Goal: Task Accomplishment & Management: Use online tool/utility

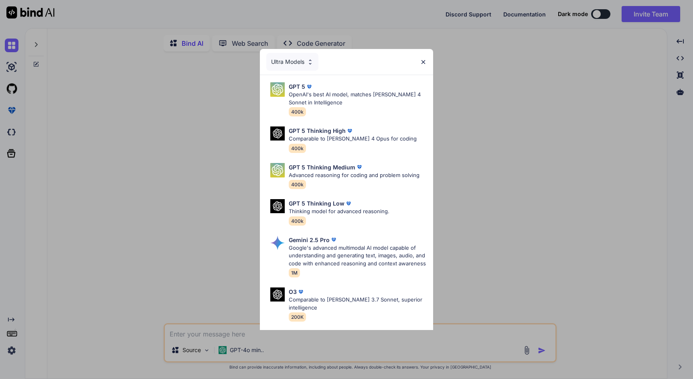
click at [305, 58] on div "Ultra Models" at bounding box center [292, 62] width 52 height 18
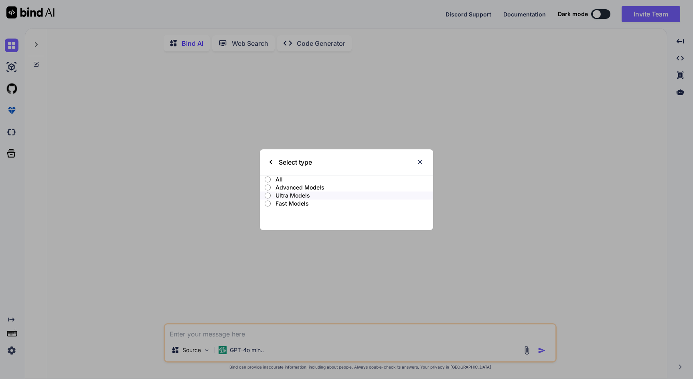
click at [280, 178] on p "All" at bounding box center [355, 179] width 158 height 8
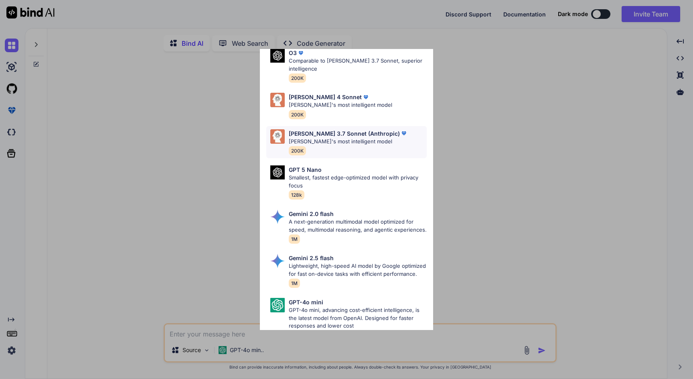
scroll to position [399, 0]
click at [468, 67] on div "All GPT 5 Mini Smaller, fast variant balancing speed and capability for light t…" at bounding box center [346, 189] width 693 height 379
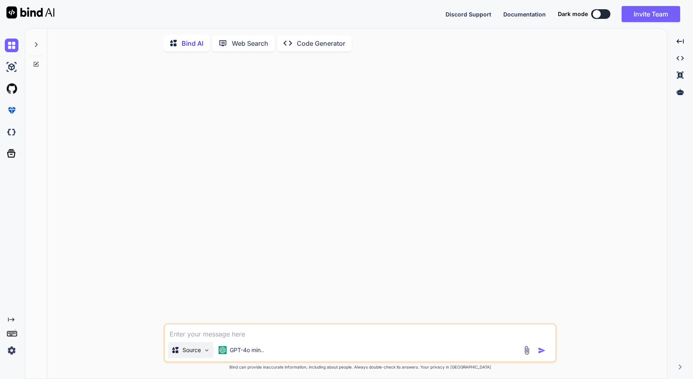
click at [197, 354] on p "Source" at bounding box center [191, 350] width 18 height 8
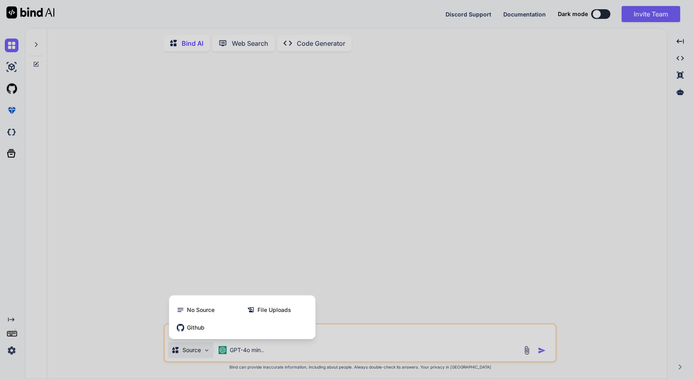
click at [226, 241] on div at bounding box center [346, 189] width 693 height 379
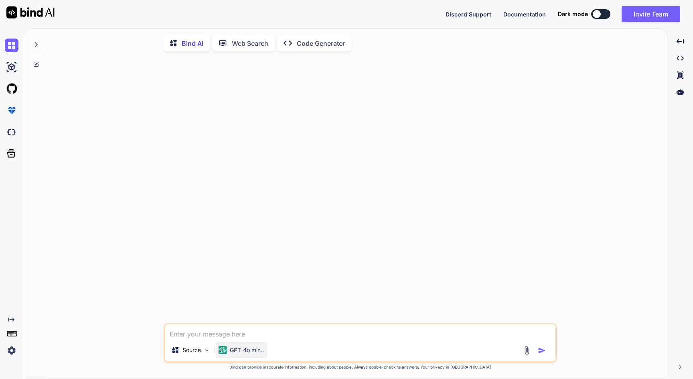
click at [237, 353] on p "GPT-4o min.." at bounding box center [247, 350] width 34 height 8
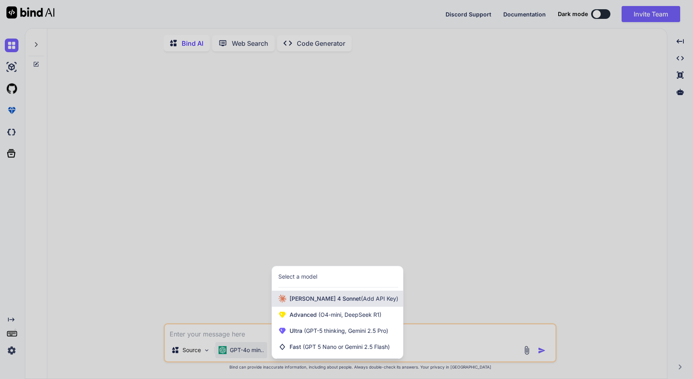
click at [361, 302] on span "(Add API Key)" at bounding box center [379, 298] width 37 height 7
type textarea "x"
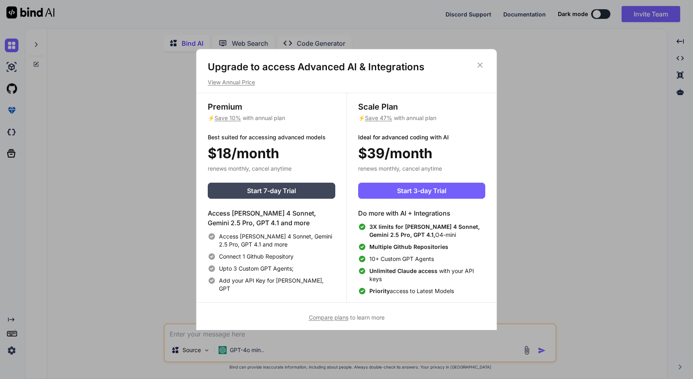
click at [479, 64] on icon at bounding box center [480, 65] width 5 height 5
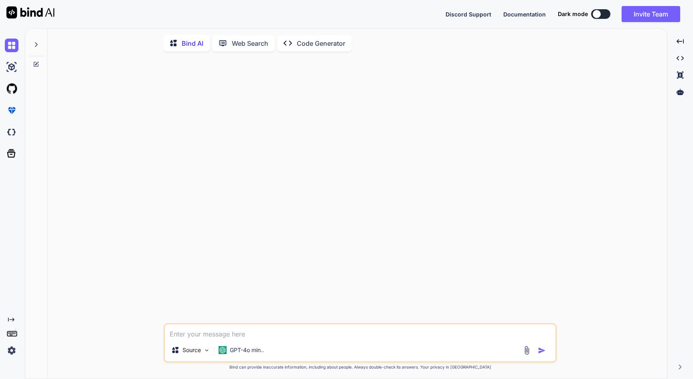
click at [488, 113] on div at bounding box center [360, 190] width 391 height 265
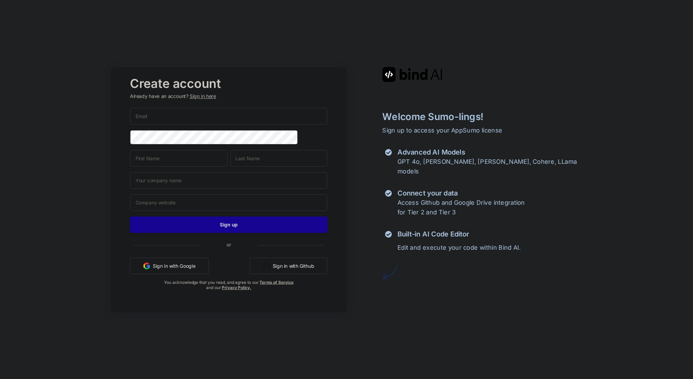
click at [182, 270] on button "Sign in with Google" at bounding box center [169, 265] width 79 height 16
click at [424, 69] on img at bounding box center [412, 74] width 60 height 15
click at [187, 265] on button "Sign in with Google" at bounding box center [169, 265] width 79 height 16
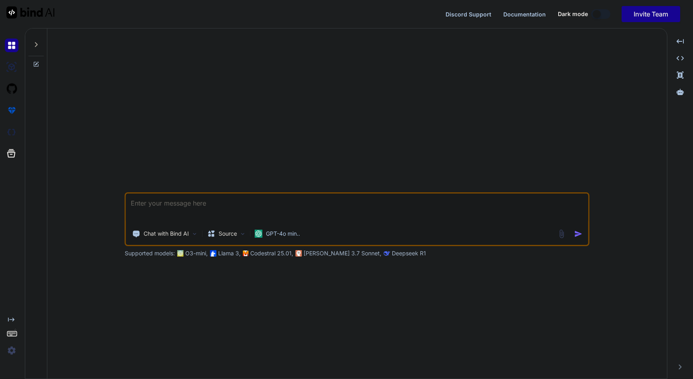
click at [13, 350] on img at bounding box center [12, 350] width 14 height 14
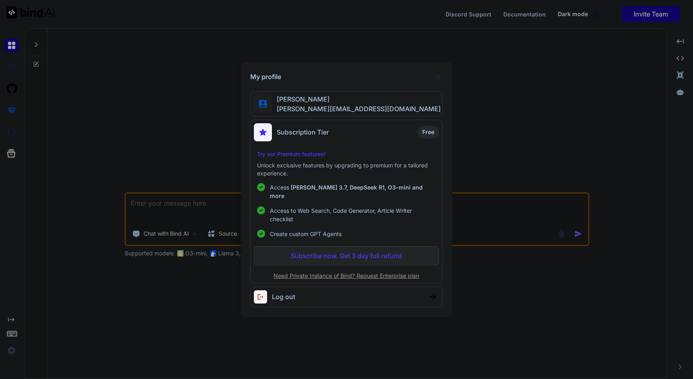
click at [438, 80] on img at bounding box center [438, 77] width 10 height 10
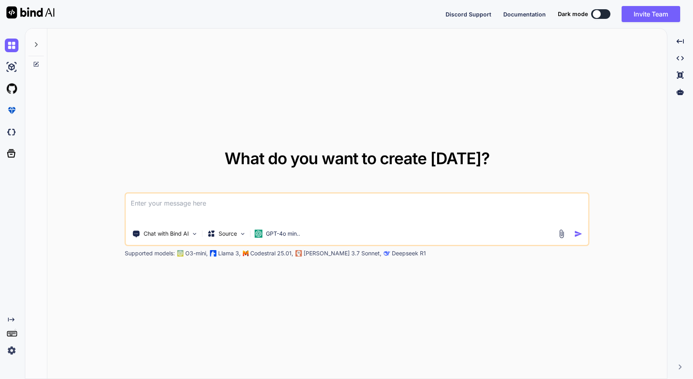
click at [252, 46] on div "What do you want to create today? Chat with Bind AI Source GPT-4o min.. Support…" at bounding box center [357, 203] width 620 height 351
click at [10, 349] on img at bounding box center [12, 350] width 14 height 14
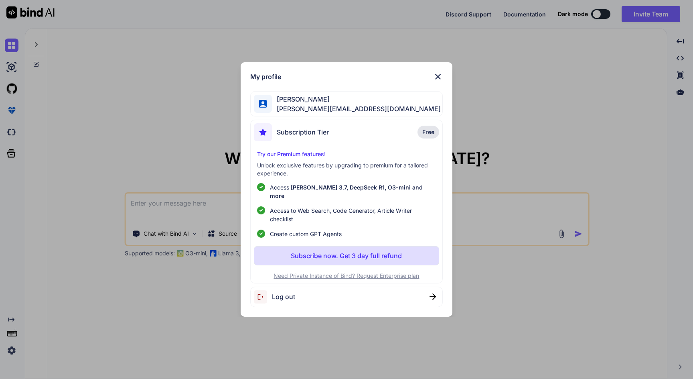
click at [355, 138] on div "Subscription Tier Free" at bounding box center [346, 133] width 185 height 21
click at [340, 108] on span "[EMAIL_ADDRESS][DOMAIN_NAME]" at bounding box center [356, 109] width 169 height 10
click at [347, 251] on p "Subscribe now. Get 3 day full refund" at bounding box center [346, 256] width 111 height 10
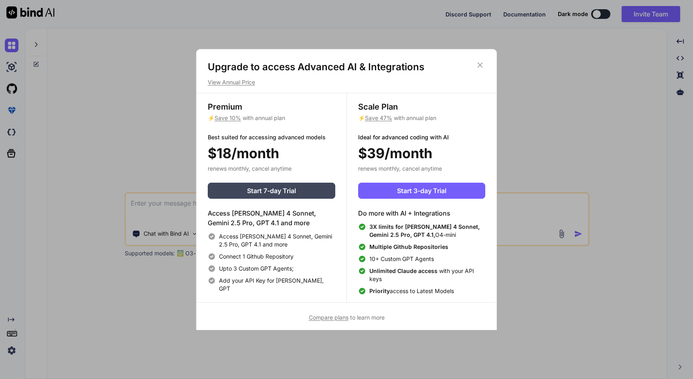
click at [340, 317] on span "Compare plans" at bounding box center [329, 317] width 40 height 7
click at [268, 37] on div "Upgrade to access Advanced AI & Integrations View Annual Price Premium ⚡ Save 1…" at bounding box center [346, 189] width 693 height 379
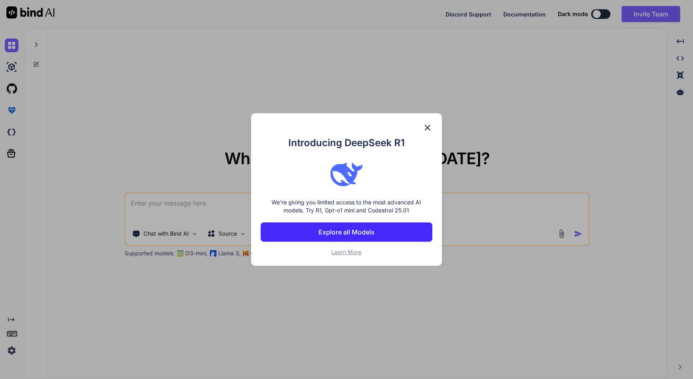
click at [310, 69] on div "Introducing DeepSeek R1 We're giving you limited access to the most advanced AI…" at bounding box center [346, 189] width 693 height 379
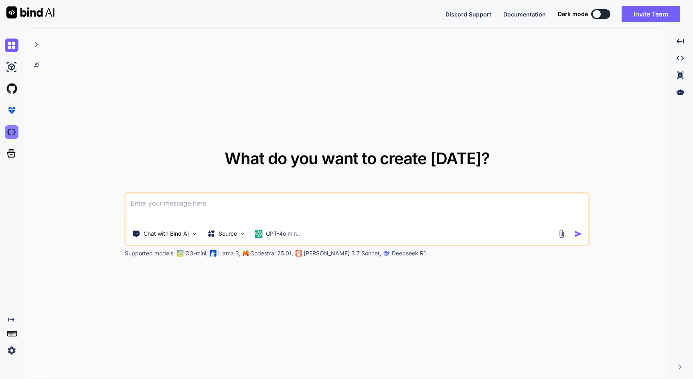
click at [13, 133] on img at bounding box center [12, 132] width 14 height 14
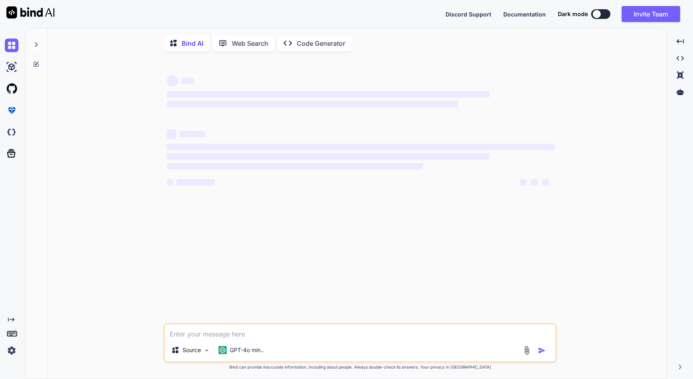
type textarea "x"
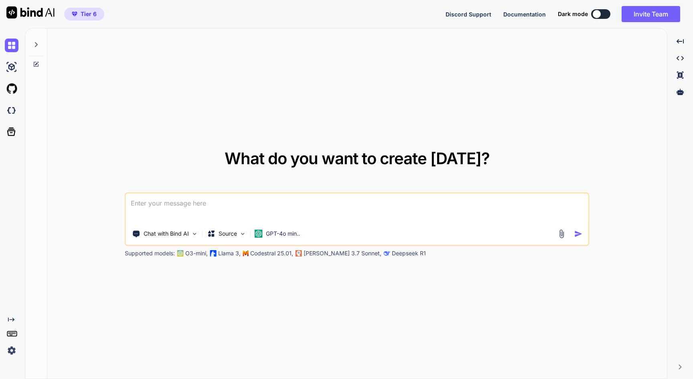
click at [89, 12] on span "Tier 6" at bounding box center [89, 14] width 16 height 8
click at [270, 235] on p "GPT-4o min.." at bounding box center [283, 233] width 34 height 8
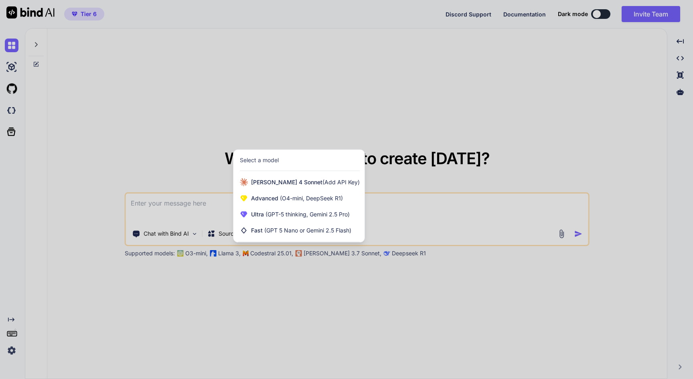
click at [385, 171] on div at bounding box center [346, 189] width 693 height 379
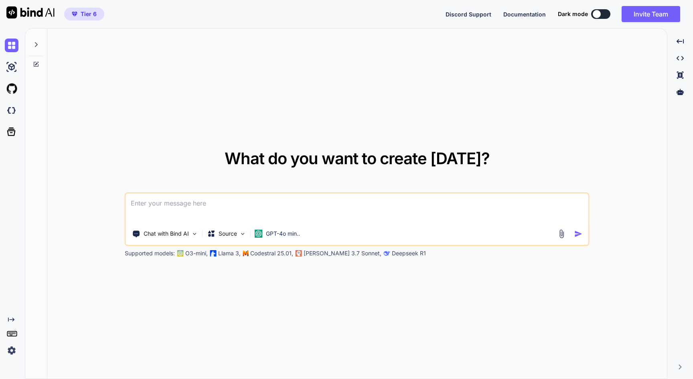
click at [133, 86] on div "What do you want to create today? Chat with Bind AI Source GPT-4o min.. Support…" at bounding box center [357, 203] width 620 height 351
click at [37, 45] on icon at bounding box center [36, 44] width 3 height 5
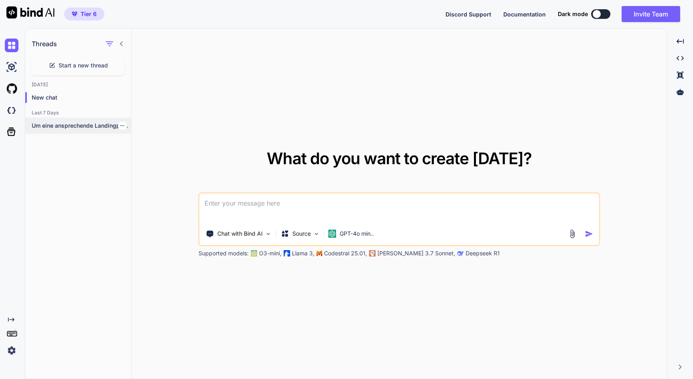
click at [72, 124] on p "Um eine ansprechende Landingpage mit einem tollen..." at bounding box center [81, 126] width 99 height 8
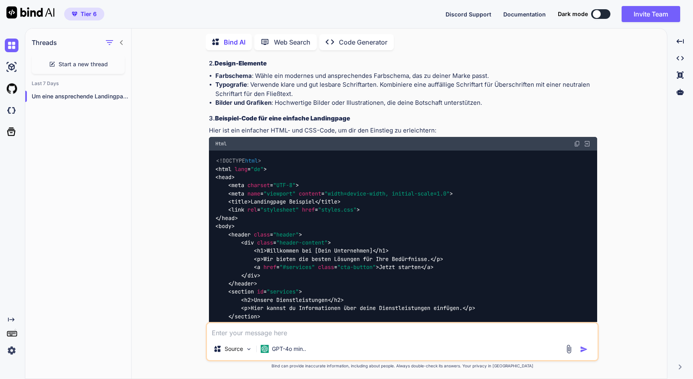
scroll to position [303, 0]
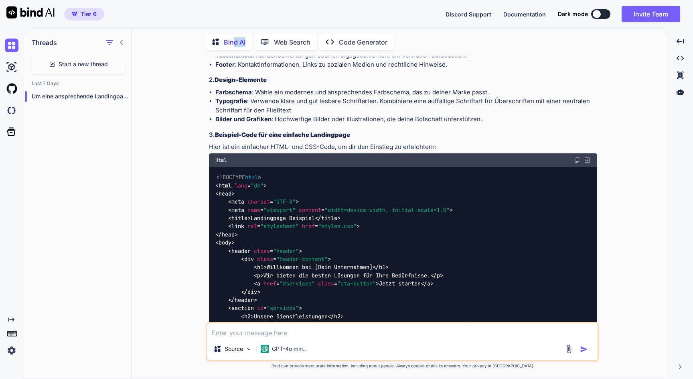
click at [235, 44] on p "Bind AI" at bounding box center [235, 42] width 22 height 10
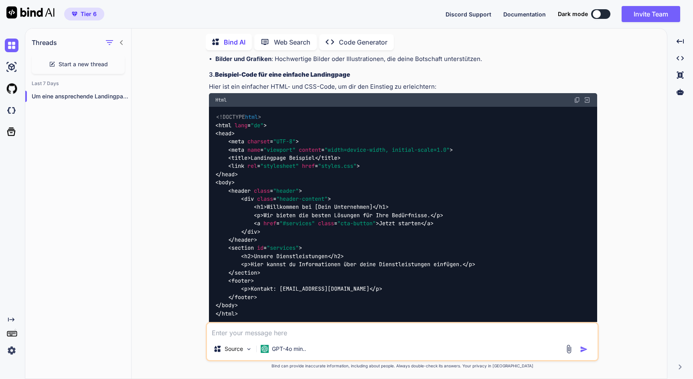
scroll to position [381, 0]
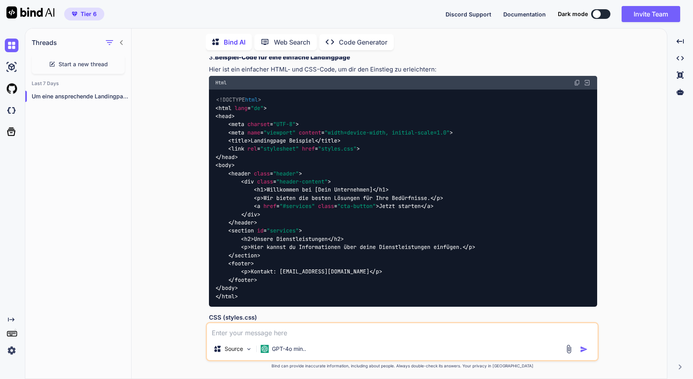
click at [9, 349] on img at bounding box center [12, 350] width 14 height 14
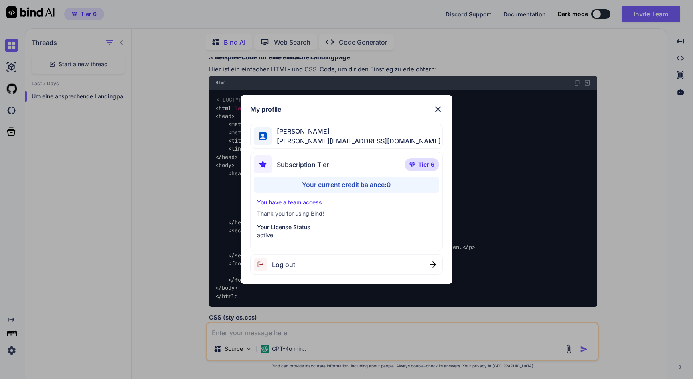
scroll to position [0, 0]
click at [304, 233] on p "active" at bounding box center [346, 235] width 179 height 8
click at [330, 188] on div "Your current credit balance: 0" at bounding box center [346, 184] width 185 height 16
click at [436, 108] on img at bounding box center [438, 109] width 10 height 10
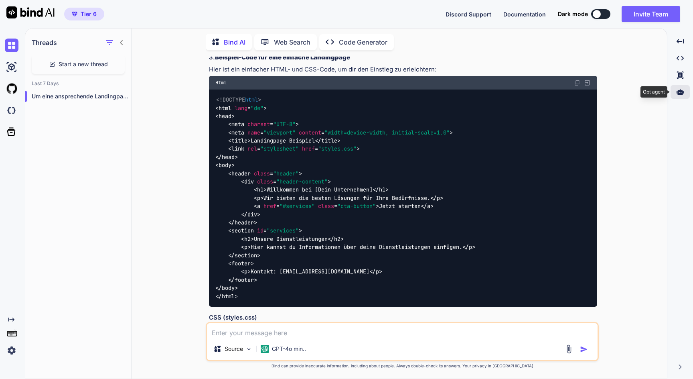
click at [681, 93] on icon at bounding box center [680, 92] width 7 height 6
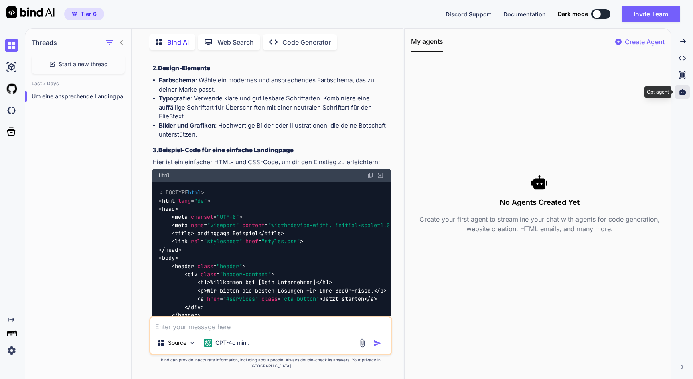
click at [681, 93] on icon at bounding box center [682, 92] width 7 height 6
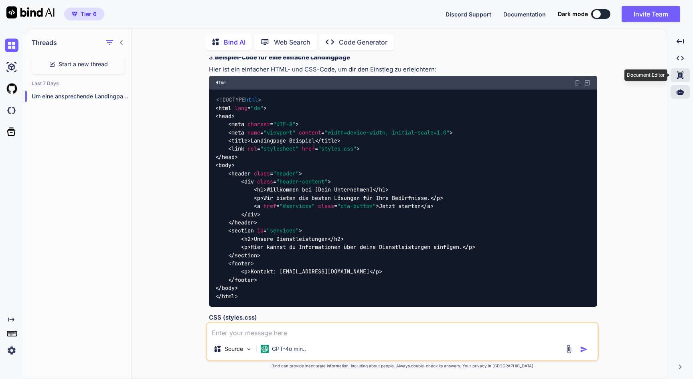
click at [683, 76] on icon "Created with Pixso." at bounding box center [680, 74] width 7 height 7
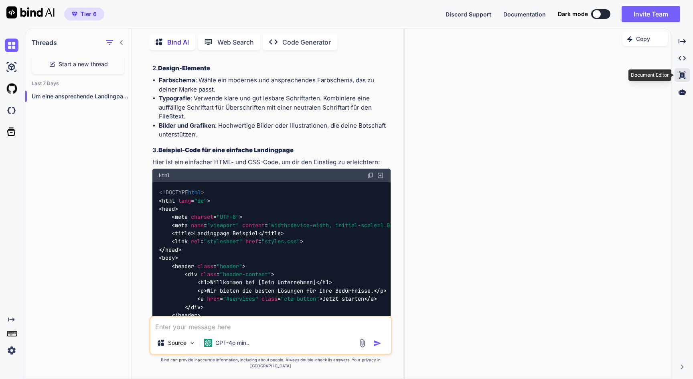
click at [683, 76] on icon "Created with Pixso." at bounding box center [682, 74] width 7 height 7
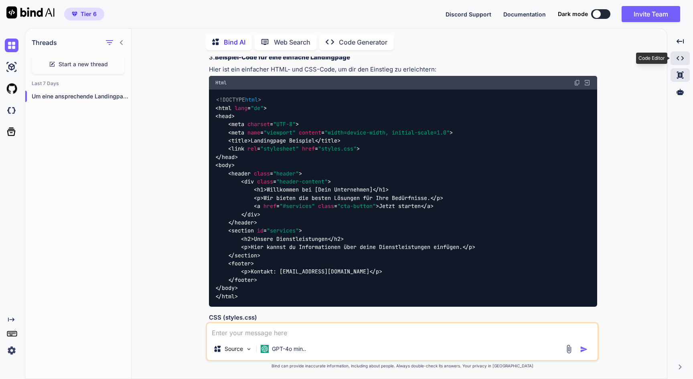
click at [684, 59] on div "Created with Pixso." at bounding box center [680, 58] width 19 height 14
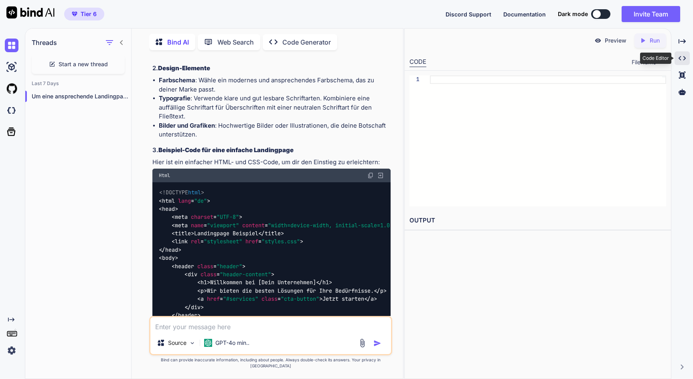
click at [684, 59] on icon at bounding box center [682, 58] width 7 height 4
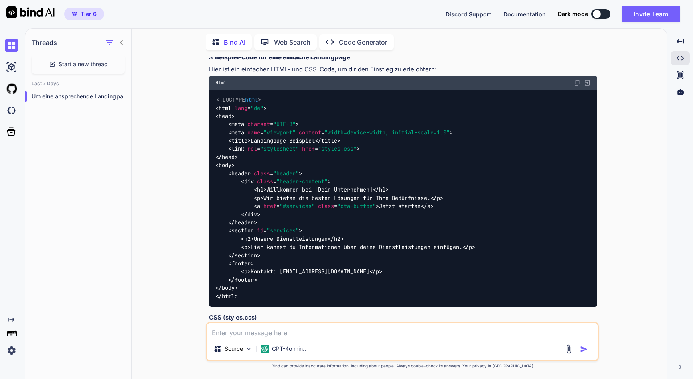
click at [83, 6] on div "Tier 6" at bounding box center [52, 14] width 104 height 28
click at [83, 12] on span "Tier 6" at bounding box center [89, 14] width 16 height 8
type textarea "x"
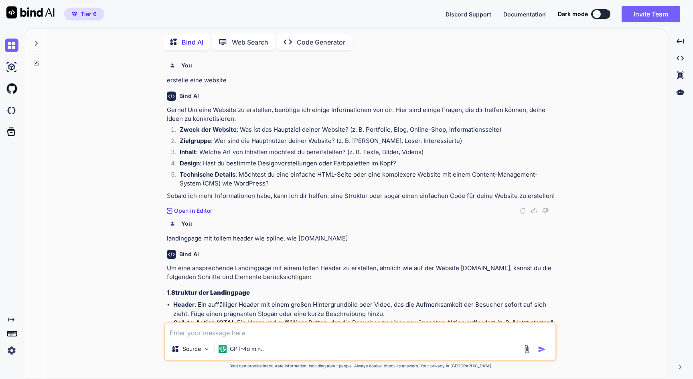
click at [197, 40] on p "Bind AI" at bounding box center [193, 42] width 22 height 10
click at [36, 41] on icon at bounding box center [36, 43] width 6 height 6
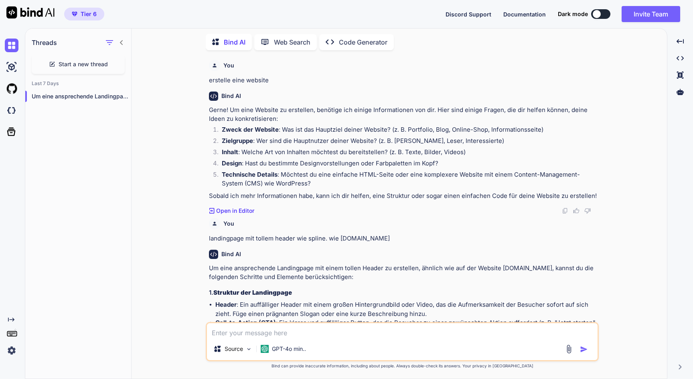
click at [85, 64] on span "Start a new thread" at bounding box center [83, 64] width 49 height 8
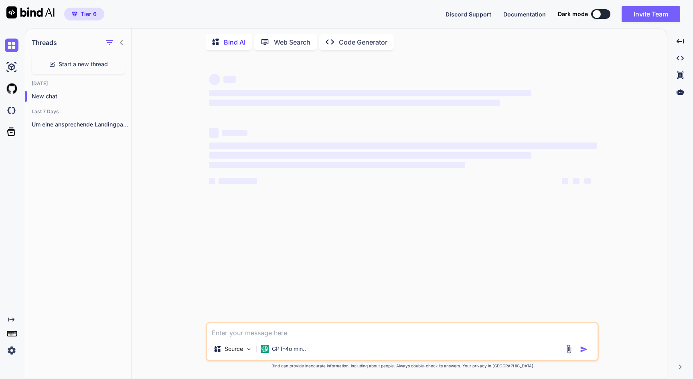
type textarea "x"
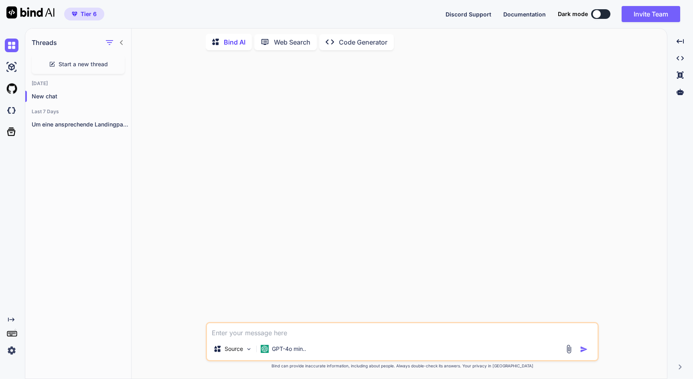
click at [224, 332] on textarea at bounding box center [402, 330] width 391 height 14
type textarea "e"
type textarea "x"
type textarea "er"
type textarea "x"
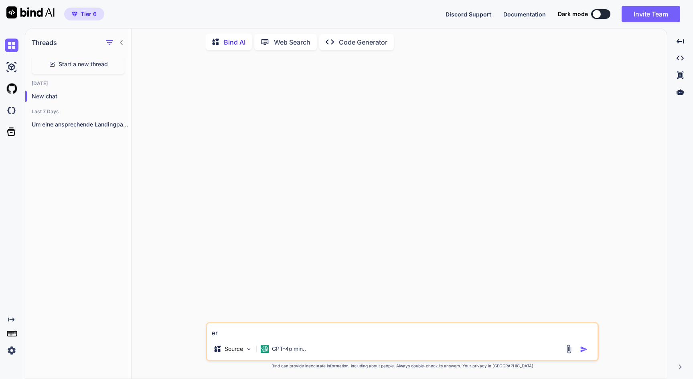
type textarea "ers"
type textarea "x"
type textarea "erst"
type textarea "x"
type textarea "erste"
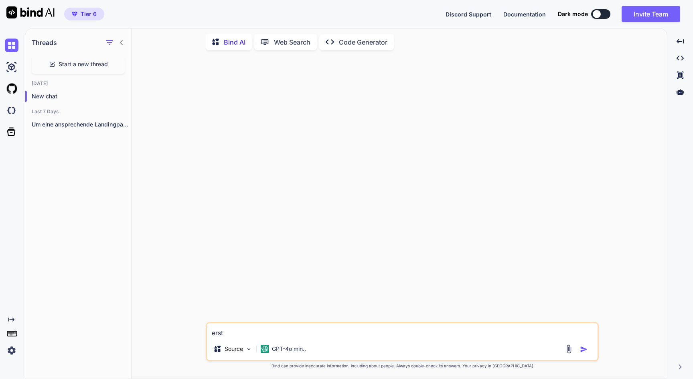
type textarea "x"
type textarea "erstee"
type textarea "x"
type textarea "ersteel"
type textarea "x"
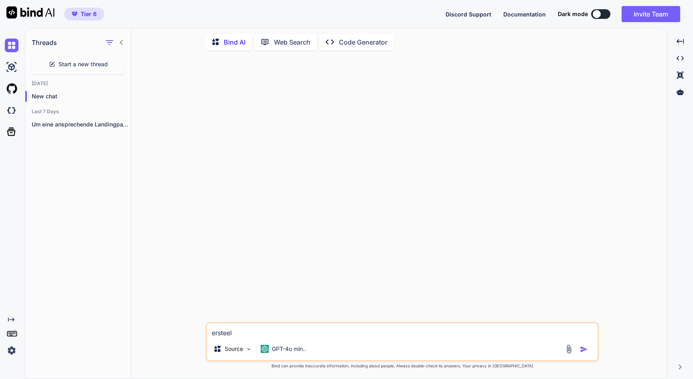
type textarea "ersteele"
type textarea "x"
type textarea "ersteele"
type textarea "x"
type textarea "ersteele e"
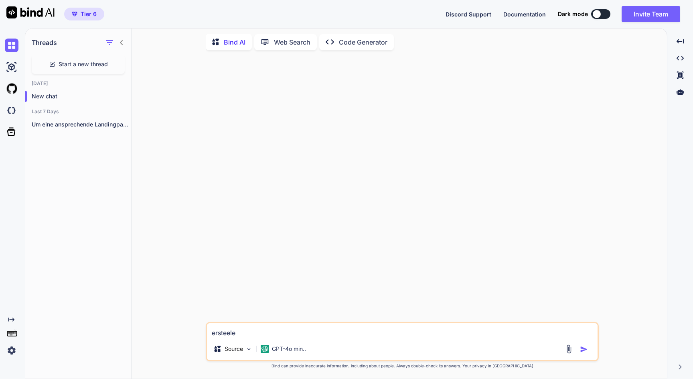
type textarea "x"
type textarea "ersteele ei"
type textarea "x"
type textarea "ersteele ein"
type textarea "x"
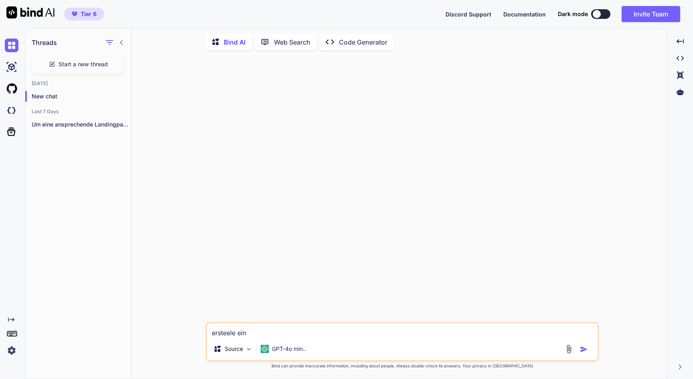
type textarea "ersteele eine"
type textarea "x"
type textarea "ersteele eine"
type textarea "x"
type textarea "ersteele eine"
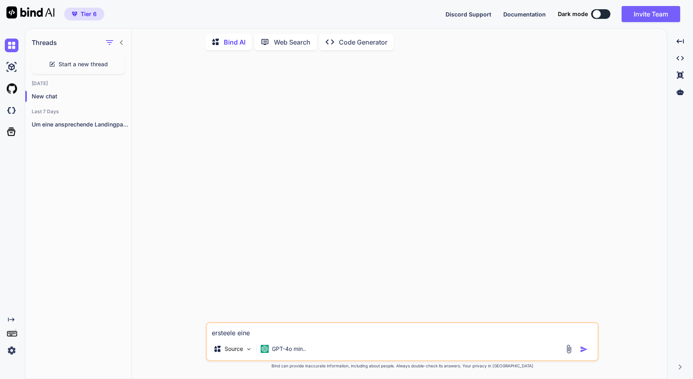
type textarea "x"
type textarea "ersteele ein"
type textarea "x"
type textarea "ersteele ei"
type textarea "x"
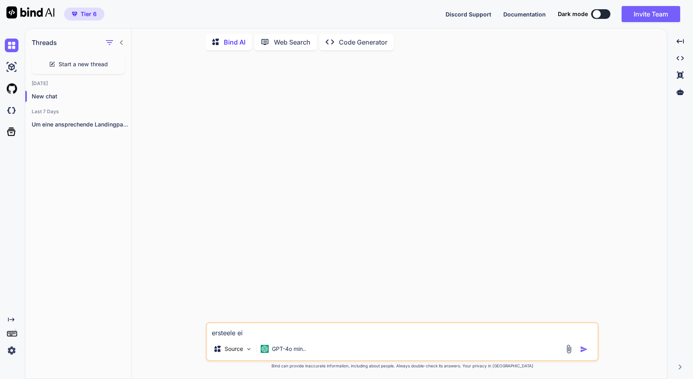
type textarea "ersteele e"
type textarea "x"
type textarea "ersteele"
type textarea "x"
type textarea "ersteele"
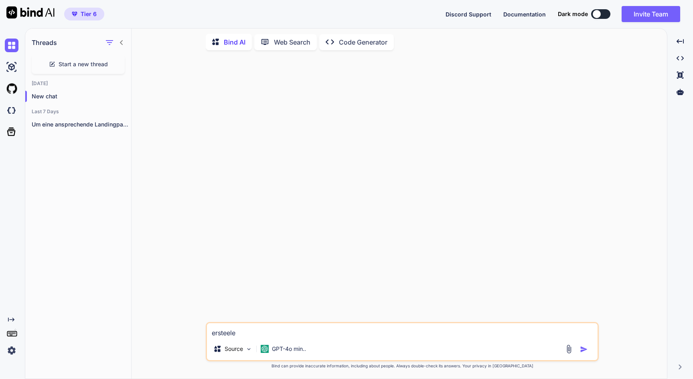
type textarea "x"
type textarea "ersteel"
type textarea "x"
type textarea "erstee"
type textarea "x"
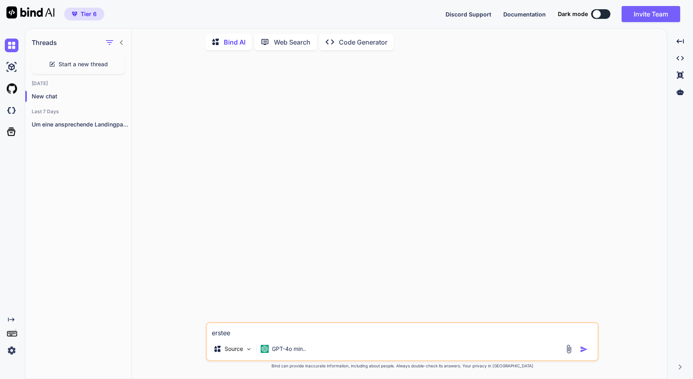
type textarea "erste"
type textarea "x"
type textarea "erst"
type textarea "x"
type textarea "ers"
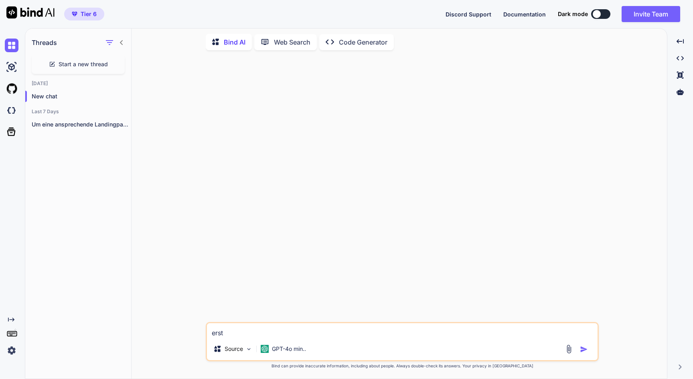
type textarea "x"
type textarea "er"
type textarea "x"
type textarea "e"
type textarea "x"
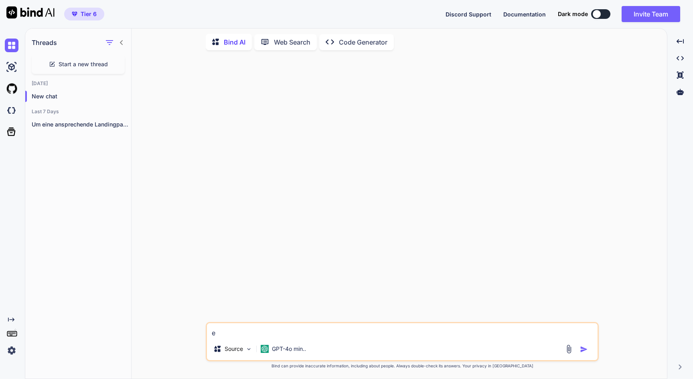
type textarea "x"
type textarea "e"
type textarea "x"
type textarea "er"
type textarea "x"
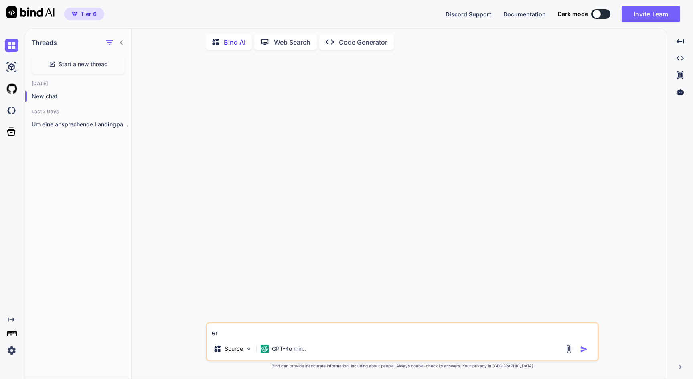
type textarea "ers"
type textarea "x"
type textarea "erst"
type textarea "x"
type textarea "erste"
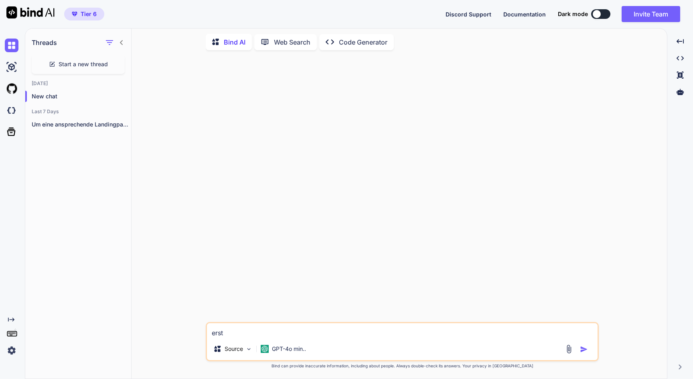
type textarea "x"
type textarea "erstel"
type textarea "x"
type textarea "erstell"
type textarea "x"
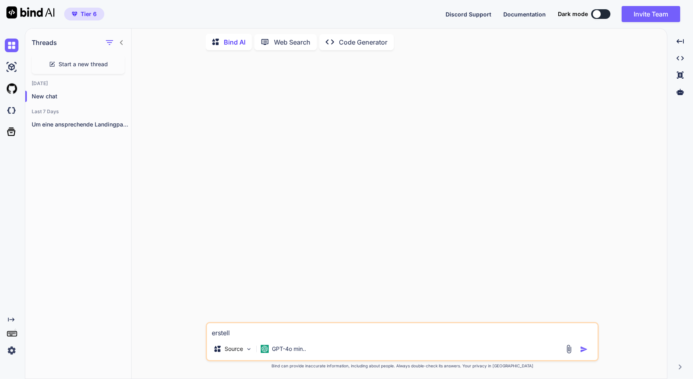
type textarea "erstelle"
type textarea "x"
type textarea "erstelle"
type textarea "x"
type textarea "erstelle e"
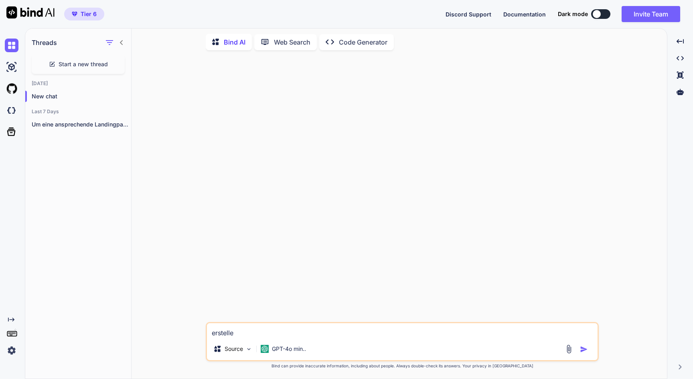
type textarea "x"
type textarea "erstelle ei"
type textarea "x"
type textarea "erstelle ein"
type textarea "x"
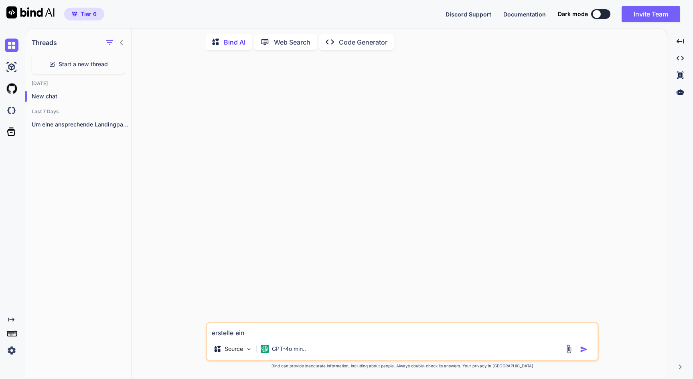
type textarea "erstelle eine"
type textarea "x"
type textarea "erstelle eine"
type textarea "x"
type textarea "erstelle eine"
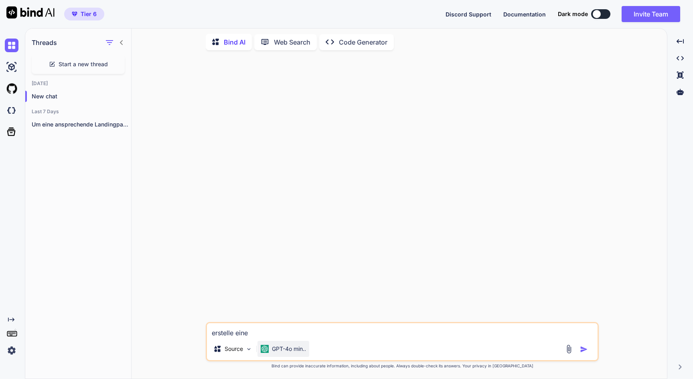
click at [275, 346] on p "GPT-4o min.." at bounding box center [289, 349] width 34 height 8
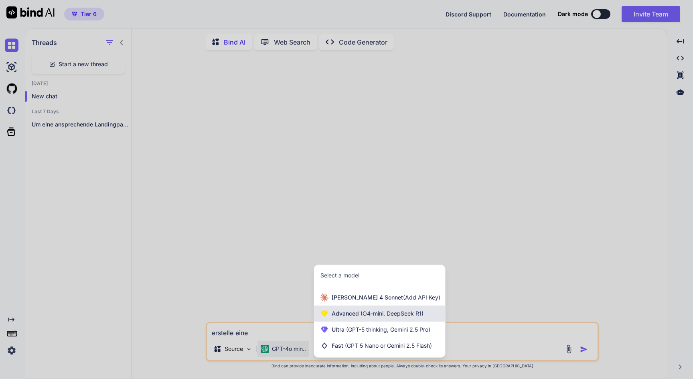
click at [353, 313] on span "Advanced (O4-mini, DeepSeek R1)" at bounding box center [378, 313] width 92 height 8
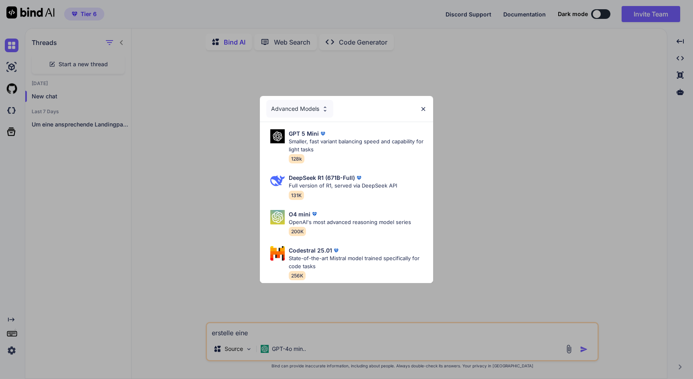
click at [314, 109] on div "Advanced Models" at bounding box center [299, 109] width 67 height 18
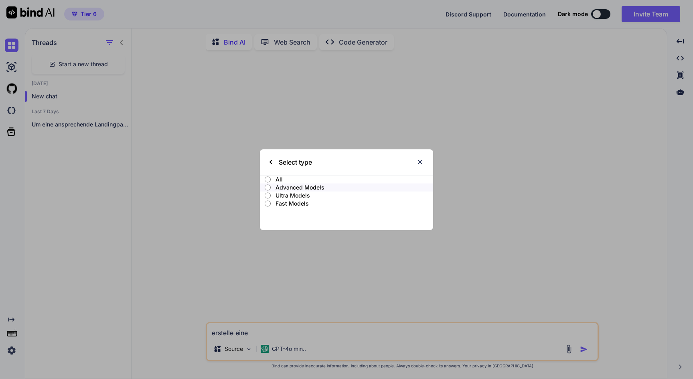
click at [298, 181] on p "All" at bounding box center [355, 179] width 158 height 8
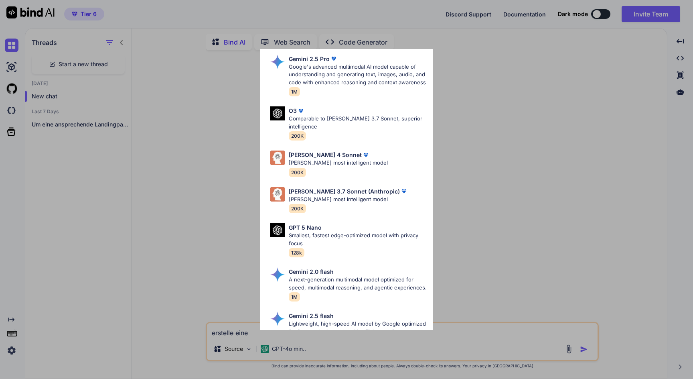
scroll to position [344, 0]
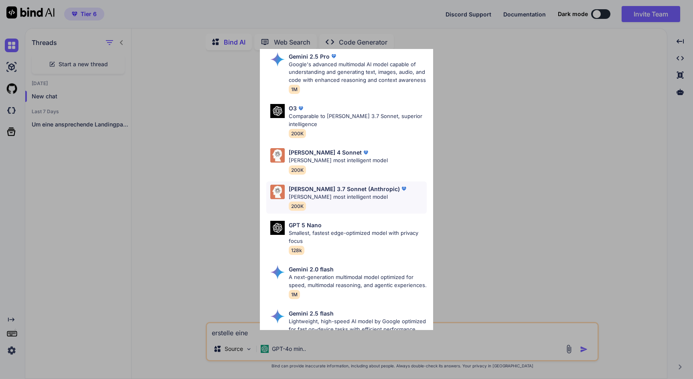
click at [354, 184] on p "Claude 3.7 Sonnet (Anthropic)" at bounding box center [344, 188] width 111 height 8
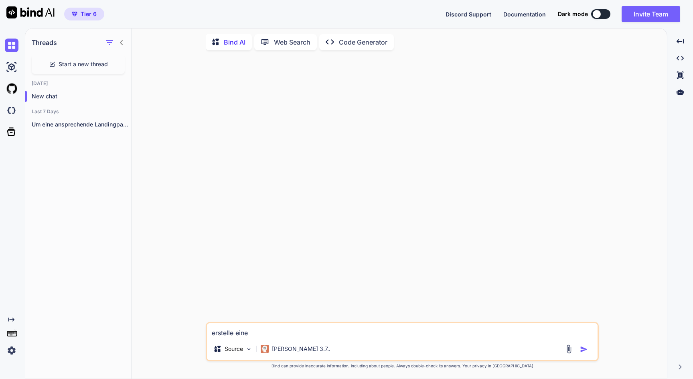
click at [306, 332] on textarea "erstelle eine" at bounding box center [402, 330] width 391 height 14
click at [274, 349] on p "Claude 3.7.." at bounding box center [301, 349] width 59 height 8
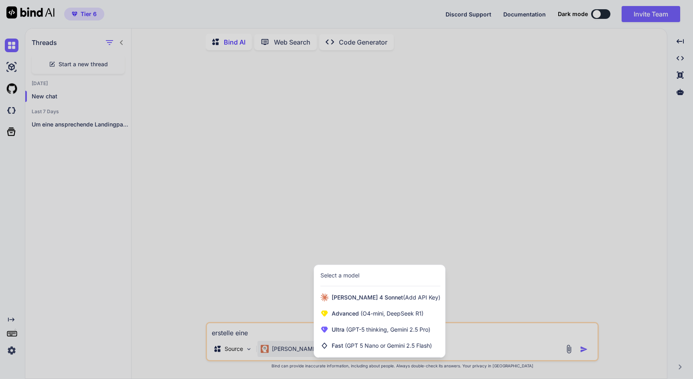
click at [278, 347] on div at bounding box center [346, 189] width 693 height 379
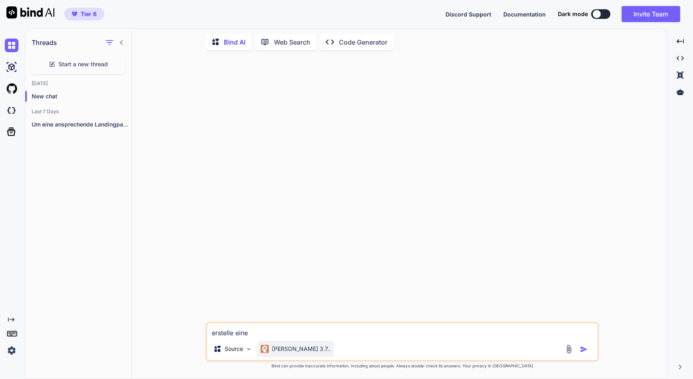
click at [277, 349] on p "Claude 3.7.." at bounding box center [301, 349] width 59 height 8
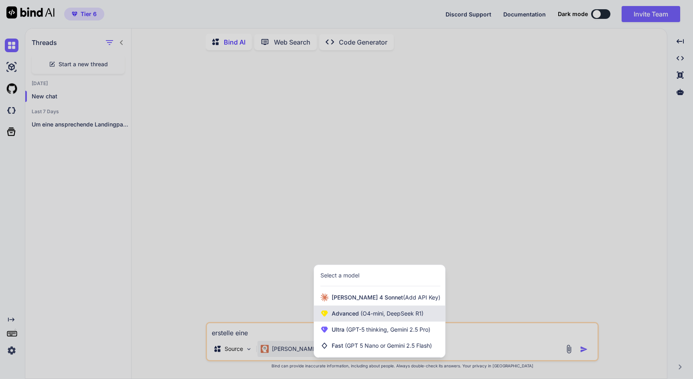
scroll to position [0, 0]
click at [345, 312] on span "Advanced (O4-mini, DeepSeek R1)" at bounding box center [378, 313] width 92 height 8
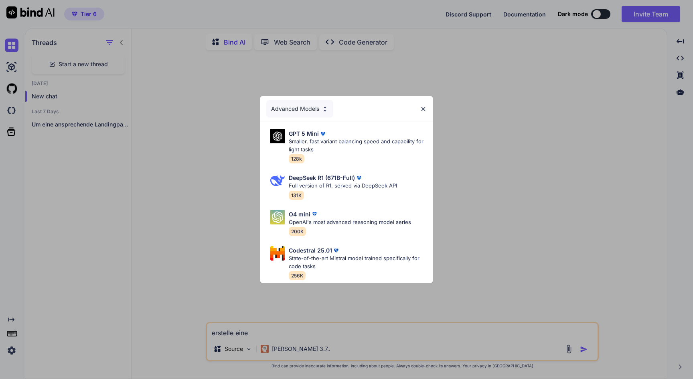
click at [294, 345] on div "Advanced Models GPT 5 Mini Smaller, fast variant balancing speed and capability…" at bounding box center [346, 189] width 693 height 379
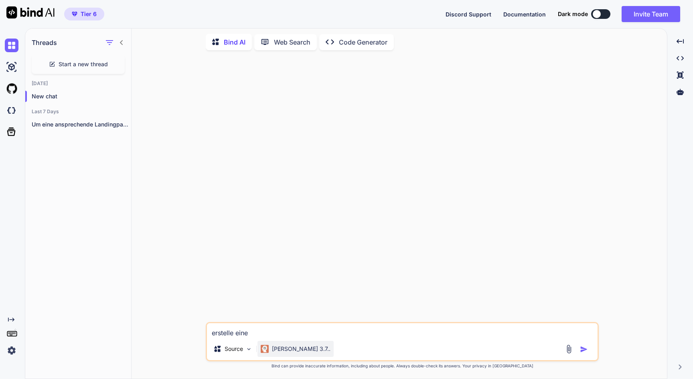
click at [293, 346] on p "Claude 3.7.." at bounding box center [301, 349] width 59 height 8
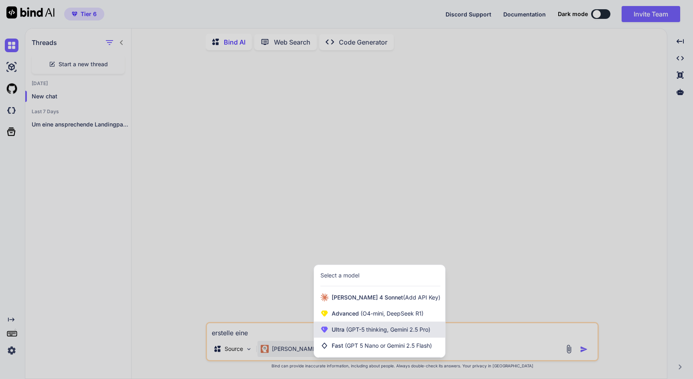
click at [344, 329] on span "Ultra (GPT-5 thinking, Gemini 2.5 Pro)" at bounding box center [381, 329] width 99 height 8
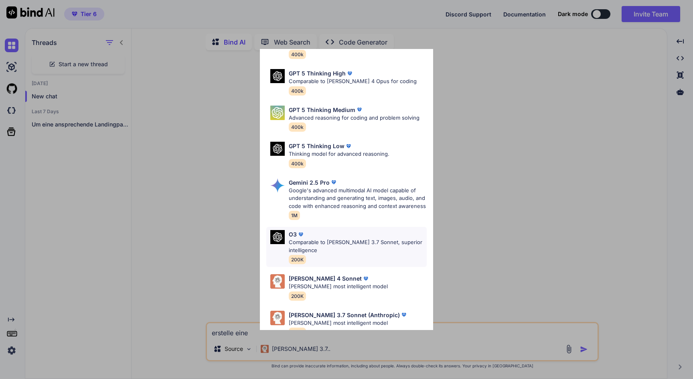
scroll to position [57, 0]
click at [325, 283] on p "Claude's most intelligent model" at bounding box center [338, 287] width 99 height 8
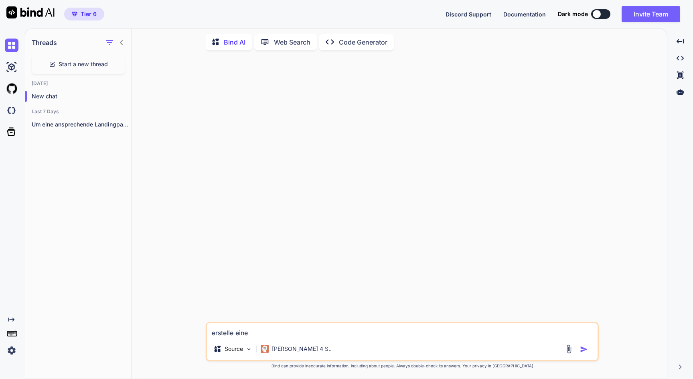
click at [284, 335] on textarea "erstelle eine" at bounding box center [402, 330] width 391 height 14
click at [285, 348] on p "Claude 4 S.." at bounding box center [302, 349] width 60 height 8
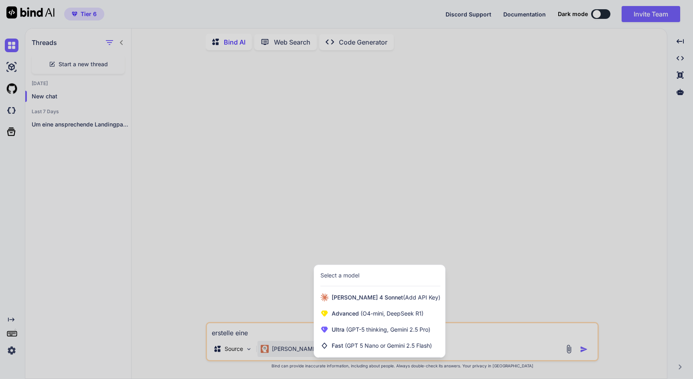
click at [490, 328] on div at bounding box center [346, 189] width 693 height 379
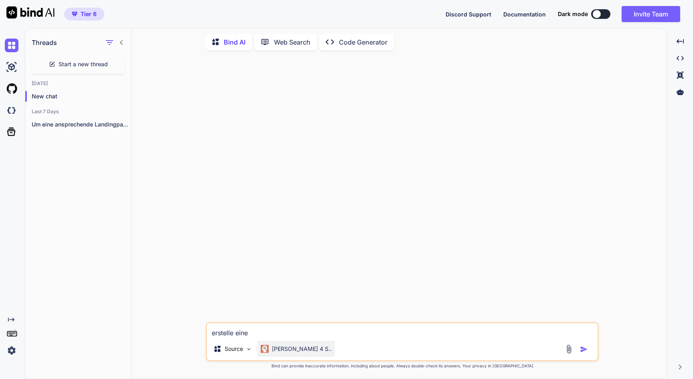
click at [295, 350] on p "Claude 4 S.." at bounding box center [302, 349] width 60 height 8
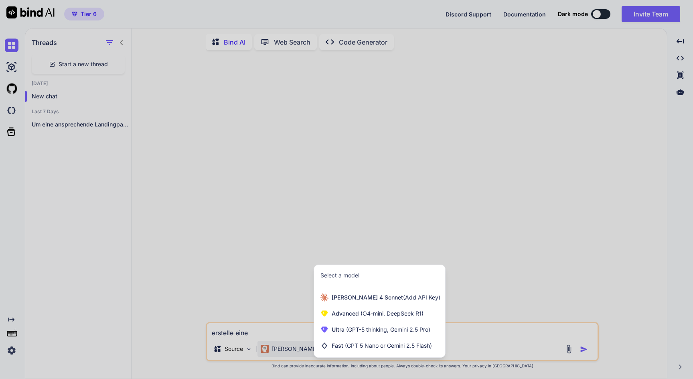
click at [292, 334] on div at bounding box center [346, 189] width 693 height 379
type textarea "x"
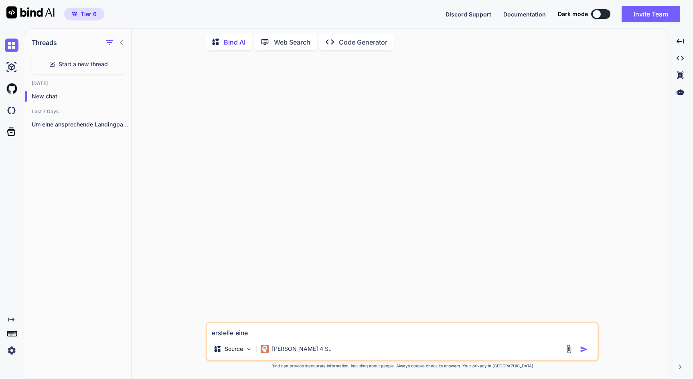
click at [285, 331] on textarea "erstelle eine" at bounding box center [402, 330] width 391 height 14
type textarea "erstelle eine m"
type textarea "x"
type textarea "erstelle eine mo"
type textarea "x"
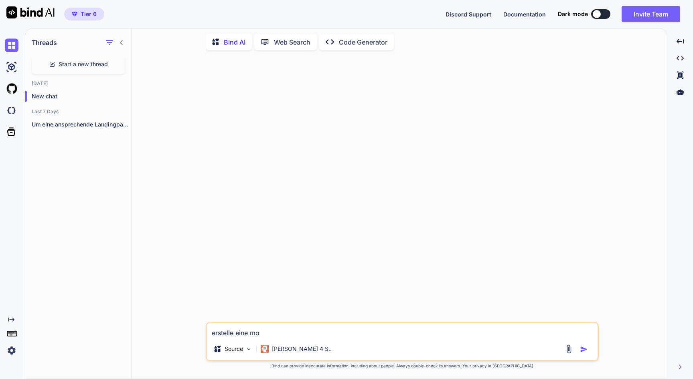
type textarea "erstelle eine mod"
type textarea "x"
type textarea "erstelle eine mode"
type textarea "x"
type textarea "erstelle eine moder"
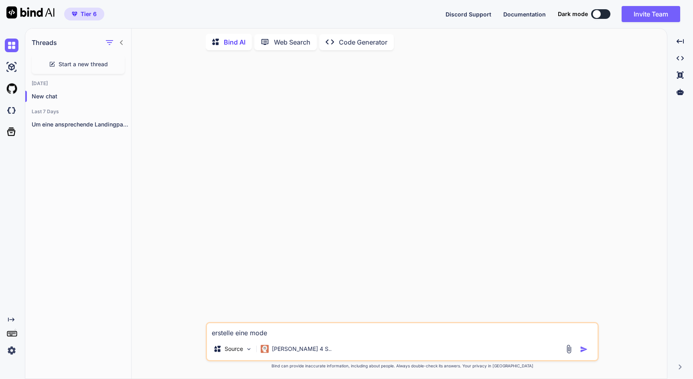
type textarea "x"
type textarea "erstelle eine modern"
type textarea "x"
type textarea "erstelle eine moderne"
type textarea "x"
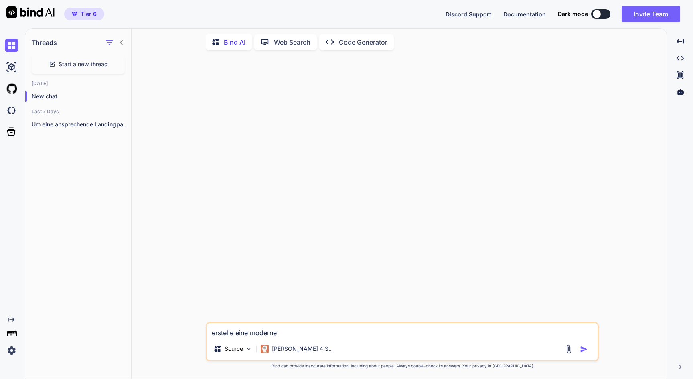
type textarea "erstelle eine moderne"
type textarea "x"
type textarea "erstelle eine moderne w"
type textarea "x"
type textarea "erstelle eine moderne we"
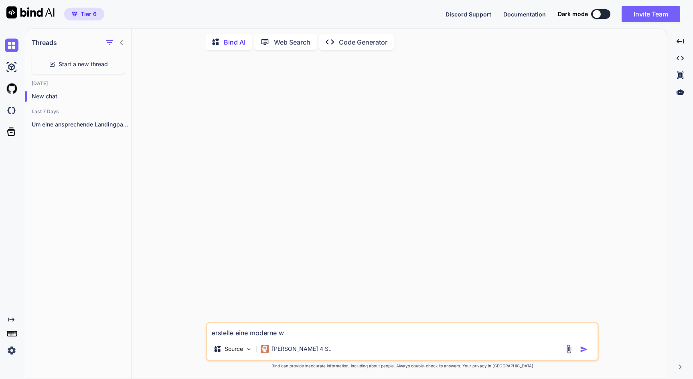
type textarea "x"
type textarea "erstelle eine moderne web"
type textarea "x"
type textarea "erstelle eine moderne webs"
type textarea "x"
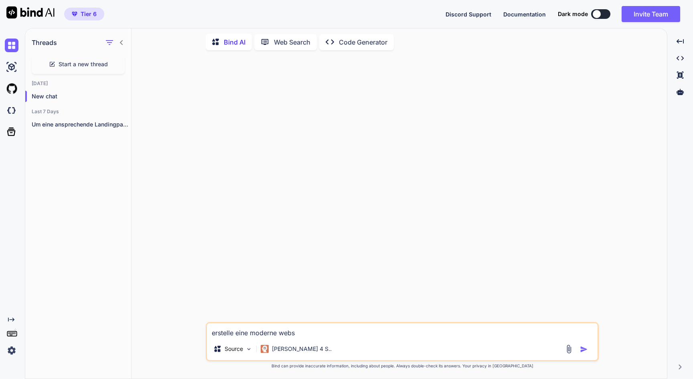
type textarea "erstelle eine moderne websi"
type textarea "x"
type textarea "erstelle eine moderne websit"
type textarea "x"
type textarea "erstelle eine moderne website"
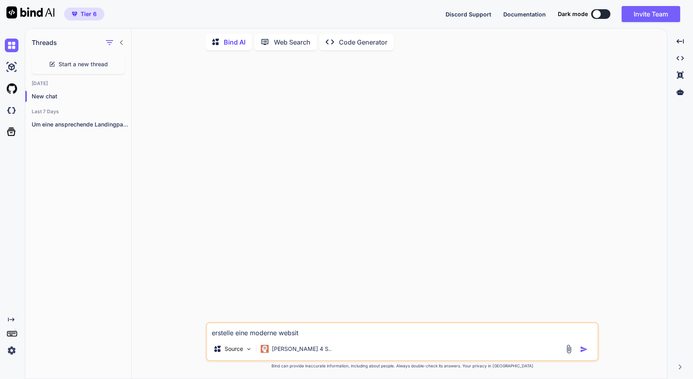
type textarea "x"
type textarea "erstelle eine moderne website"
type textarea "x"
type textarea "erstelle eine moderne website m"
type textarea "x"
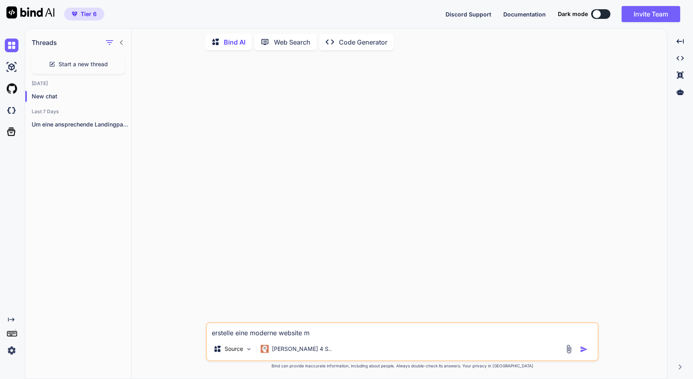
type textarea "erstelle eine moderne website mi"
type textarea "x"
type textarea "erstelle eine moderne website mit"
type textarea "x"
type textarea "erstelle eine moderne website mit"
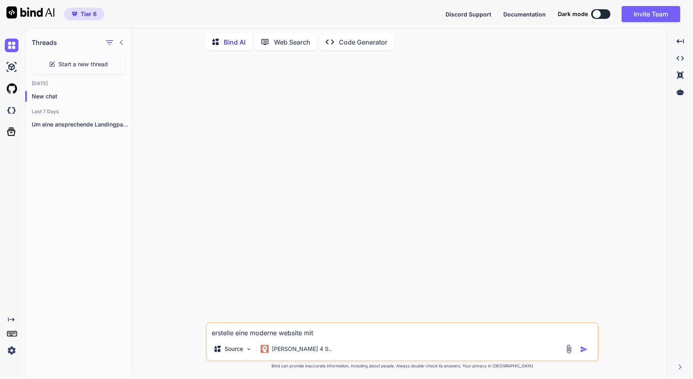
type textarea "x"
type textarea "erstelle eine moderne website mit a"
type textarea "x"
type textarea "erstelle eine moderne website mit al"
type textarea "x"
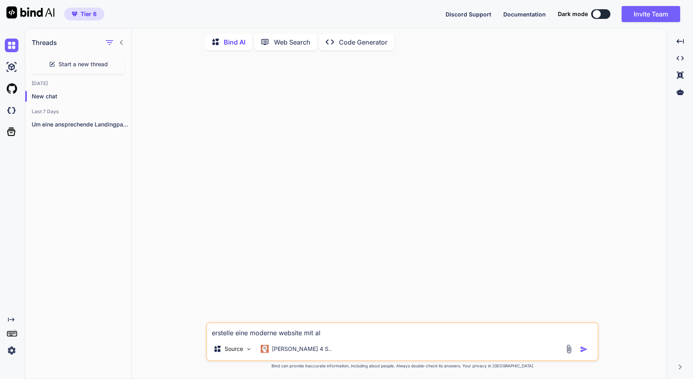
type textarea "erstelle eine moderne website mit all"
type textarea "x"
type textarea "erstelle eine moderne website mit alle"
type textarea "x"
type textarea "erstelle eine moderne website mit allen"
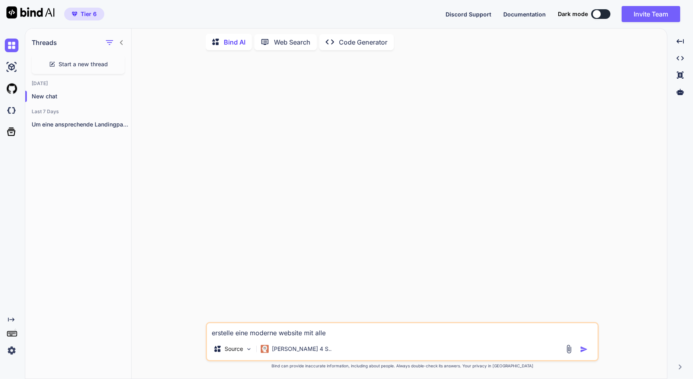
type textarea "x"
type textarea "erstelle eine moderne website mit allen"
type textarea "x"
type textarea "erstelle eine moderne website mit allen u"
type textarea "x"
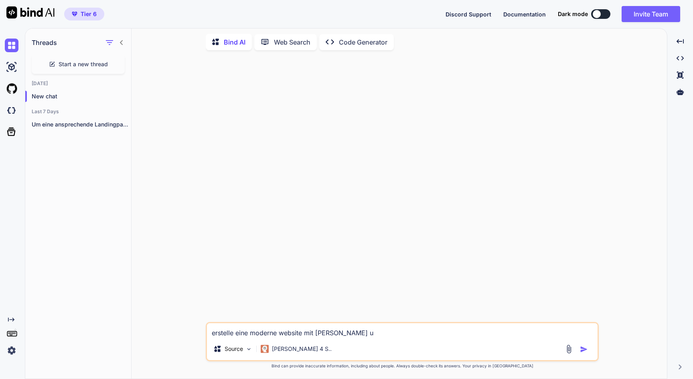
type textarea "erstelle eine moderne website mit allen un"
type textarea "x"
type textarea "erstelle eine moderne website mit allen unt"
type textarea "x"
type textarea "erstelle eine moderne website mit allen unte"
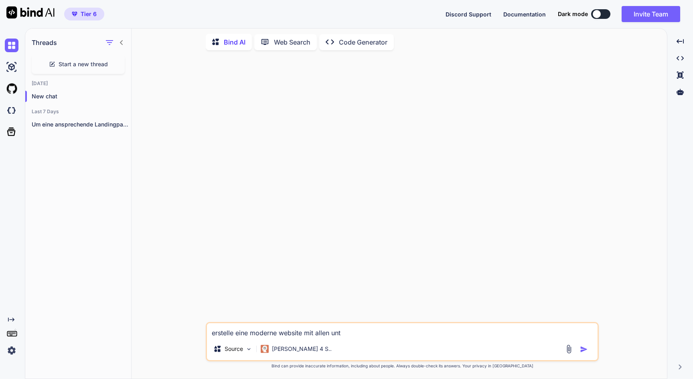
type textarea "x"
type textarea "erstelle eine moderne website mit allen unter"
type textarea "x"
type textarea "erstelle eine moderne website mit allen unters"
type textarea "x"
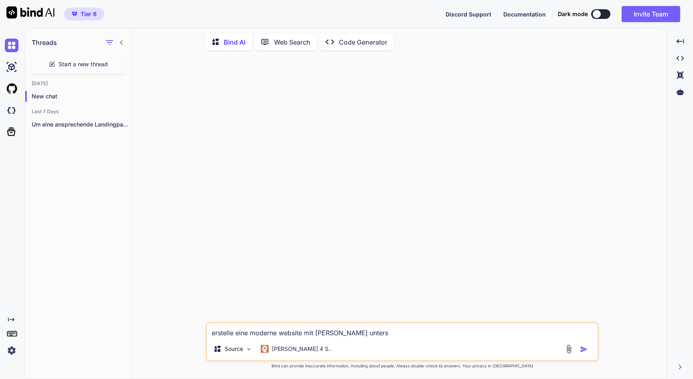
type textarea "erstelle eine moderne website mit allen unterse"
type textarea "x"
type textarea "erstelle eine moderne website mit allen untersei"
type textarea "x"
type textarea "erstelle eine moderne website mit allen unterseit"
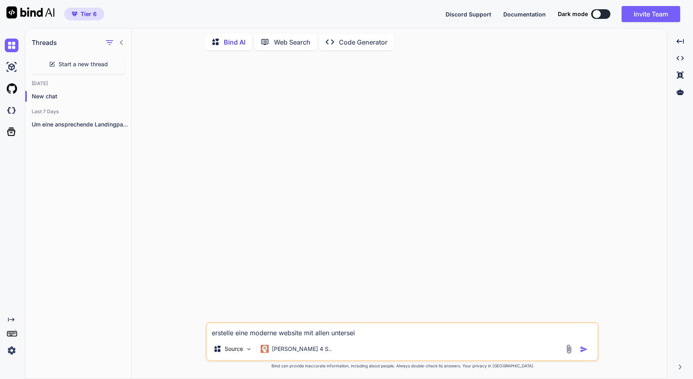
type textarea "x"
type textarea "erstelle eine moderne website mit allen unterseite"
type textarea "x"
type textarea "erstelle eine moderne website mit allen unterseiten"
type textarea "x"
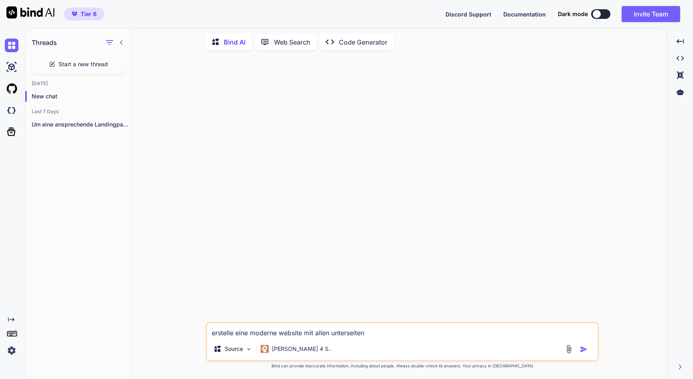
type textarea "erstelle eine moderne website mit allen unterseiten,"
type textarea "x"
type textarea "erstelle eine moderne website mit allen unterseiten,"
type textarea "x"
type textarea "erstelle eine moderne website mit allen unterseiten, w"
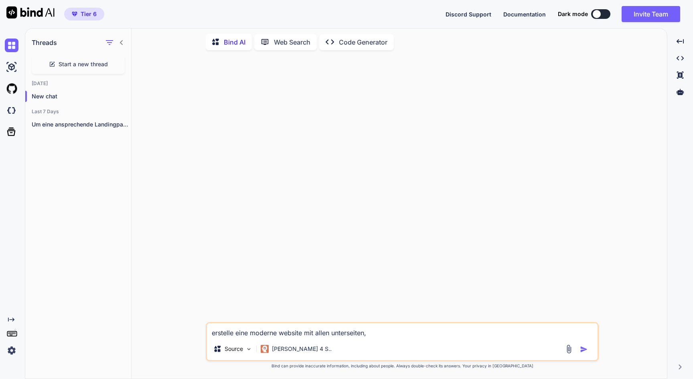
type textarea "x"
type textarea "erstelle eine moderne website mit allen unterseiten, wi"
type textarea "x"
type textarea "erstelle eine moderne website mit allen unterseiten, wie"
type textarea "x"
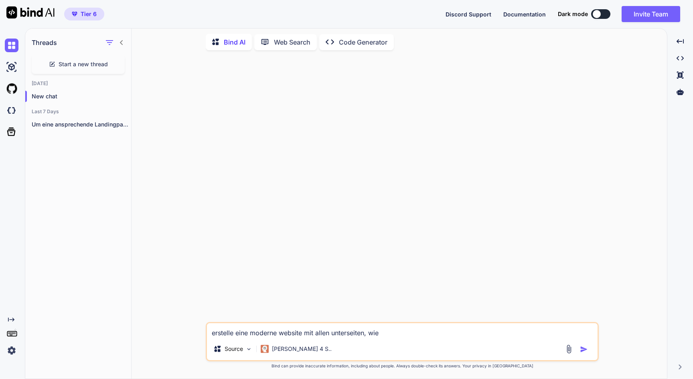
type textarea "erstelle eine moderne website mit allen unterseiten, wie"
type textarea "x"
type textarea "erstelle eine moderne website mit allen unterseiten, wie h"
type textarea "x"
type textarea "erstelle eine moderne website mit allen unterseiten, wie ht"
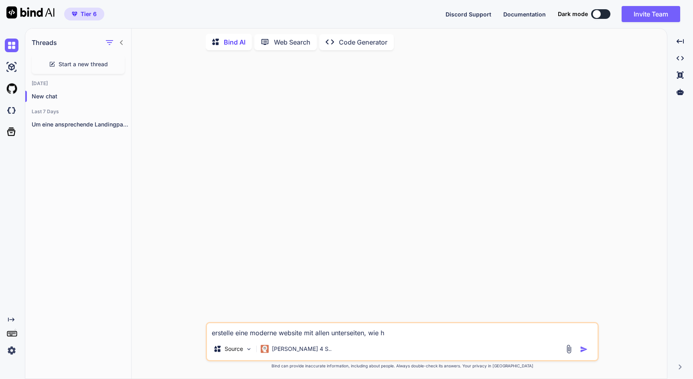
type textarea "x"
type textarea "erstelle eine moderne website mit allen unterseiten, wie htt"
type textarea "x"
type textarea "erstelle eine moderne website mit allen unterseiten, wie http"
type textarea "x"
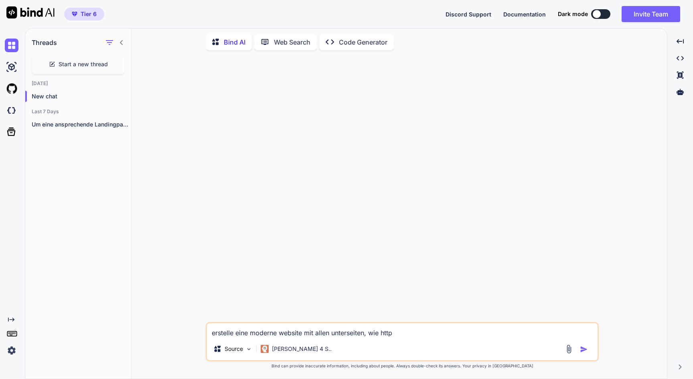
type textarea "erstelle eine moderne website mit allen unterseiten, wie https"
type textarea "x"
type textarea "erstelle eine moderne website mit allen unterseiten, wie https:"
type textarea "x"
type textarea "erstelle eine moderne website mit allen unterseiten, wie https:/"
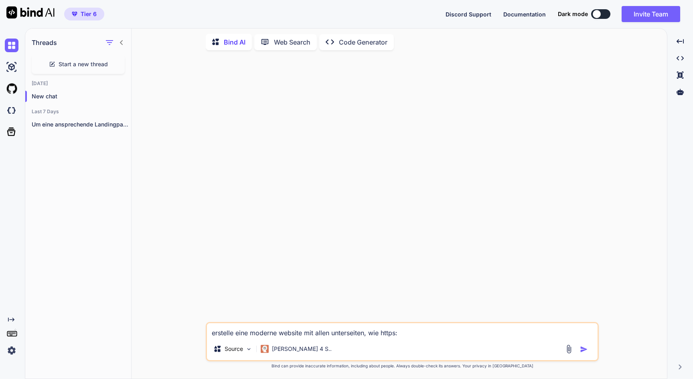
type textarea "x"
type textarea "erstelle eine moderne website mit allen unterseiten, wie https://"
type textarea "x"
type textarea "erstelle eine moderne website mit allen unterseiten, wie https://j"
type textarea "x"
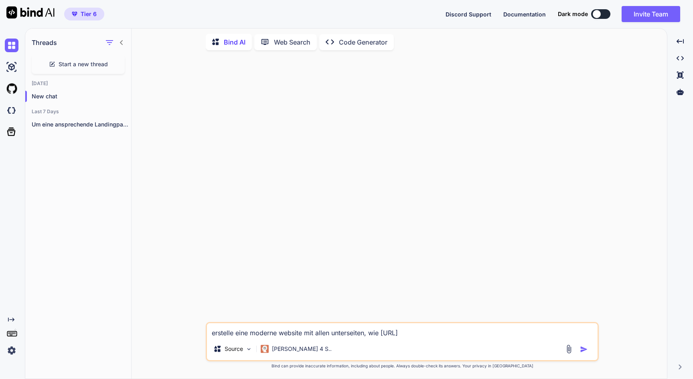
type textarea "erstelle eine moderne website mit allen unterseiten, wie https://ja"
type textarea "x"
type textarea "erstelle eine moderne website mit allen unterseiten, wie https://jae"
type textarea "x"
type textarea "erstelle eine moderne website mit allen unterseiten, wie https://jaeg"
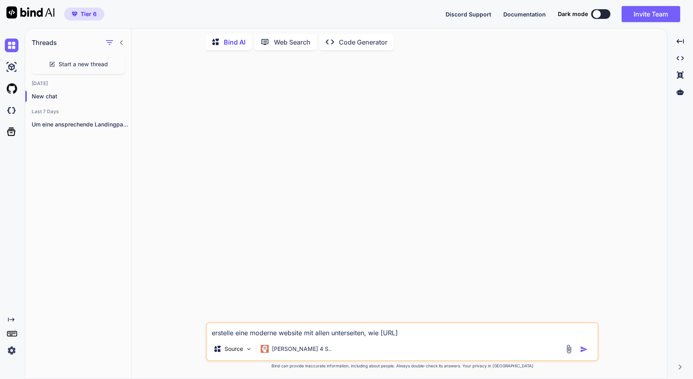
type textarea "x"
type textarea "erstelle eine moderne website mit allen unterseiten, wie https://jaege"
type textarea "x"
type textarea "erstelle eine moderne website mit allen unterseiten, wie https://jaeger"
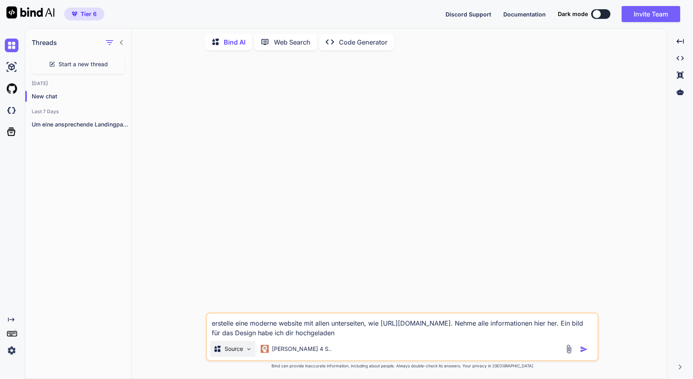
click at [240, 350] on p "Source" at bounding box center [234, 349] width 18 height 8
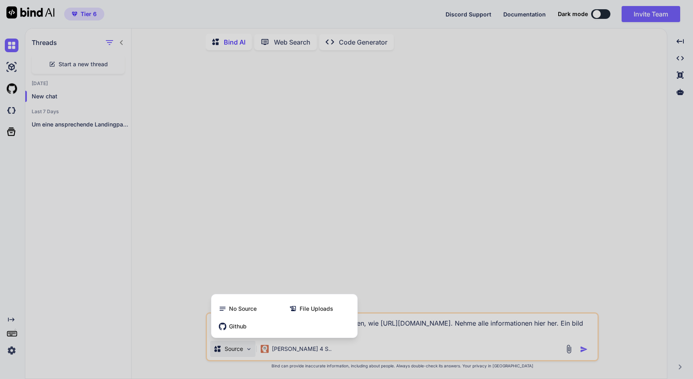
click at [572, 348] on div at bounding box center [346, 189] width 693 height 379
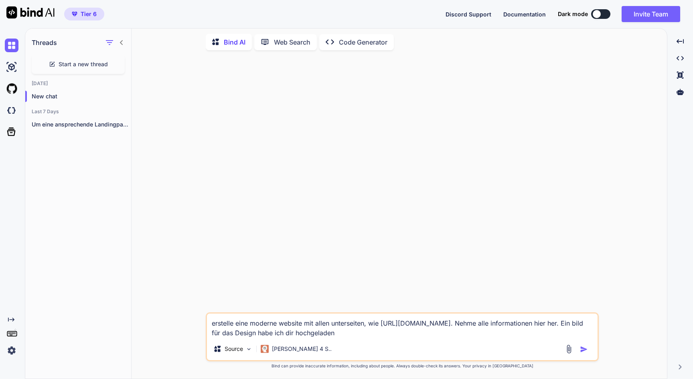
click at [570, 349] on img at bounding box center [568, 348] width 9 height 9
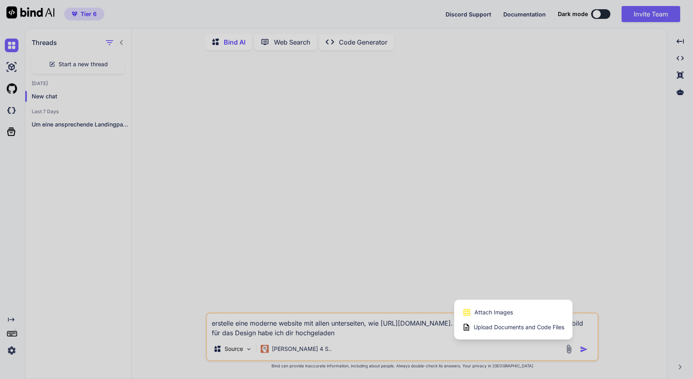
click at [513, 312] on div "Attach Images Image attachments are only supported in Claude and Gemini models." at bounding box center [513, 311] width 102 height 15
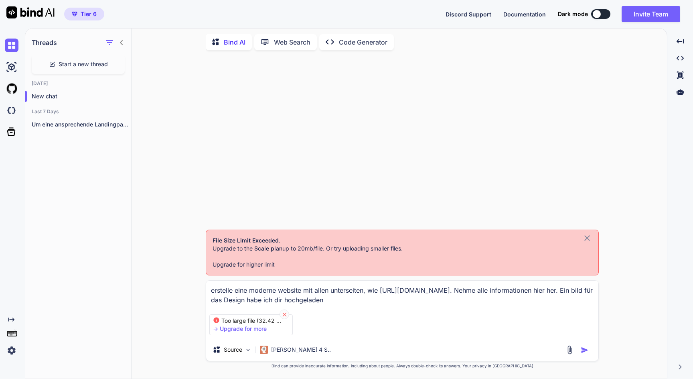
click at [283, 312] on icon at bounding box center [284, 314] width 7 height 7
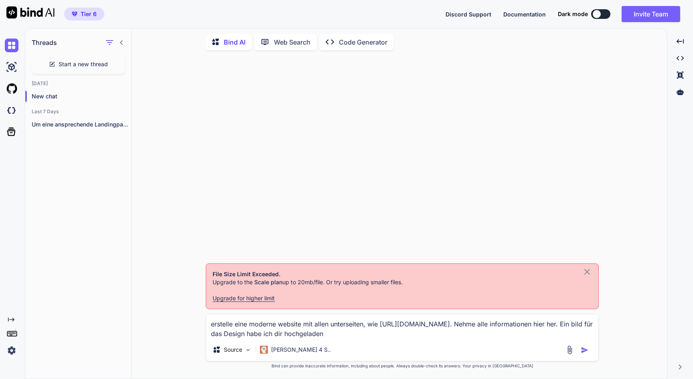
click at [571, 349] on img at bounding box center [569, 349] width 9 height 9
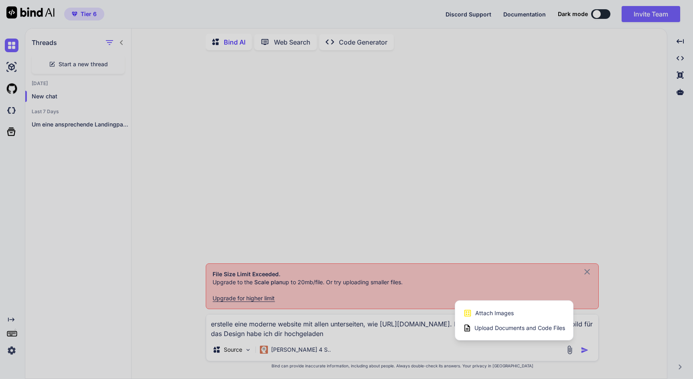
click at [509, 314] on span "Attach Images" at bounding box center [494, 313] width 39 height 8
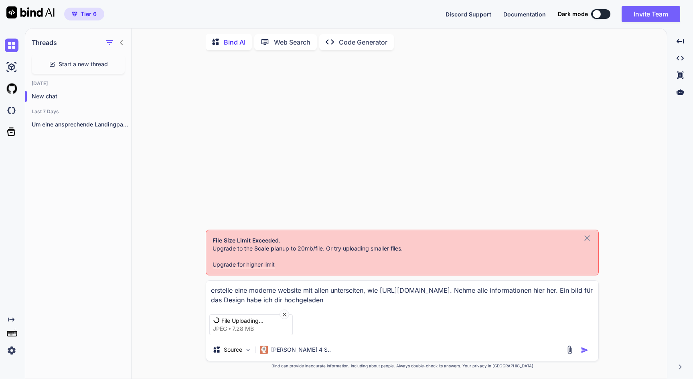
click at [587, 234] on icon at bounding box center [587, 238] width 10 height 10
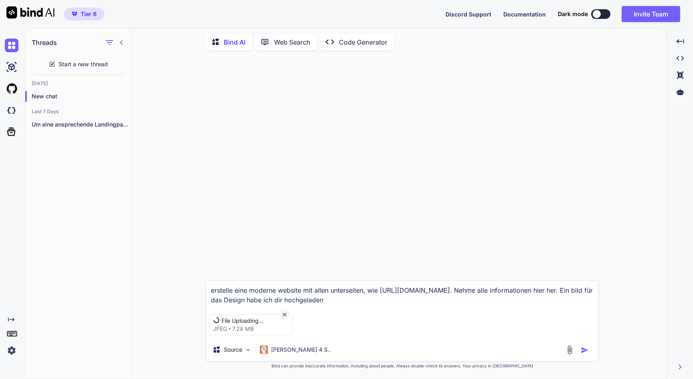
scroll to position [0, 0]
click at [332, 289] on textarea "erstelle eine moderne website mit allen unterseiten, wie https://jaegermediagro…" at bounding box center [402, 292] width 392 height 24
click at [285, 313] on icon at bounding box center [285, 314] width 4 height 4
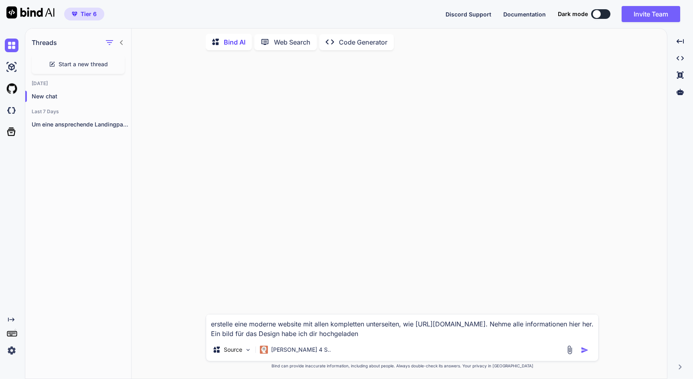
click at [572, 351] on img at bounding box center [569, 349] width 9 height 9
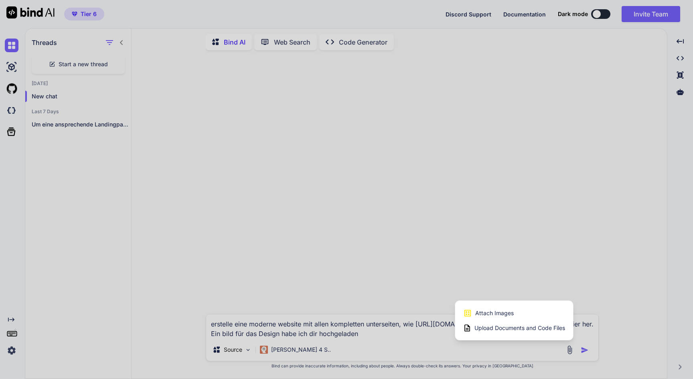
click at [509, 316] on span "Attach Images" at bounding box center [494, 313] width 39 height 8
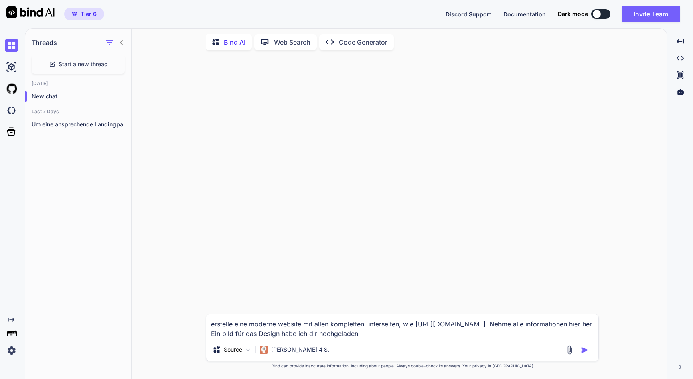
click at [569, 349] on img at bounding box center [569, 349] width 9 height 9
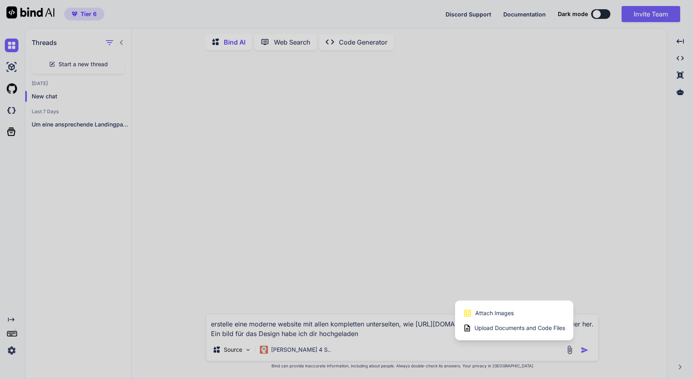
click at [496, 316] on span "Attach Images" at bounding box center [494, 313] width 39 height 8
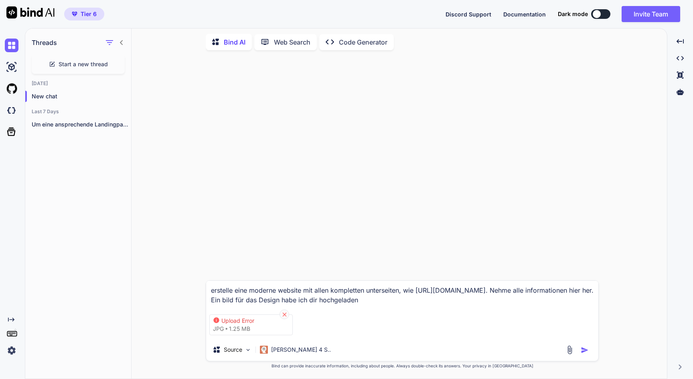
click at [284, 314] on icon at bounding box center [284, 314] width 7 height 7
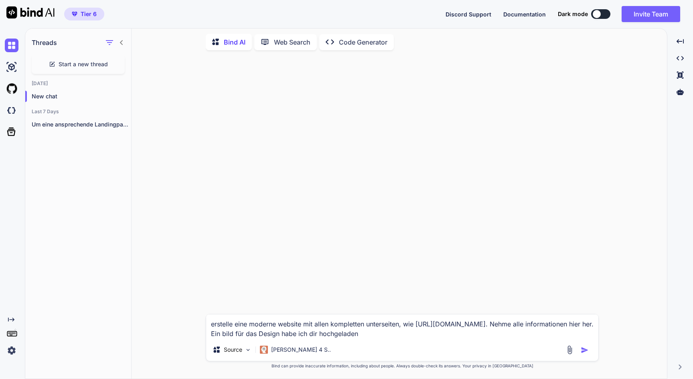
click at [568, 350] on img at bounding box center [569, 349] width 9 height 9
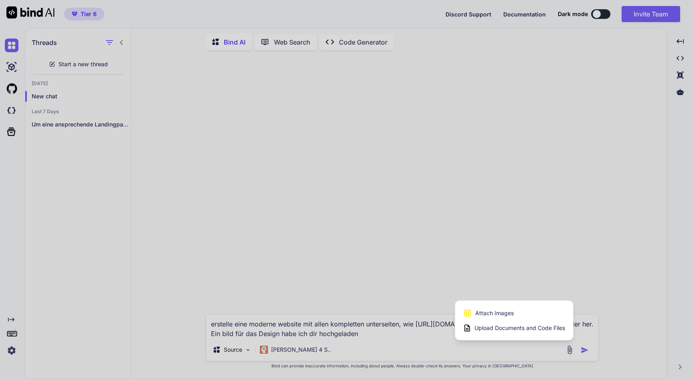
click at [502, 314] on span "Attach Images" at bounding box center [494, 313] width 39 height 8
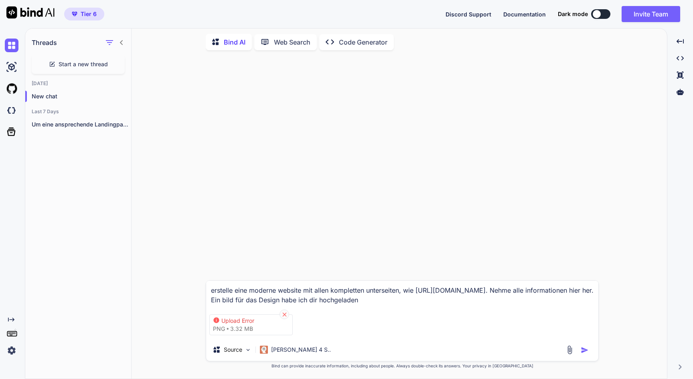
click at [286, 312] on icon at bounding box center [284, 314] width 7 height 7
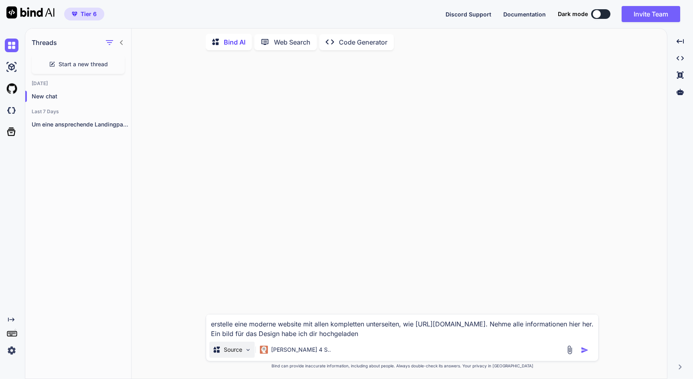
click at [242, 351] on p "Source" at bounding box center [233, 349] width 18 height 8
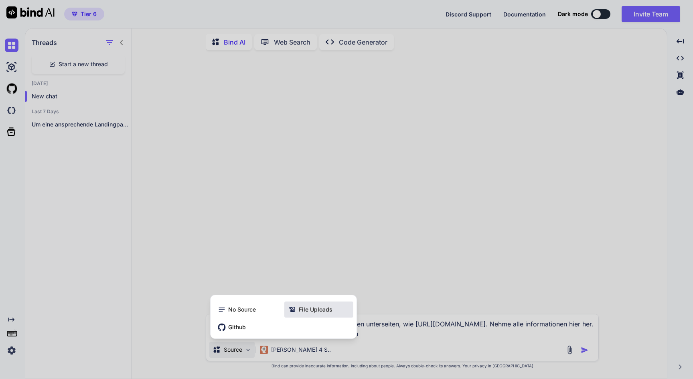
click at [308, 312] on span "File Uploads" at bounding box center [316, 309] width 34 height 8
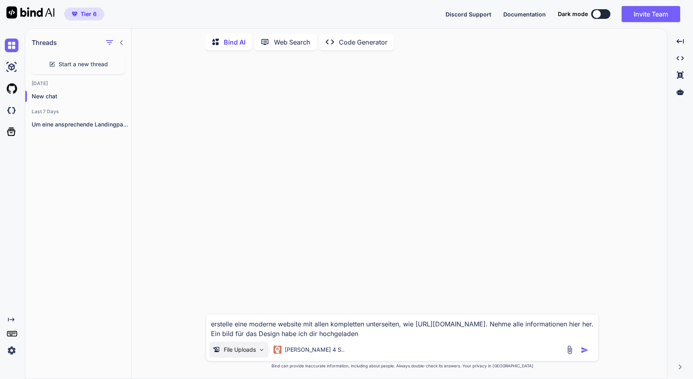
click at [240, 352] on p "File Uploads" at bounding box center [240, 349] width 32 height 8
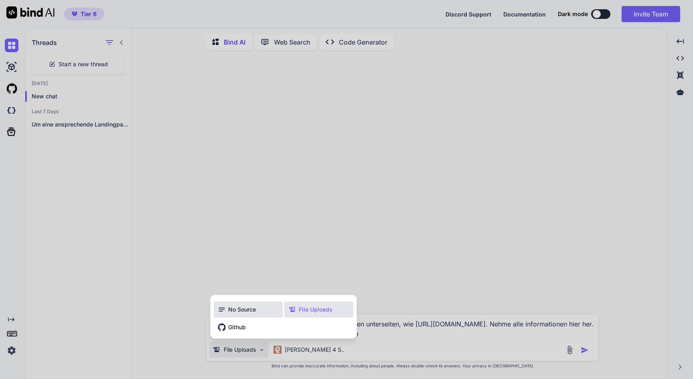
click at [239, 313] on span "No Source" at bounding box center [242, 309] width 28 height 8
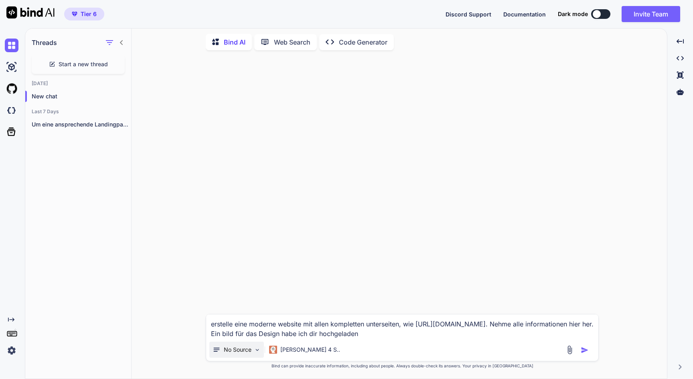
click at [239, 349] on p "No Source" at bounding box center [238, 349] width 28 height 8
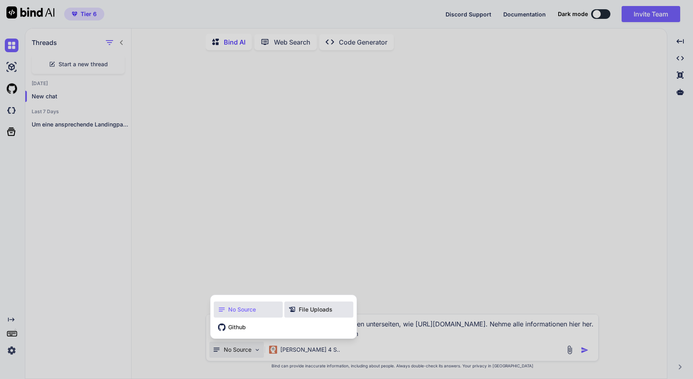
click at [302, 313] on span "File Uploads" at bounding box center [316, 309] width 34 height 8
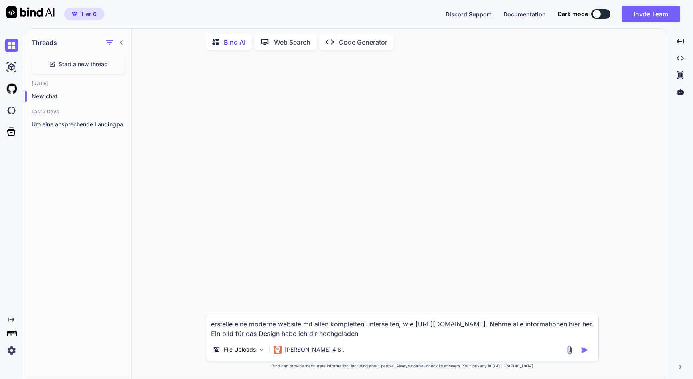
click at [402, 349] on div "File Uploads Claude 4 S.." at bounding box center [402, 350] width 392 height 19
click at [574, 350] on img at bounding box center [569, 349] width 9 height 9
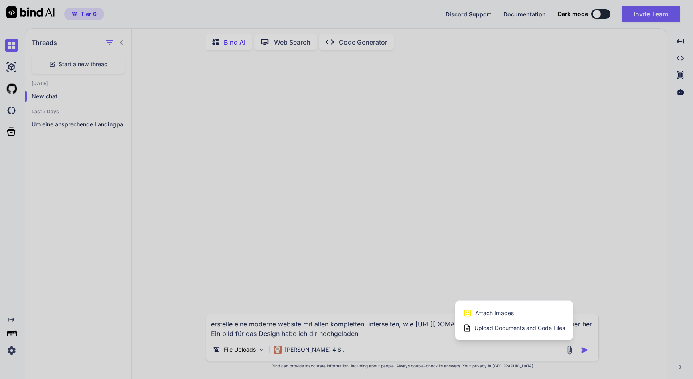
click at [505, 316] on span "Attach Images" at bounding box center [494, 313] width 39 height 8
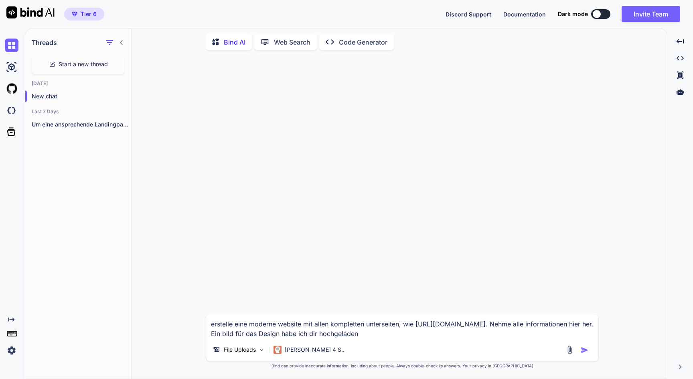
click at [572, 350] on img at bounding box center [569, 349] width 9 height 9
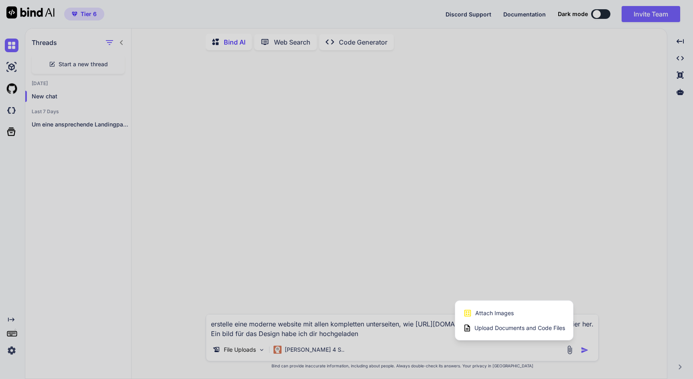
click at [488, 316] on span "Attach Images" at bounding box center [494, 313] width 39 height 8
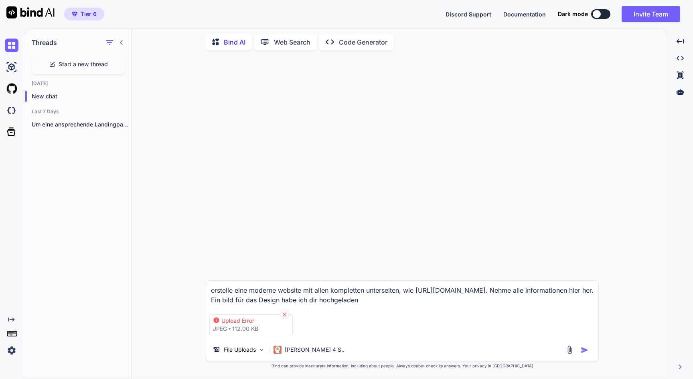
click at [286, 312] on icon at bounding box center [284, 314] width 7 height 7
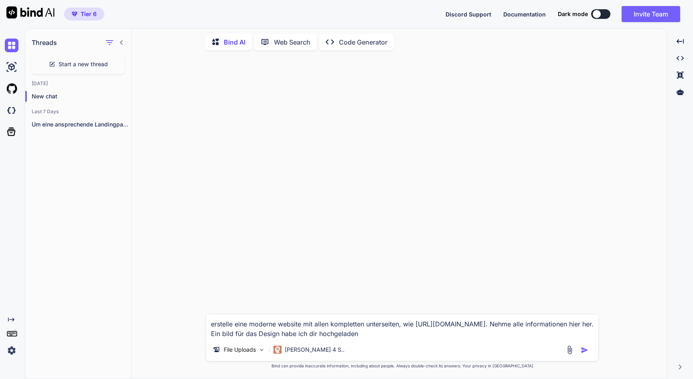
click at [583, 347] on img "button" at bounding box center [585, 350] width 8 height 8
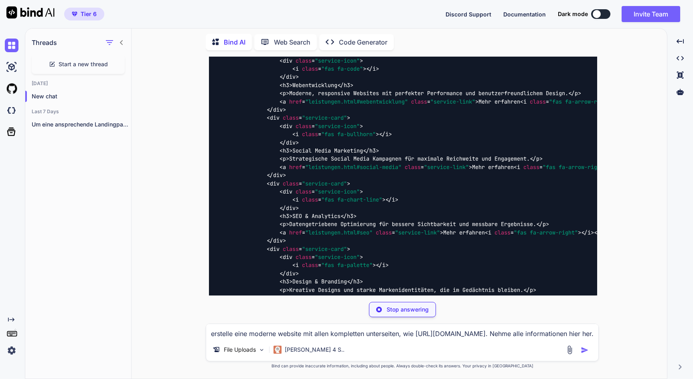
scroll to position [657, 0]
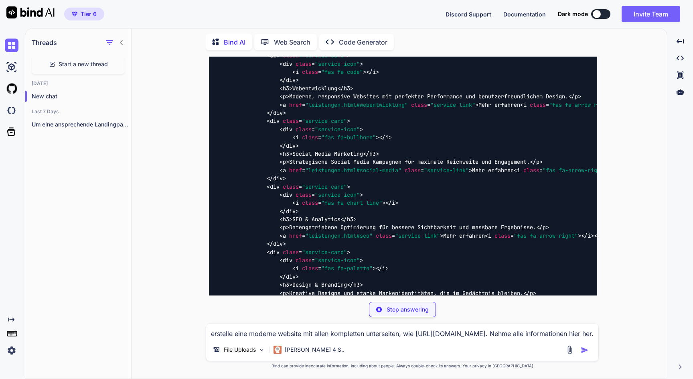
click at [571, 348] on img at bounding box center [569, 349] width 9 height 9
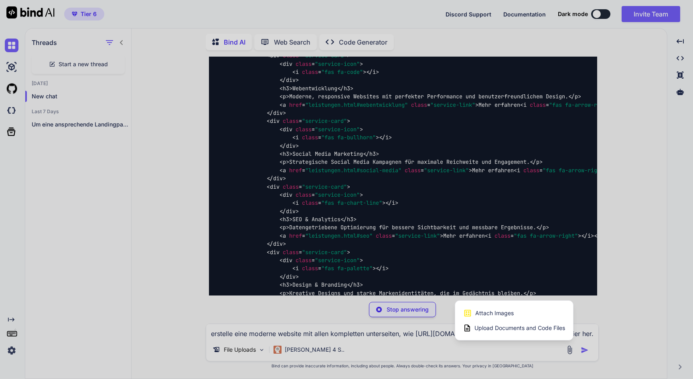
click at [511, 313] on span "Attach Images" at bounding box center [494, 313] width 39 height 8
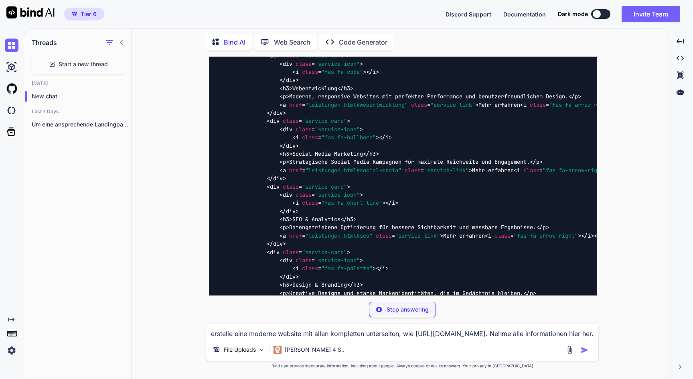
scroll to position [0, 0]
click at [13, 133] on icon at bounding box center [11, 131] width 11 height 11
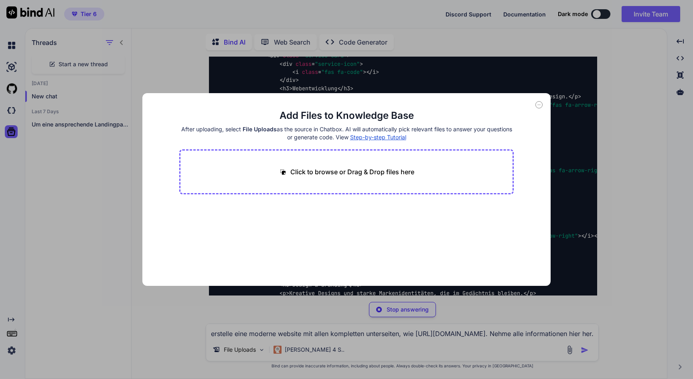
click at [371, 172] on p "Click to browse or Drag & Drop files here" at bounding box center [352, 172] width 124 height 10
click at [14, 109] on div "Add Files to Knowledge Base After uploading, select File Uploads as the source …" at bounding box center [346, 189] width 693 height 379
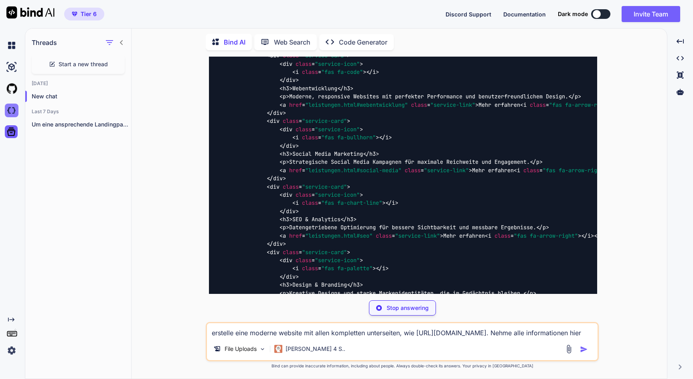
click at [11, 111] on img at bounding box center [12, 110] width 14 height 14
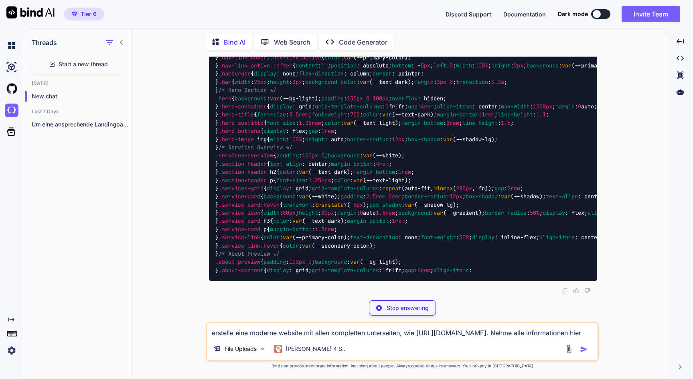
scroll to position [6492, 0]
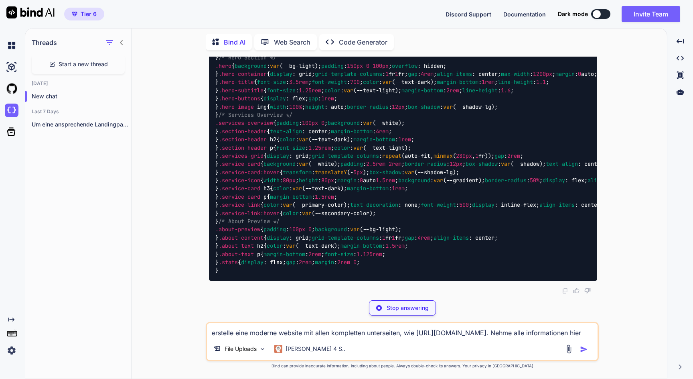
click at [571, 348] on img at bounding box center [568, 348] width 9 height 9
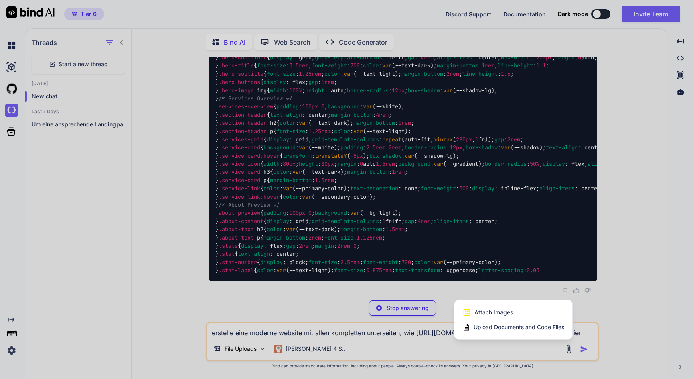
click at [507, 314] on span "Attach Images" at bounding box center [493, 312] width 39 height 8
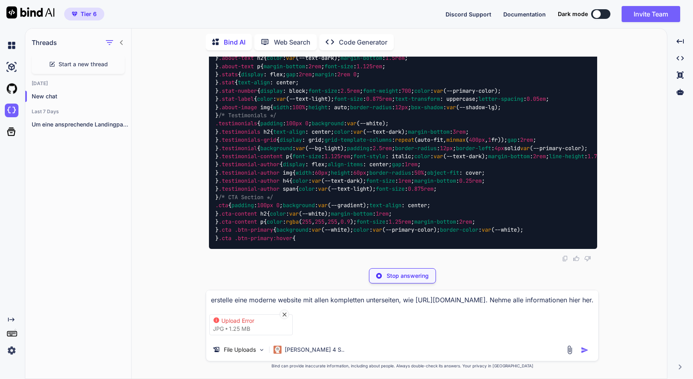
click at [569, 349] on img at bounding box center [569, 349] width 9 height 9
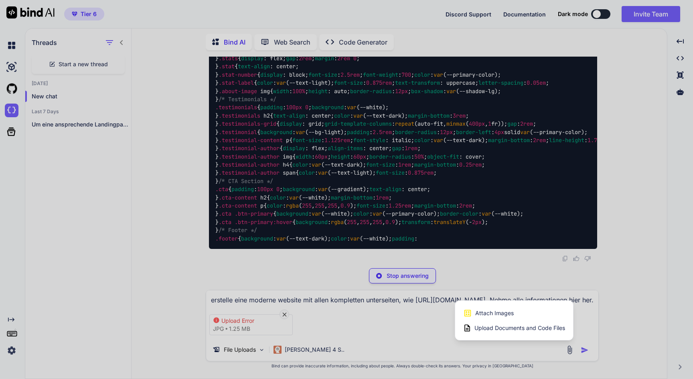
click at [513, 312] on span "Attach Images" at bounding box center [494, 313] width 39 height 8
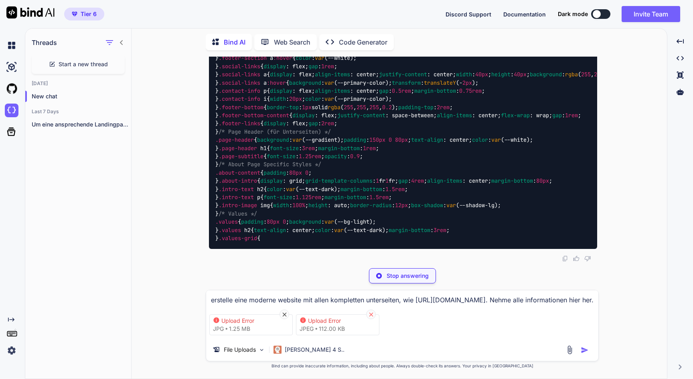
click at [369, 312] on icon at bounding box center [371, 314] width 7 height 7
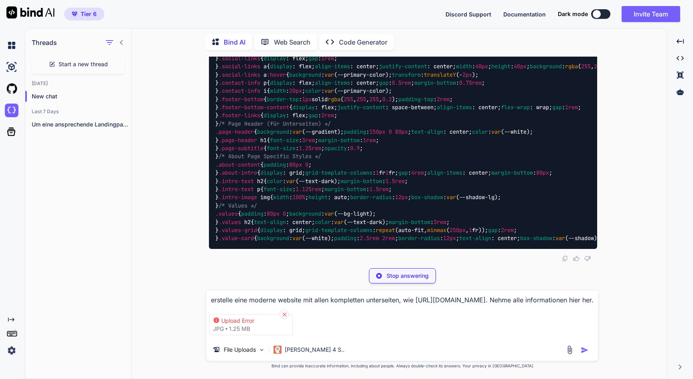
click at [284, 312] on icon at bounding box center [285, 314] width 4 height 4
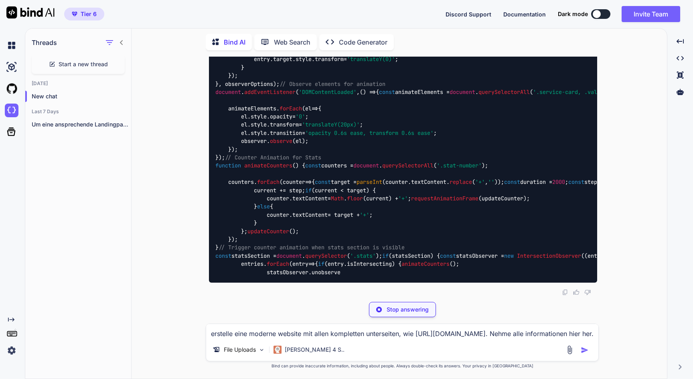
click at [572, 349] on img at bounding box center [569, 349] width 9 height 9
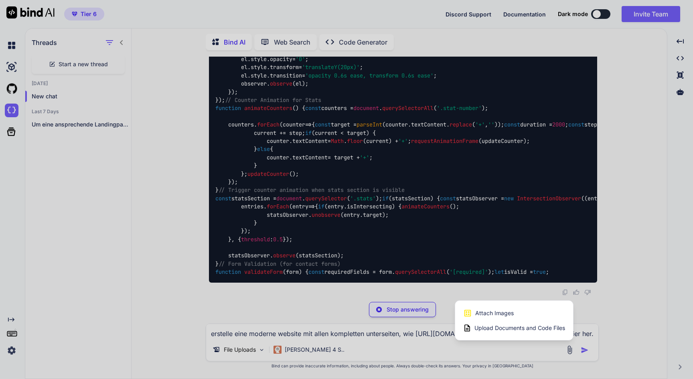
click at [518, 312] on div "Attach Images Image attachments are only supported in Claude and Gemini models." at bounding box center [514, 312] width 102 height 15
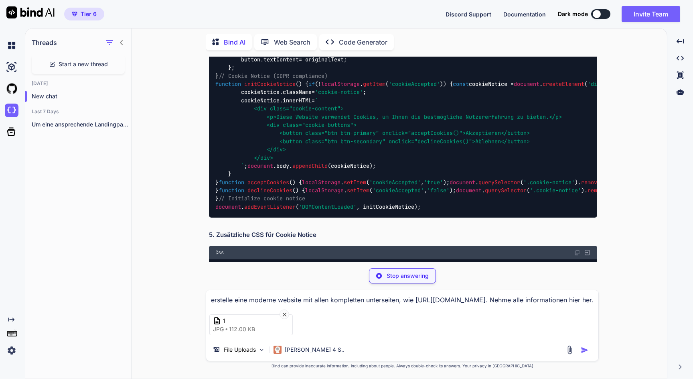
scroll to position [0, 0]
click at [234, 348] on p "File Uploads" at bounding box center [240, 349] width 32 height 8
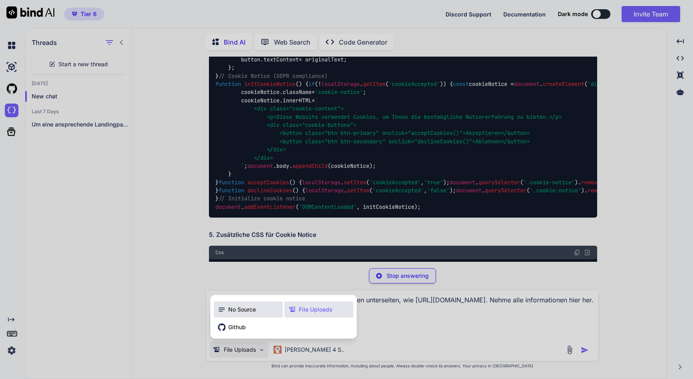
click at [258, 308] on div "No Source" at bounding box center [248, 309] width 69 height 16
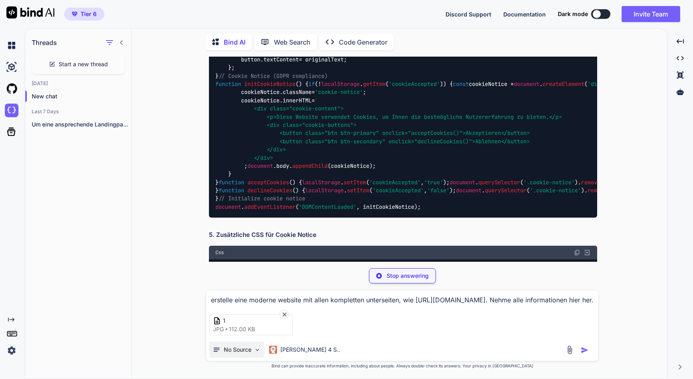
click at [240, 350] on p "No Source" at bounding box center [238, 349] width 28 height 8
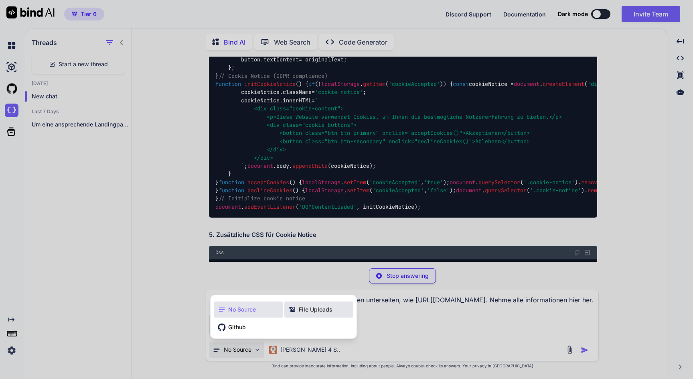
click at [310, 309] on span "File Uploads" at bounding box center [316, 309] width 34 height 8
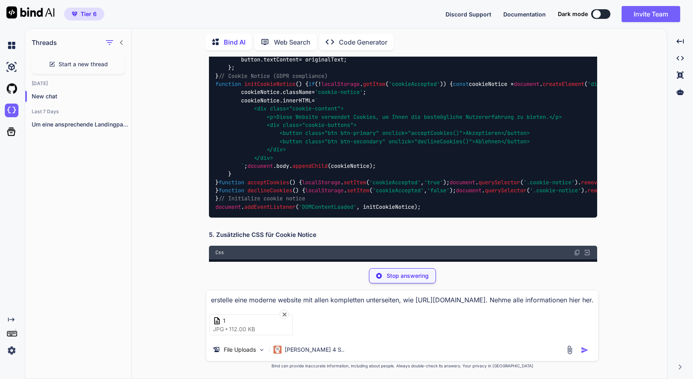
click at [237, 325] on span "112.00 KB" at bounding box center [242, 329] width 26 height 8
click at [216, 319] on icon at bounding box center [217, 320] width 6 height 7
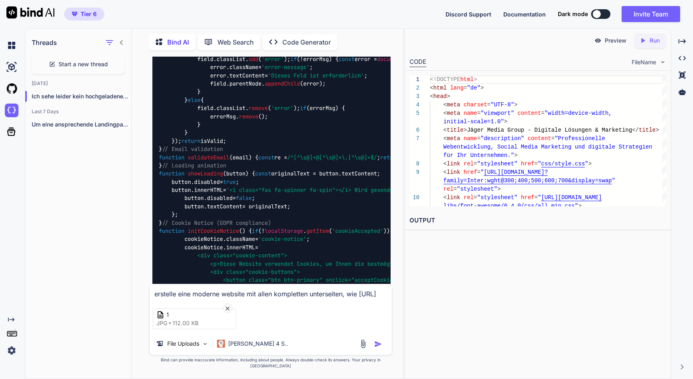
click at [286, 352] on div "File Uploads Claude 4 S.." at bounding box center [271, 344] width 242 height 19
click at [290, 314] on div "1 jpg 112.00 KB" at bounding box center [271, 319] width 242 height 34
click at [222, 303] on div "erstelle eine moderne website mit allen kompletten unterseiten, wie https://jae…" at bounding box center [270, 319] width 243 height 71
click at [222, 298] on textarea "erstelle eine moderne website mit allen kompletten unterseiten, wie https://jae…" at bounding box center [271, 291] width 242 height 14
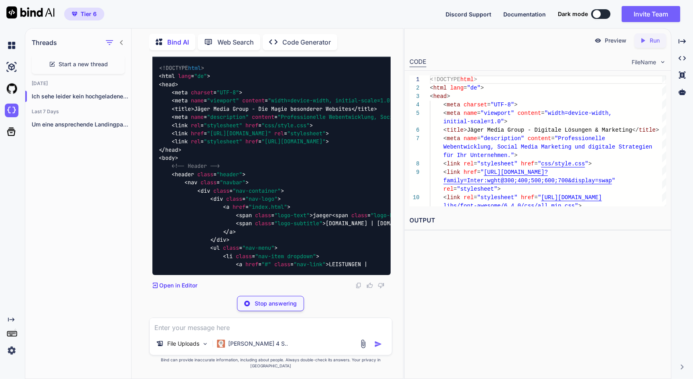
scroll to position [14217, 0]
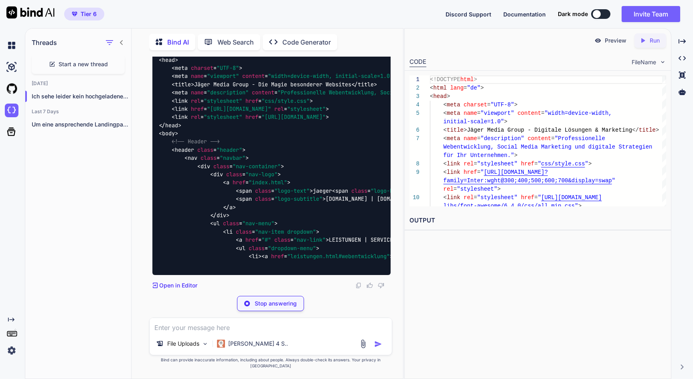
click at [178, 332] on textarea at bounding box center [271, 325] width 242 height 14
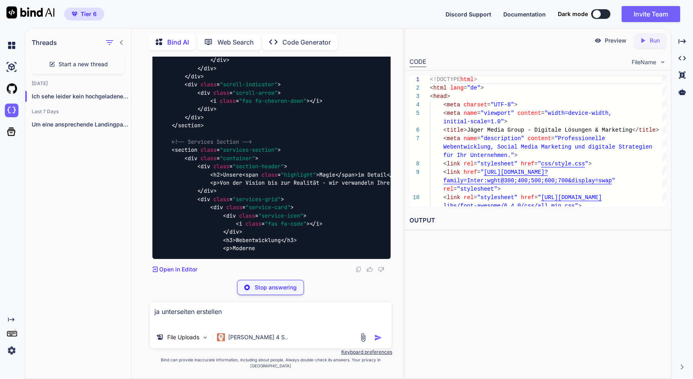
click at [286, 321] on textarea "ja unterseiten erstellen" at bounding box center [271, 314] width 242 height 24
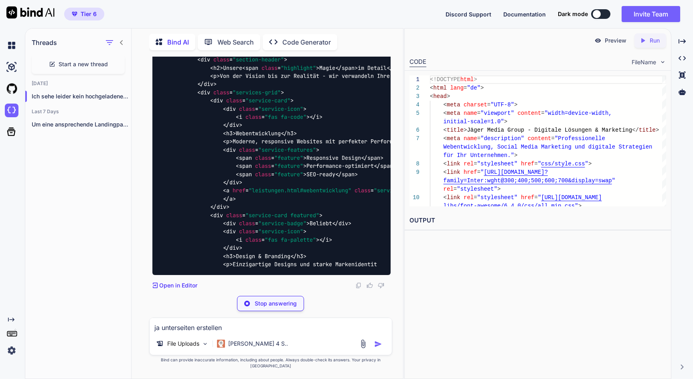
scroll to position [13979, 0]
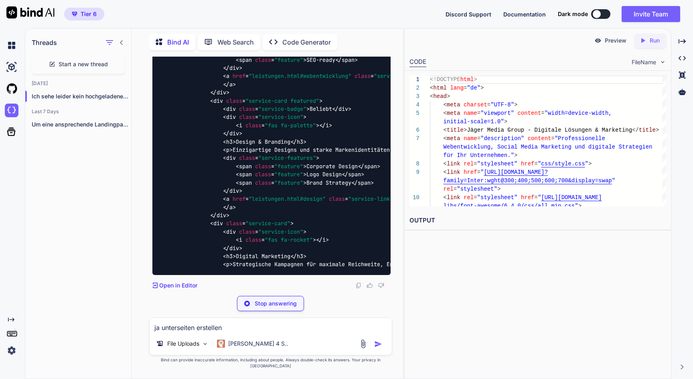
click at [14, 348] on img at bounding box center [12, 350] width 14 height 14
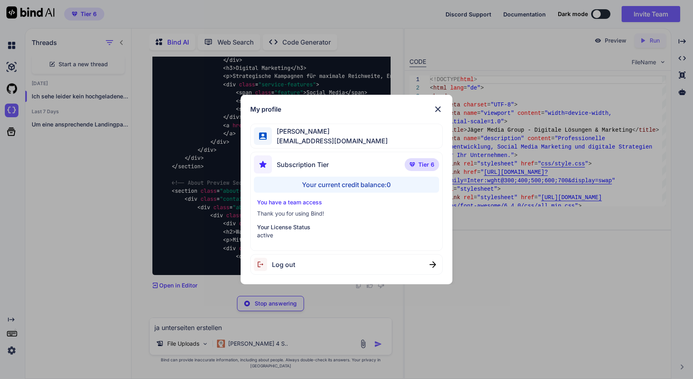
click at [323, 185] on div "Your current credit balance: 0" at bounding box center [346, 184] width 185 height 16
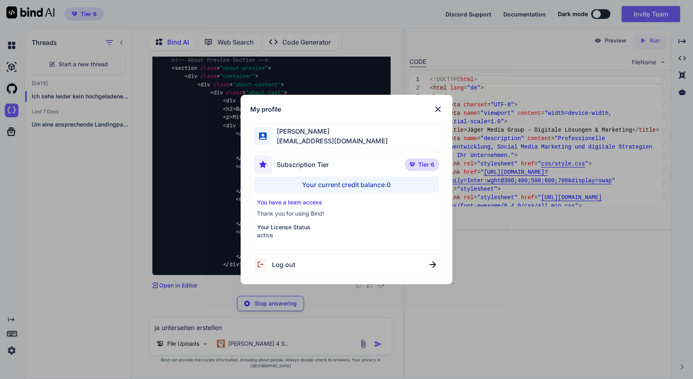
click at [304, 138] on span "jaeger.digitallight@gmail.com" at bounding box center [330, 141] width 116 height 10
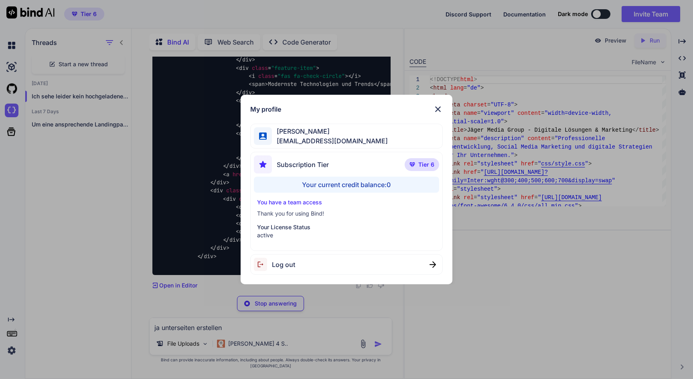
click at [438, 110] on img at bounding box center [438, 109] width 10 height 10
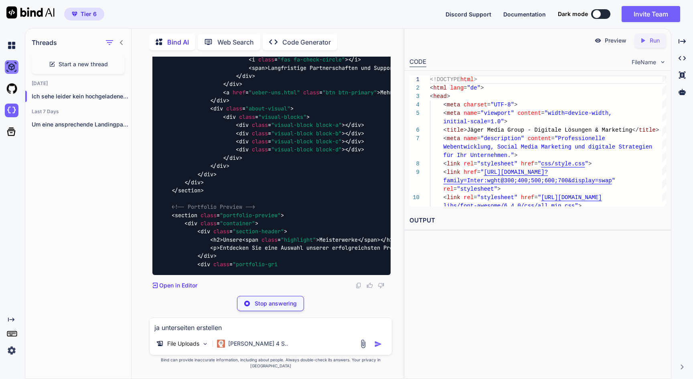
click at [14, 71] on img at bounding box center [12, 67] width 14 height 14
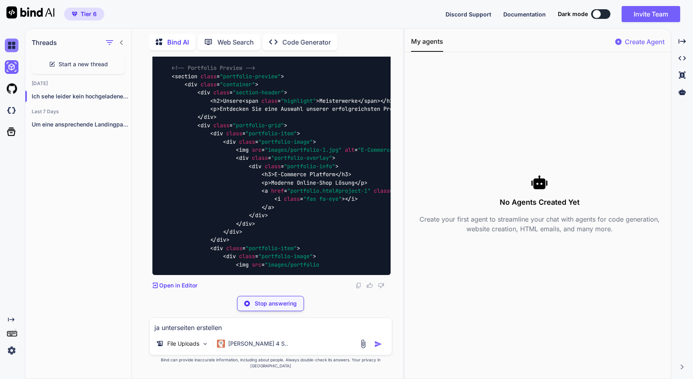
click at [16, 45] on img at bounding box center [12, 46] width 14 height 14
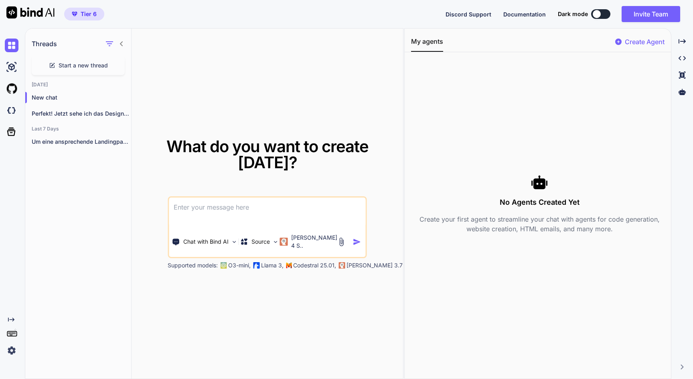
click at [403, 141] on div "Threads Start a new thread Today New chat Perfekt! Jetzt sehe ich das Design-Bi…" at bounding box center [214, 203] width 379 height 351
drag, startPoint x: 404, startPoint y: 140, endPoint x: 492, endPoint y: 142, distance: 88.3
click at [491, 141] on div "My agents Create Agent No Agents Created Yet Create your first agent to streaml…" at bounding box center [537, 203] width 267 height 351
click at [596, 12] on div at bounding box center [597, 14] width 8 height 8
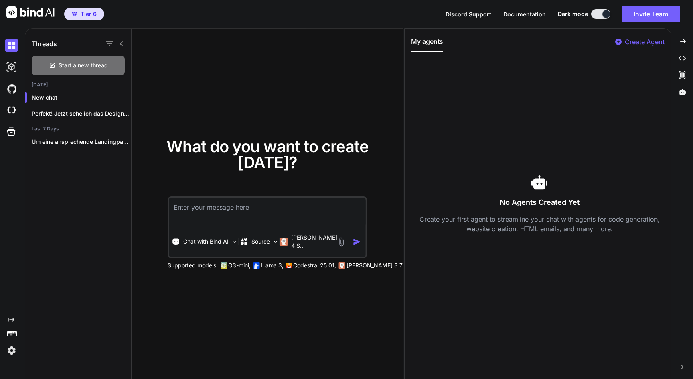
click at [599, 14] on button at bounding box center [600, 14] width 19 height 10
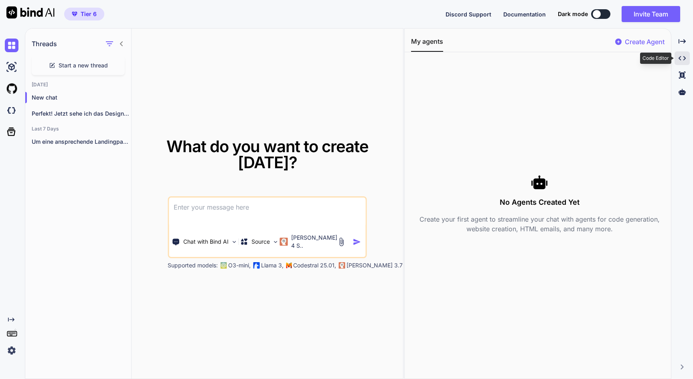
click at [682, 59] on icon "Created with Pixso." at bounding box center [682, 58] width 7 height 7
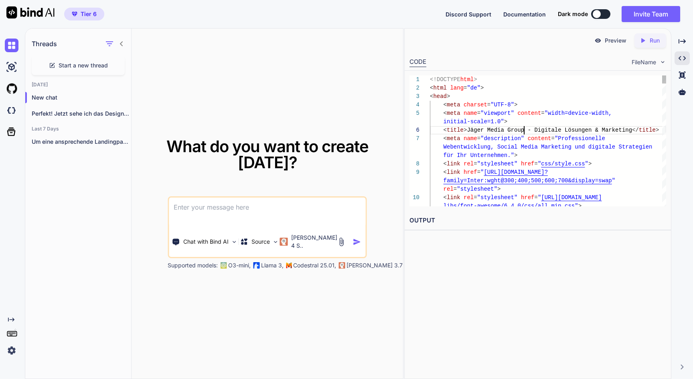
scroll to position [51, 0]
drag, startPoint x: 523, startPoint y: 129, endPoint x: 466, endPoint y: 128, distance: 57.0
click at [466, 128] on span "< title > Jäger Media Group - Digitale Lösungen & Marketing </ title >" at bounding box center [544, 130] width 229 height 8
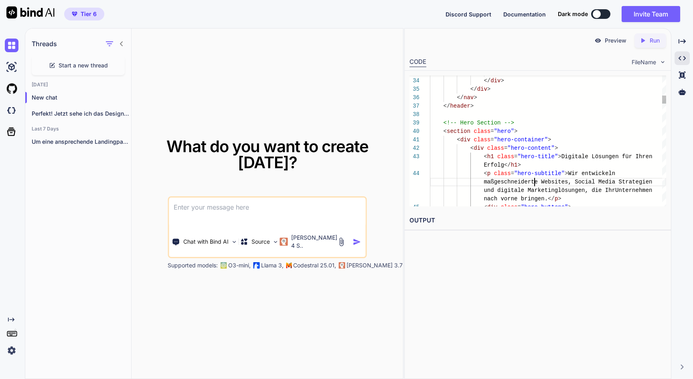
click at [536, 182] on span "maßgeschneiderte Websites, Social Media Strategien" at bounding box center [568, 181] width 168 height 6
click at [536, 174] on span ""hero-subtitle"" at bounding box center [539, 173] width 51 height 6
click at [567, 172] on span ">" at bounding box center [566, 173] width 3 height 6
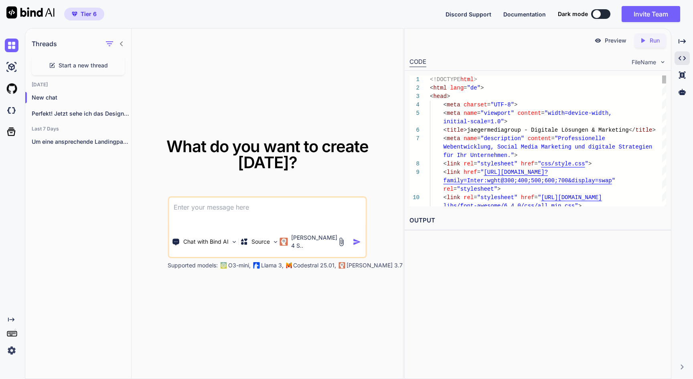
click at [564, 140] on span ""Professionelle" at bounding box center [580, 138] width 51 height 6
click at [604, 40] on div "Preview" at bounding box center [610, 40] width 45 height 14
click at [651, 41] on p "Run" at bounding box center [655, 40] width 10 height 8
click at [474, 240] on link "https://app.onecompiler.com/43w6z8f2f_43w7fq47j" at bounding box center [441, 239] width 65 height 8
click at [619, 40] on p "Preview" at bounding box center [616, 40] width 22 height 8
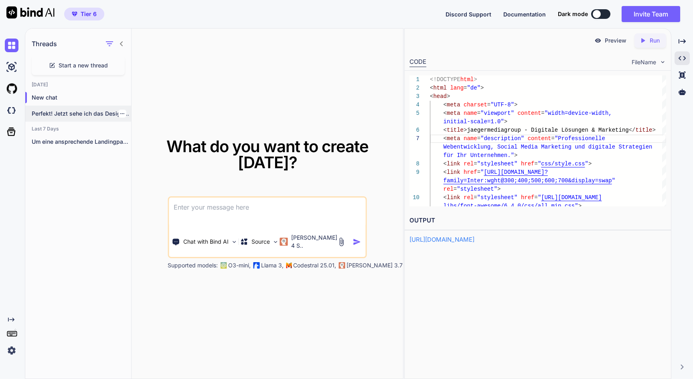
click at [88, 116] on p "Perfekt! Jetzt sehe ich das Design-Bild. Ich..." at bounding box center [81, 113] width 99 height 8
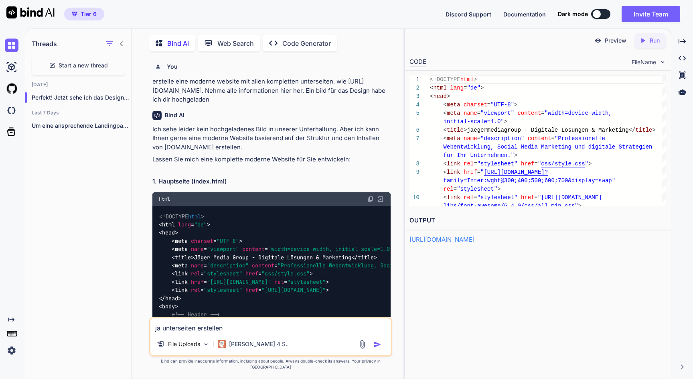
scroll to position [14084, 0]
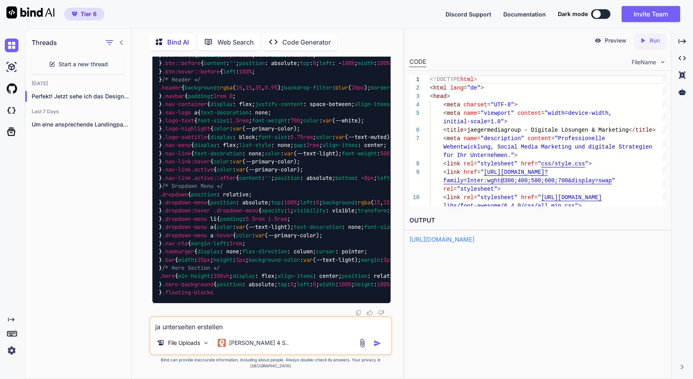
click at [612, 41] on p "Preview" at bounding box center [616, 40] width 22 height 8
click at [233, 331] on textarea "ja unterseiten erstellen" at bounding box center [270, 324] width 241 height 14
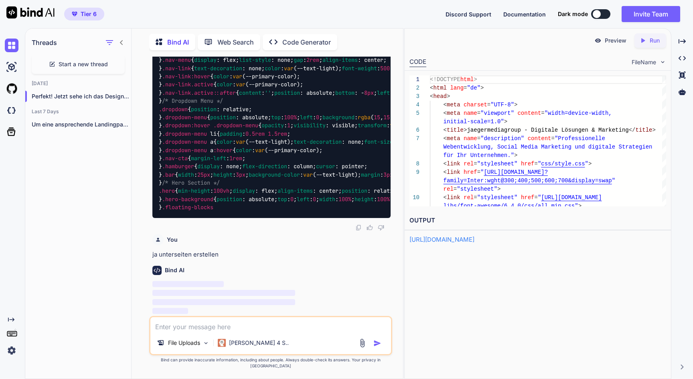
scroll to position [0, 0]
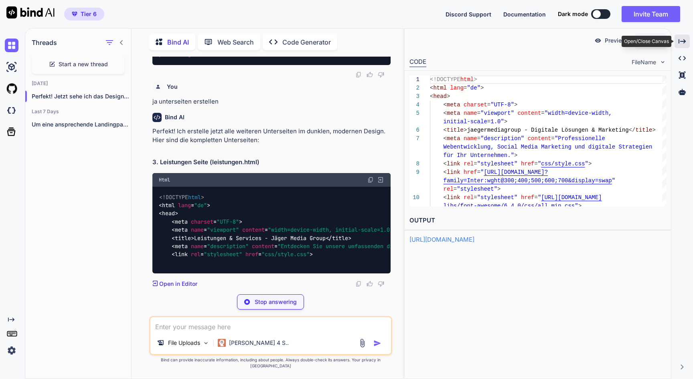
click at [683, 42] on icon "Created with Pixso." at bounding box center [682, 41] width 7 height 7
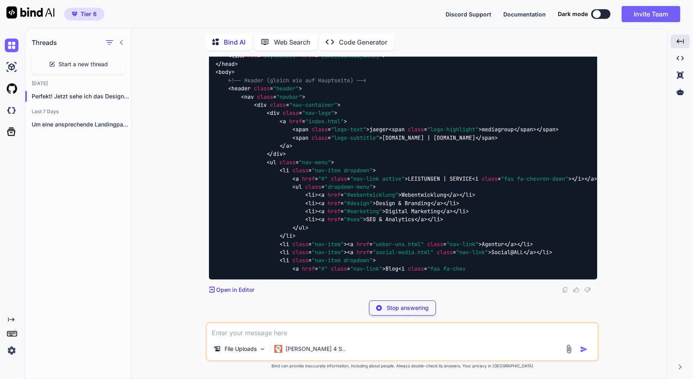
scroll to position [20140, 0]
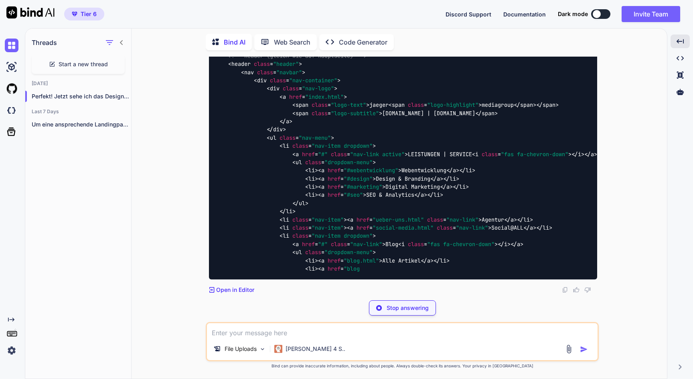
click at [290, 44] on p "Web Search" at bounding box center [292, 42] width 36 height 10
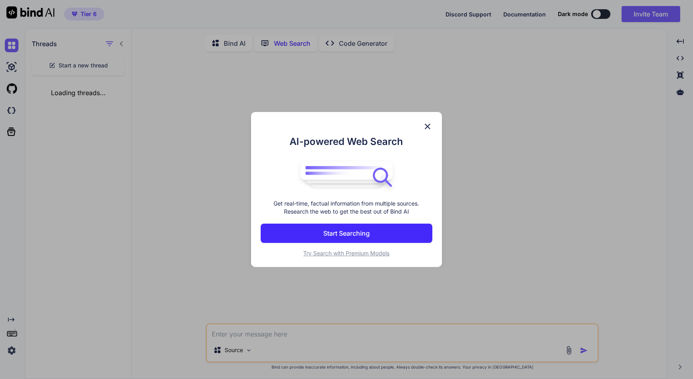
scroll to position [3, 0]
click at [371, 231] on button "Start Searching" at bounding box center [346, 232] width 171 height 19
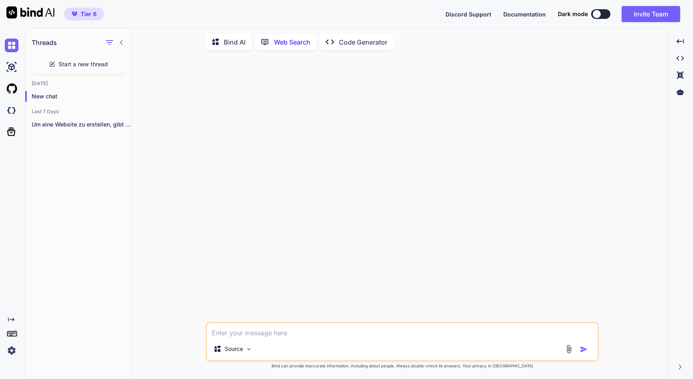
click at [363, 45] on div "Created with Pixso. Code Generator" at bounding box center [356, 42] width 75 height 16
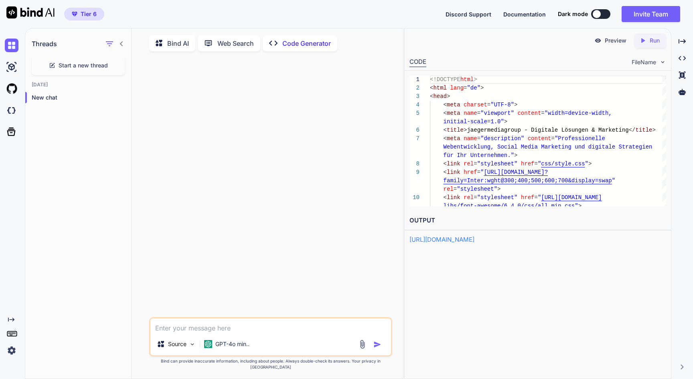
click at [176, 45] on p "Bind AI" at bounding box center [178, 44] width 22 height 10
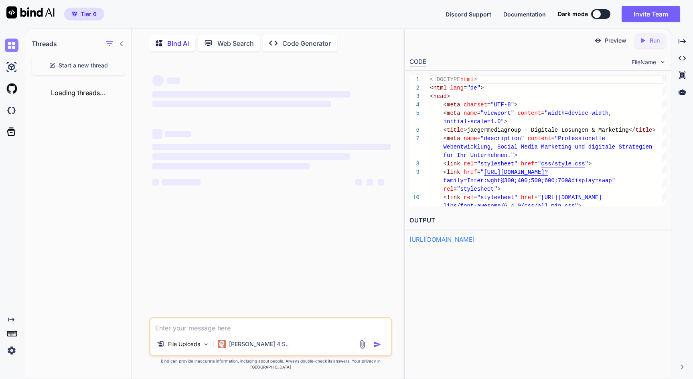
click at [13, 48] on img at bounding box center [12, 46] width 14 height 14
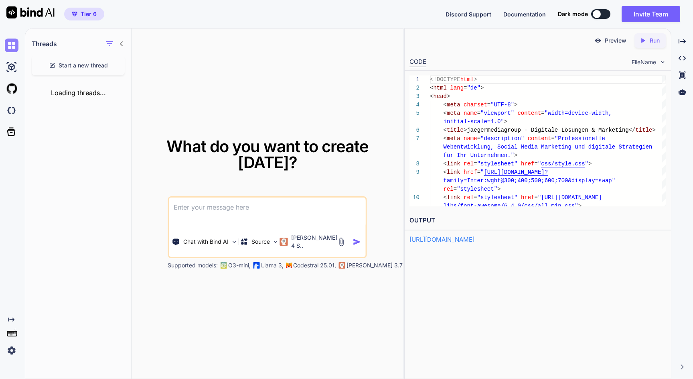
click at [14, 45] on img at bounding box center [12, 46] width 14 height 14
click at [8, 61] on img at bounding box center [12, 67] width 14 height 14
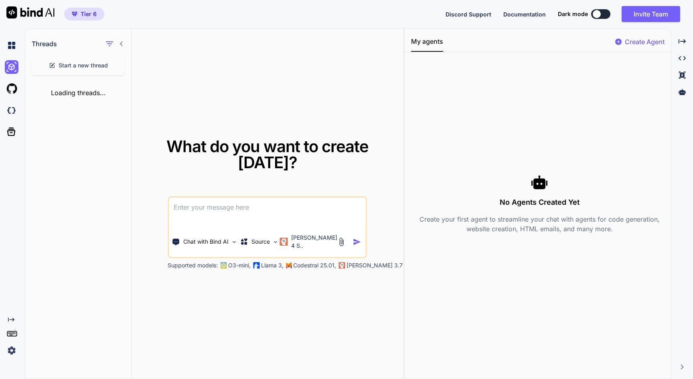
click at [33, 16] on img at bounding box center [30, 12] width 48 height 12
click at [12, 317] on icon "Created with Pixso." at bounding box center [11, 319] width 6 height 6
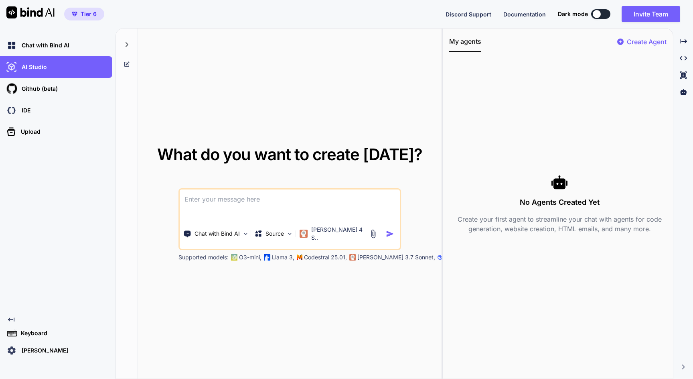
click at [128, 43] on icon at bounding box center [127, 44] width 6 height 6
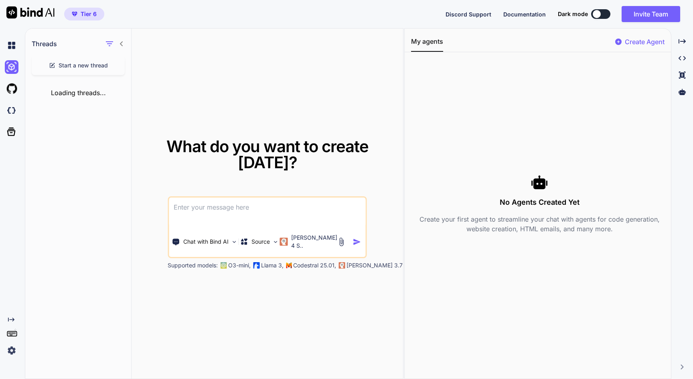
click at [91, 88] on div "Loading threads..." at bounding box center [78, 92] width 106 height 22
click at [14, 130] on icon at bounding box center [11, 132] width 8 height 8
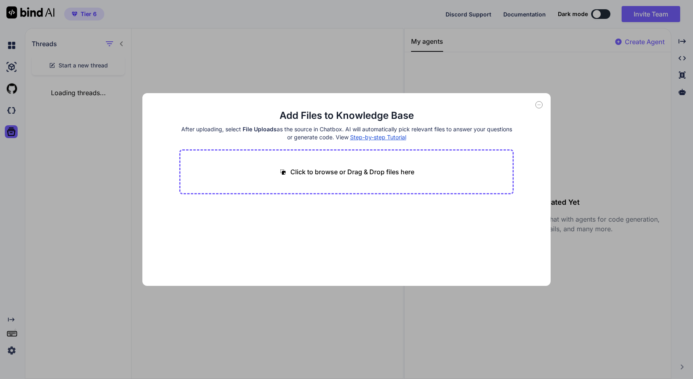
click at [12, 109] on div "Add Files to Knowledge Base After uploading, select File Uploads as the source …" at bounding box center [346, 189] width 693 height 379
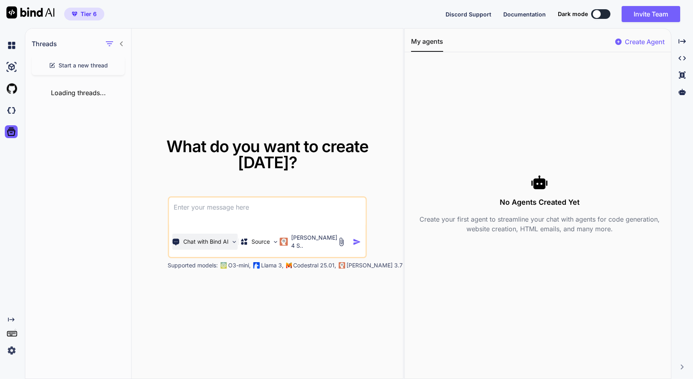
click at [222, 244] on p "Chat with Bind AI" at bounding box center [205, 241] width 45 height 8
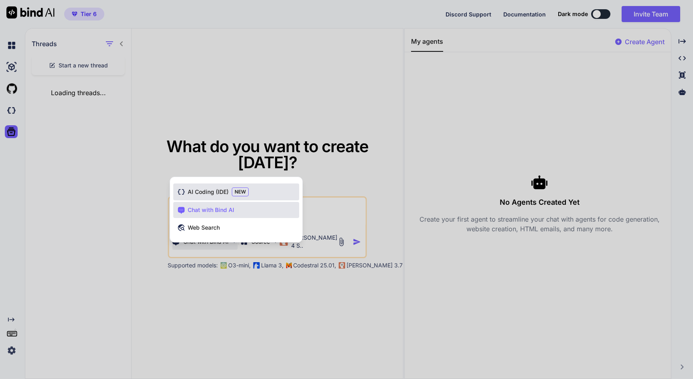
click at [210, 190] on span "AI Coding (IDE)" at bounding box center [208, 192] width 41 height 8
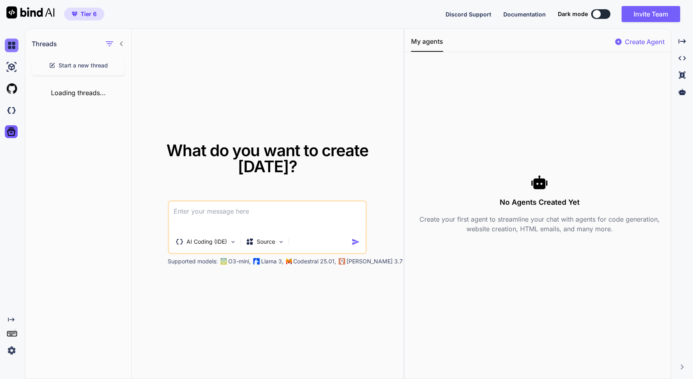
click at [13, 47] on img at bounding box center [12, 46] width 14 height 14
click at [680, 40] on icon "Created with Pixso." at bounding box center [682, 41] width 7 height 7
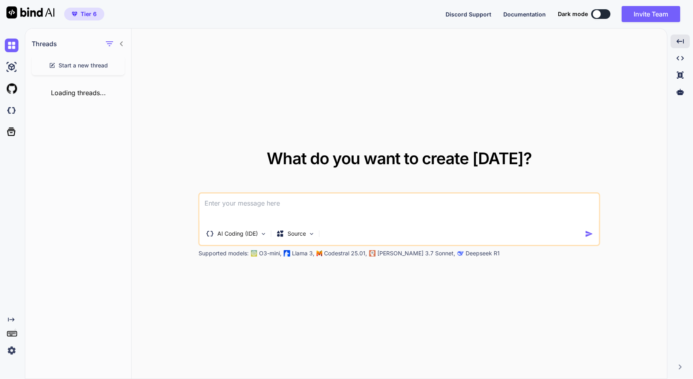
click at [328, 50] on div "What do you want to create today? AI Coding (IDE) Source Supported models: O3-m…" at bounding box center [399, 203] width 535 height 351
click at [81, 85] on div "Loading threads..." at bounding box center [78, 92] width 106 height 22
click at [270, 265] on div "What do you want to create today? AI Coding (IDE) Source Supported models: O3-m…" at bounding box center [399, 203] width 535 height 351
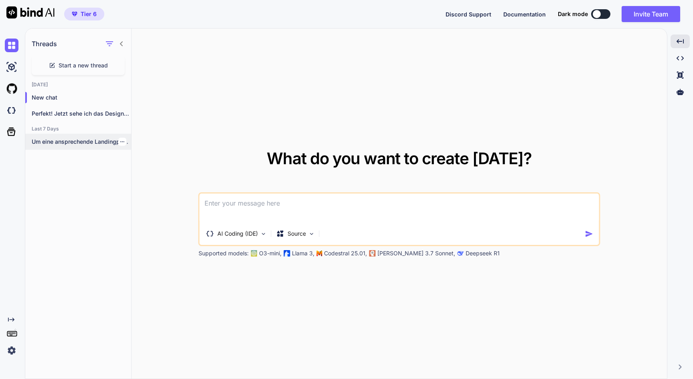
click at [85, 142] on p "Um eine ansprechende Landingpage mit einem tollen..." at bounding box center [81, 142] width 99 height 8
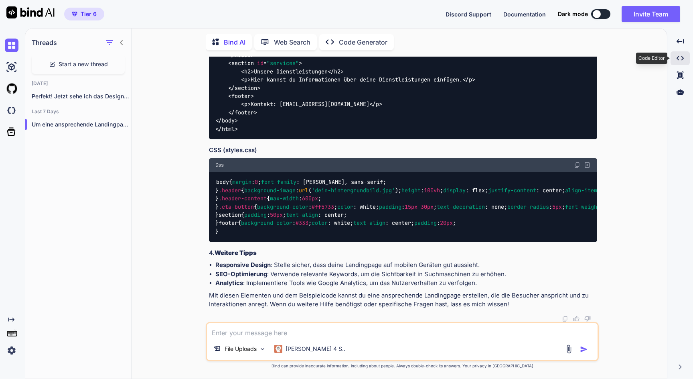
click at [676, 58] on div "Created with Pixso." at bounding box center [680, 58] width 19 height 14
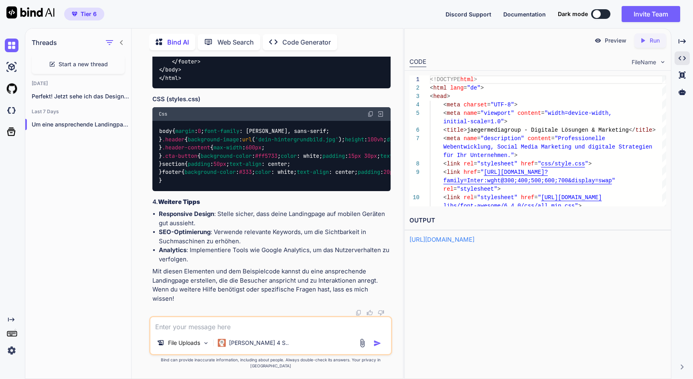
click at [617, 39] on p "Preview" at bounding box center [616, 40] width 22 height 8
click at [646, 41] on icon "Created with Pixso." at bounding box center [642, 40] width 7 height 7
click at [474, 235] on link "https://app.onecompiler.com/43w6z877d_43w7futqp" at bounding box center [441, 239] width 65 height 8
click at [683, 93] on icon at bounding box center [682, 91] width 7 height 7
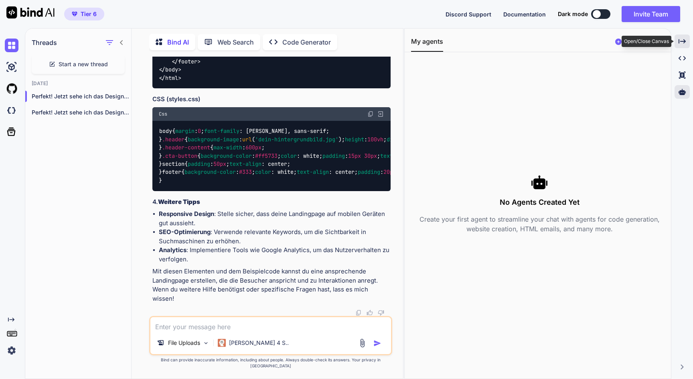
click at [681, 41] on icon at bounding box center [682, 41] width 7 height 4
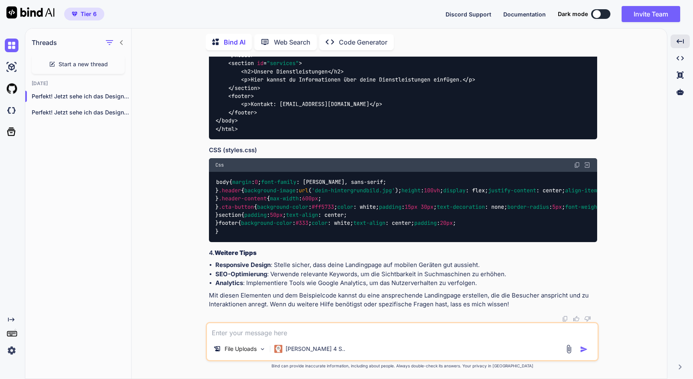
scroll to position [562, 0]
click at [79, 109] on p "Perfekt! Jetzt sehe ich das Design-Bild. Ich..." at bounding box center [81, 112] width 99 height 8
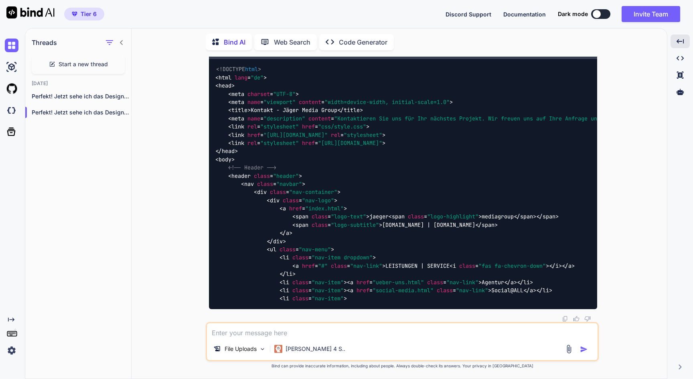
scroll to position [24195, 0]
click at [13, 46] on img at bounding box center [12, 46] width 14 height 14
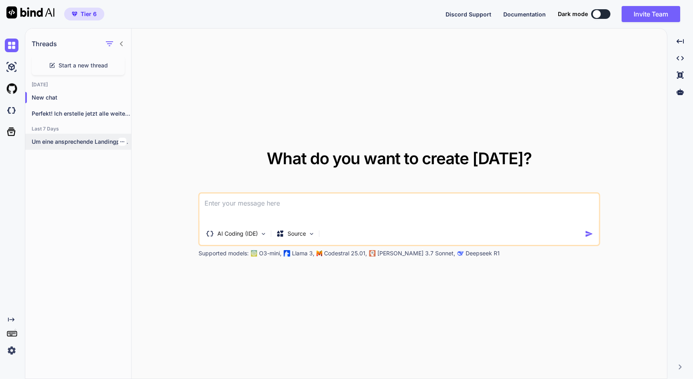
click at [55, 144] on p "Um eine ansprechende Landingpage mit einem tollen..." at bounding box center [81, 142] width 99 height 8
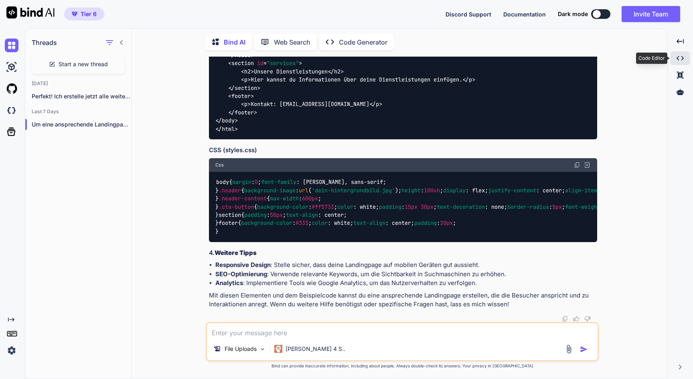
click at [677, 59] on icon "Created with Pixso." at bounding box center [680, 58] width 7 height 7
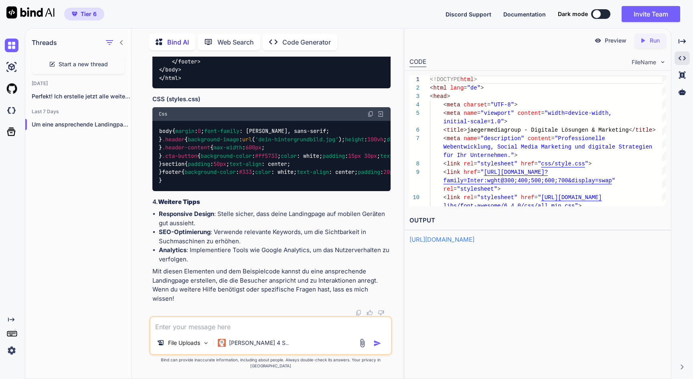
click at [608, 41] on p "Preview" at bounding box center [616, 40] width 22 height 8
click at [170, 42] on p "Bind AI" at bounding box center [178, 42] width 22 height 10
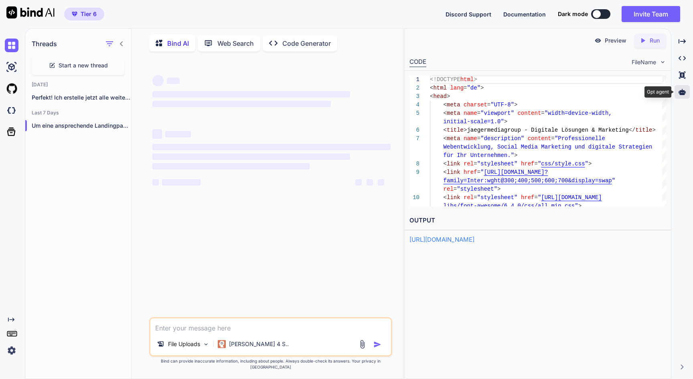
click at [682, 89] on icon at bounding box center [682, 91] width 7 height 7
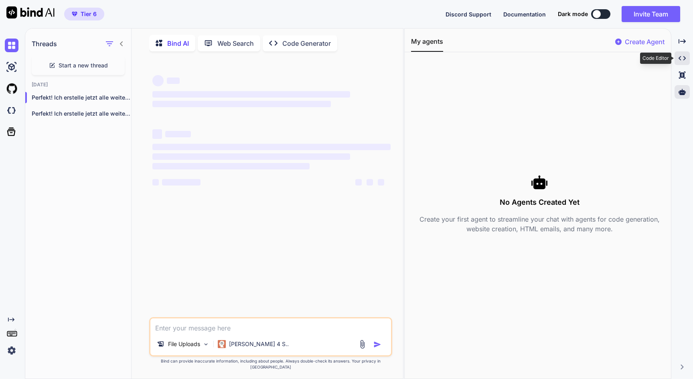
click at [681, 60] on icon at bounding box center [682, 58] width 7 height 4
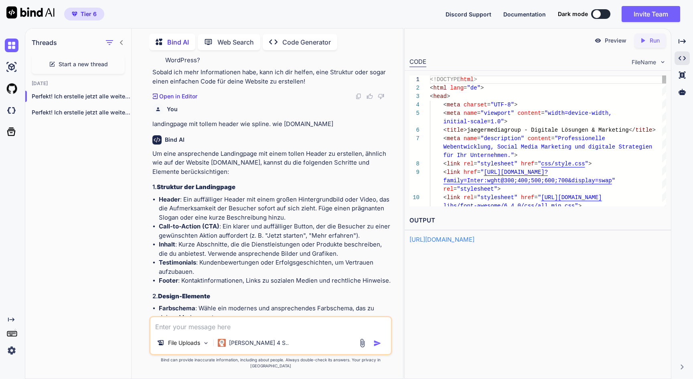
scroll to position [194, 0]
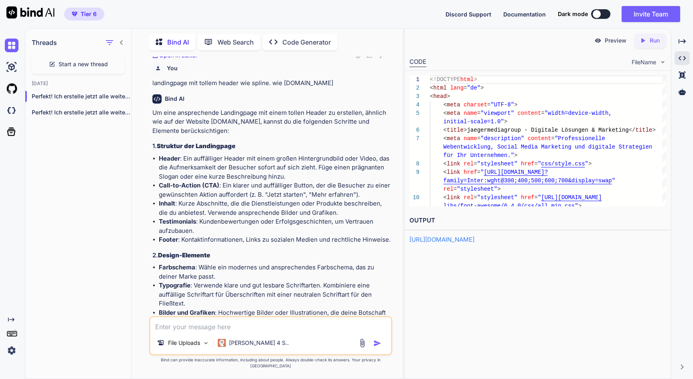
click at [177, 40] on p "Bind AI" at bounding box center [178, 42] width 22 height 10
click at [300, 42] on p "Code Generator" at bounding box center [306, 42] width 49 height 10
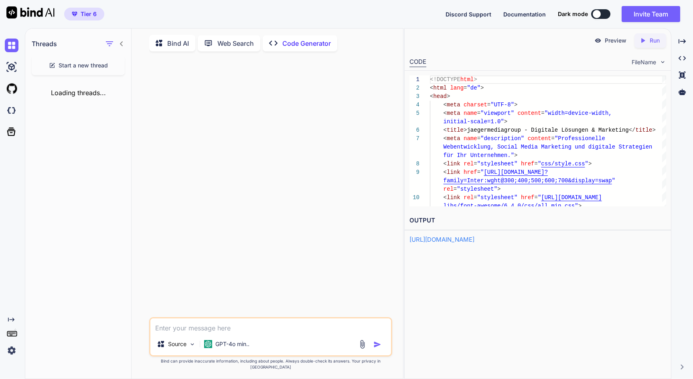
click at [234, 42] on p "Web Search" at bounding box center [235, 44] width 36 height 10
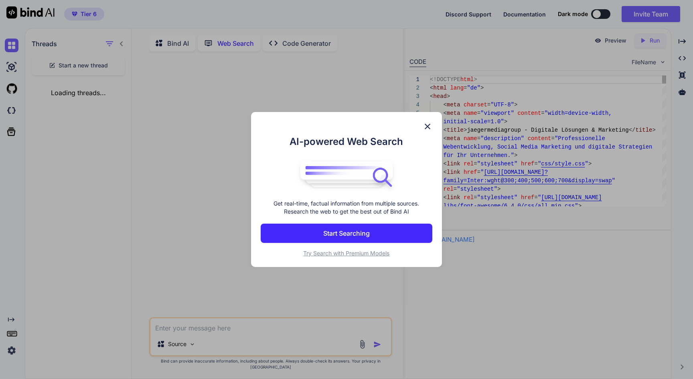
scroll to position [3, 0]
click at [430, 123] on img at bounding box center [428, 127] width 10 height 10
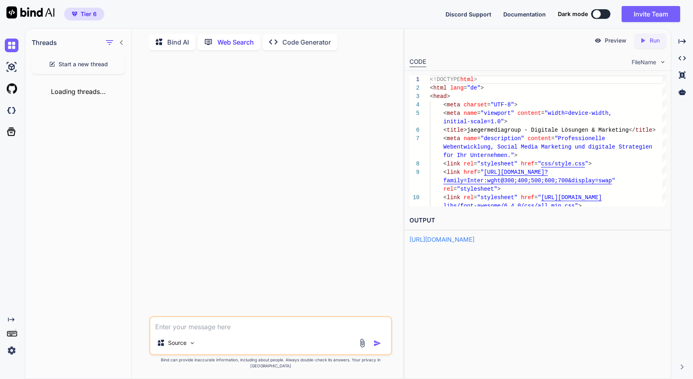
click at [175, 42] on p "Bind AI" at bounding box center [178, 42] width 22 height 10
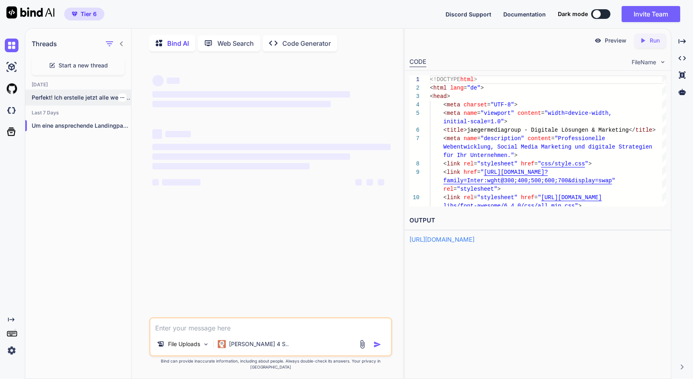
click at [85, 97] on p "Perfekt! Ich erstelle jetzt alle weiteren Unterseiten..." at bounding box center [81, 97] width 99 height 8
click at [681, 75] on icon at bounding box center [682, 74] width 6 height 7
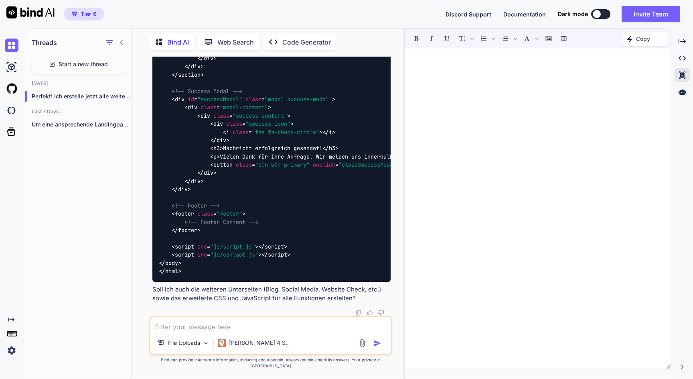
click at [231, 328] on textarea at bounding box center [270, 324] width 241 height 14
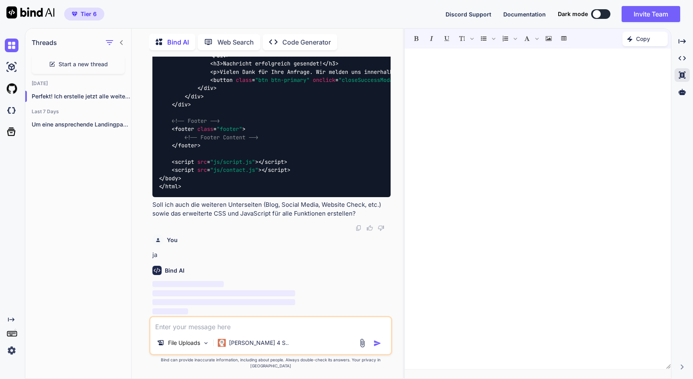
scroll to position [33240, 0]
click at [687, 42] on div "Created with Pixso." at bounding box center [682, 41] width 15 height 14
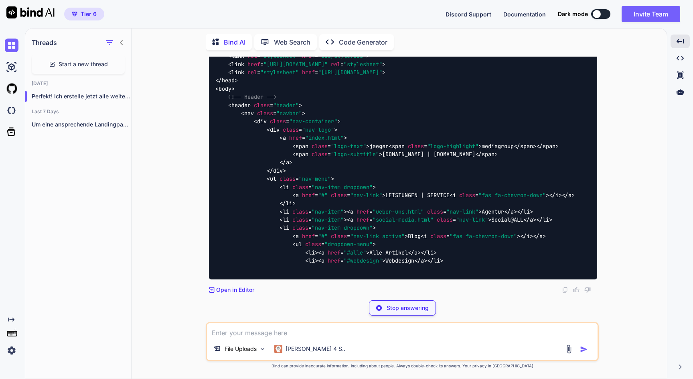
scroll to position [33237, 0]
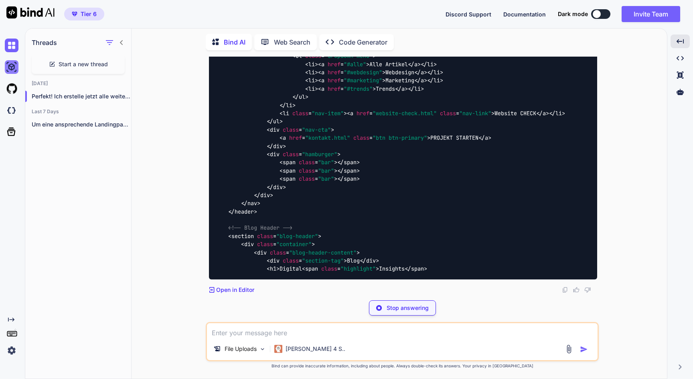
click at [10, 70] on img at bounding box center [12, 67] width 14 height 14
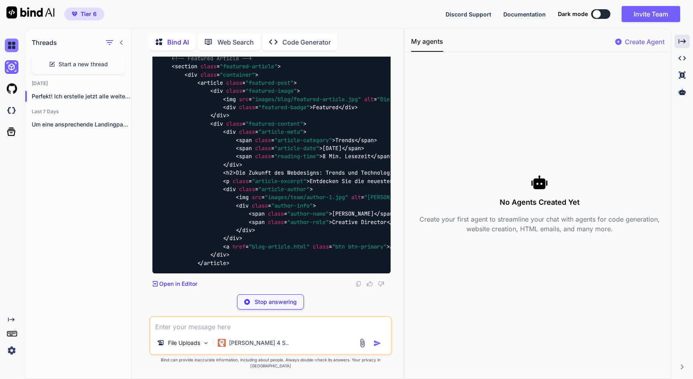
click at [12, 44] on img at bounding box center [12, 46] width 14 height 14
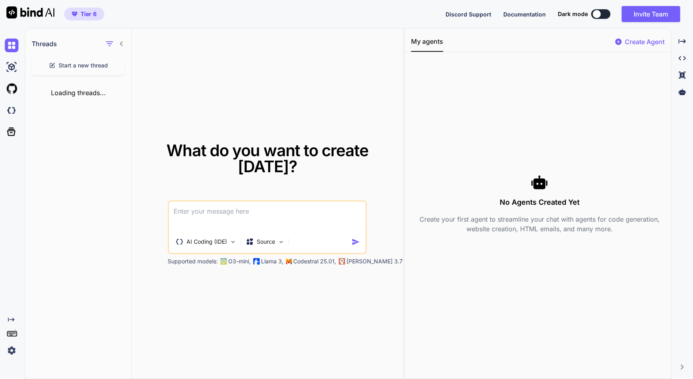
click at [10, 318] on icon "Created with Pixso." at bounding box center [11, 319] width 6 height 6
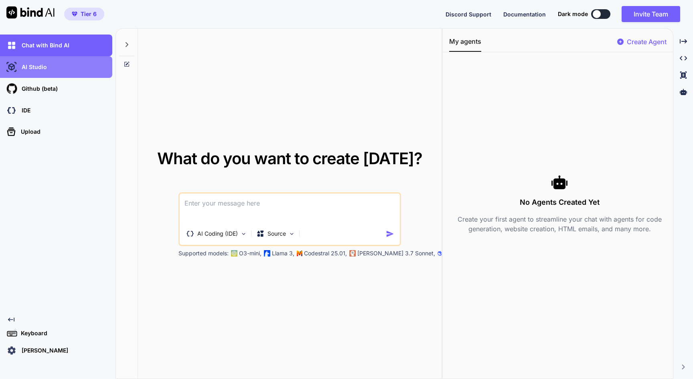
click at [42, 74] on div "AI Studio" at bounding box center [56, 67] width 112 height 22
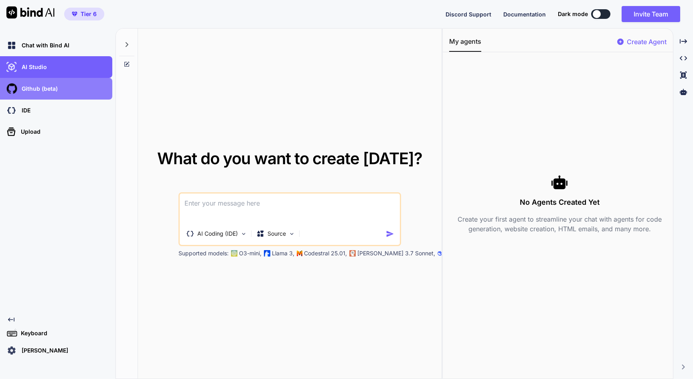
click at [39, 96] on div "Github (beta)" at bounding box center [56, 89] width 112 height 22
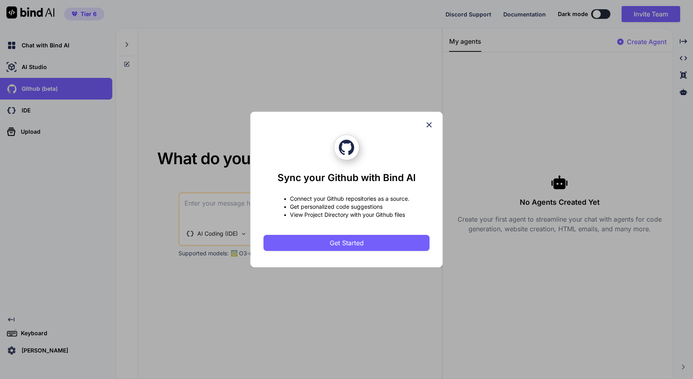
click at [45, 74] on div "Sync your Github with Bind AI • Connect your Github repositories as a source. •…" at bounding box center [346, 189] width 693 height 379
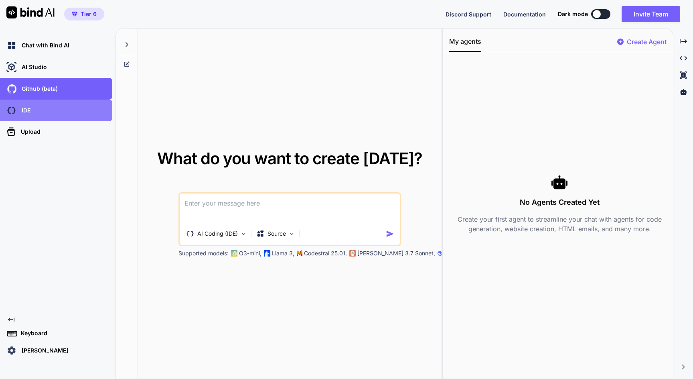
click at [73, 111] on div "IDE" at bounding box center [58, 110] width 107 height 14
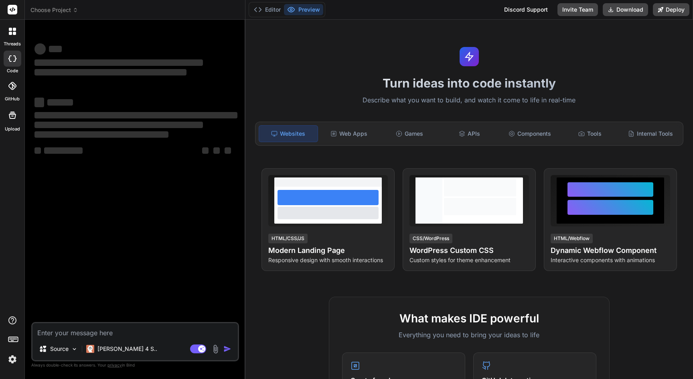
type textarea "x"
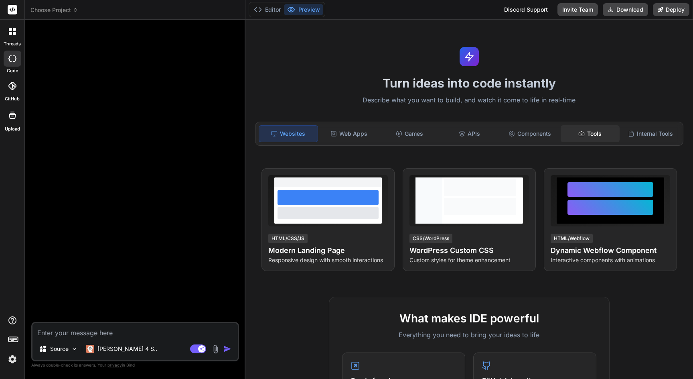
click at [597, 131] on div "Tools" at bounding box center [590, 133] width 59 height 17
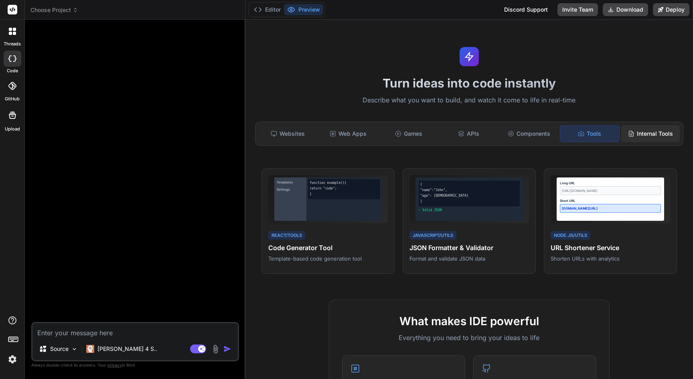
click at [646, 134] on div "Internal Tools" at bounding box center [650, 133] width 59 height 17
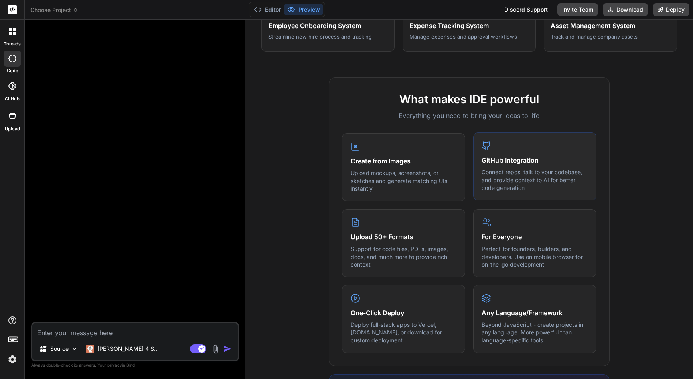
scroll to position [223, 0]
click at [417, 167] on p "Upload mockups, screenshots, or sketches and generate matching UIs instantly" at bounding box center [404, 179] width 106 height 24
click at [380, 159] on h4 "Create from Images" at bounding box center [404, 159] width 106 height 10
click at [12, 35] on div at bounding box center [12, 31] width 17 height 17
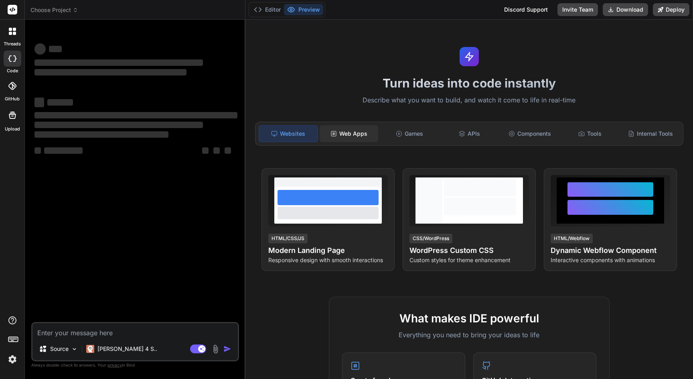
click at [357, 136] on div "Web Apps" at bounding box center [349, 133] width 59 height 17
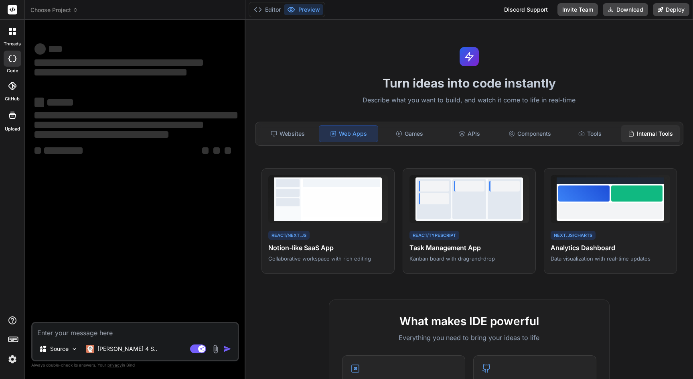
click at [660, 134] on div "Internal Tools" at bounding box center [650, 133] width 59 height 17
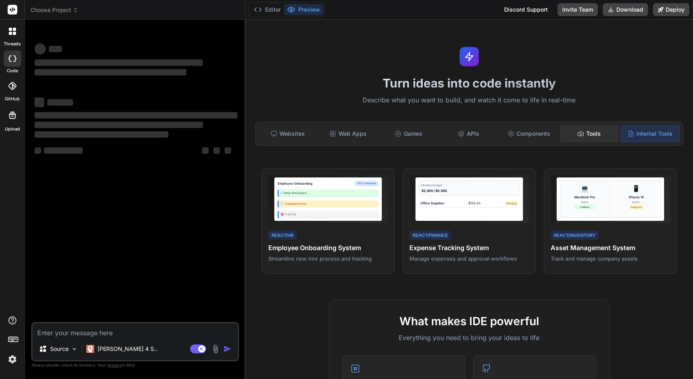
click at [590, 136] on div "Tools" at bounding box center [589, 133] width 59 height 17
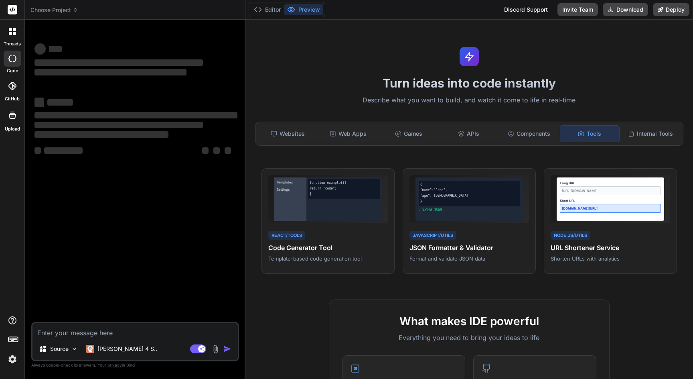
click at [12, 38] on div at bounding box center [12, 31] width 17 height 17
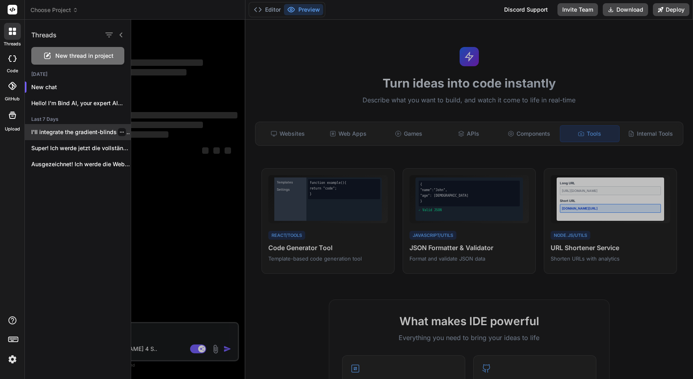
click at [62, 134] on p "I'll integrate the gradient-blinds component into your..." at bounding box center [80, 132] width 99 height 8
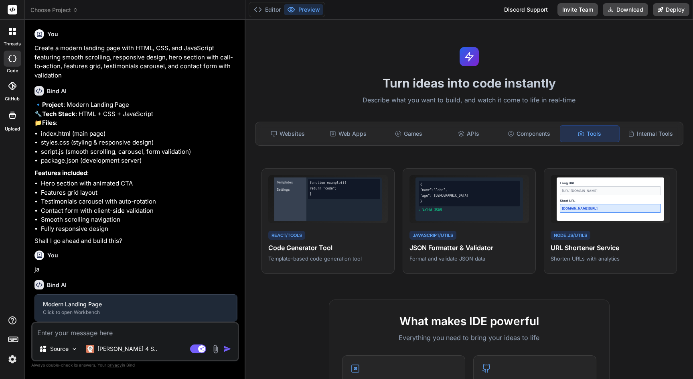
scroll to position [309, 0]
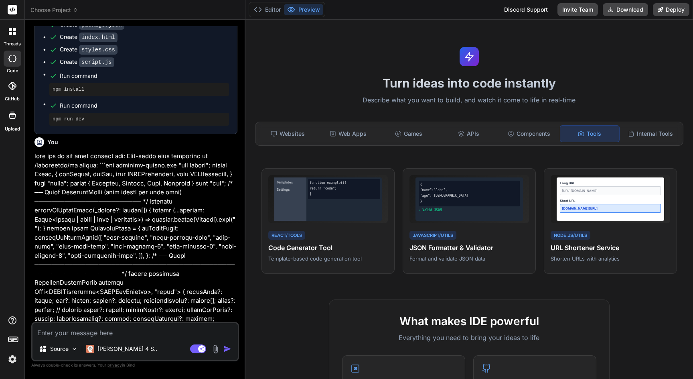
click at [14, 61] on icon at bounding box center [14, 58] width 3 height 6
click at [14, 36] on div at bounding box center [12, 31] width 17 height 17
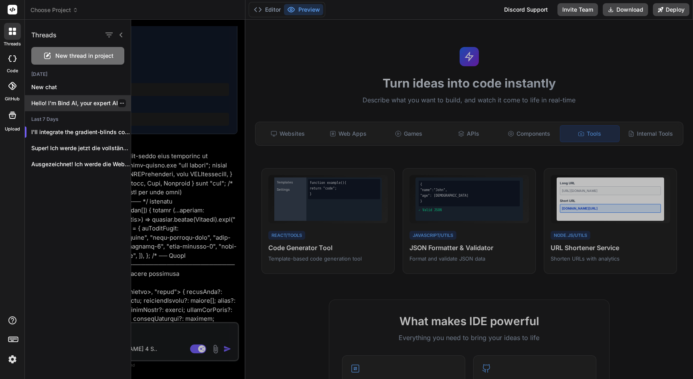
click at [73, 105] on p "Hello! I'm Bind AI, your expert AI..." at bounding box center [80, 103] width 99 height 8
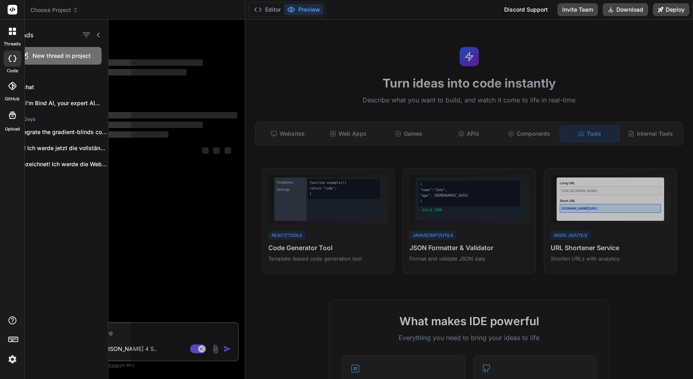
scroll to position [0, 0]
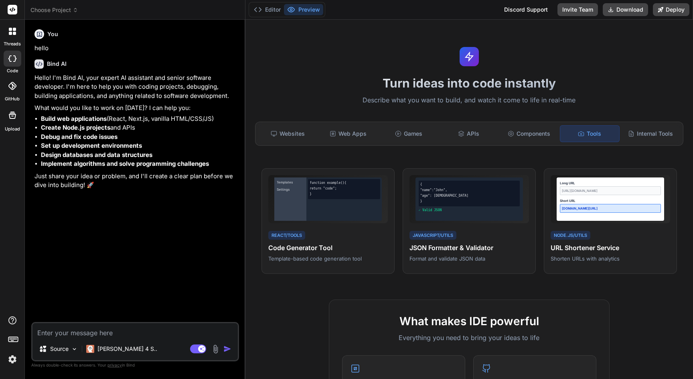
click at [14, 61] on div at bounding box center [13, 59] width 18 height 16
click at [13, 60] on icon at bounding box center [12, 58] width 8 height 6
click at [10, 37] on div at bounding box center [12, 31] width 17 height 17
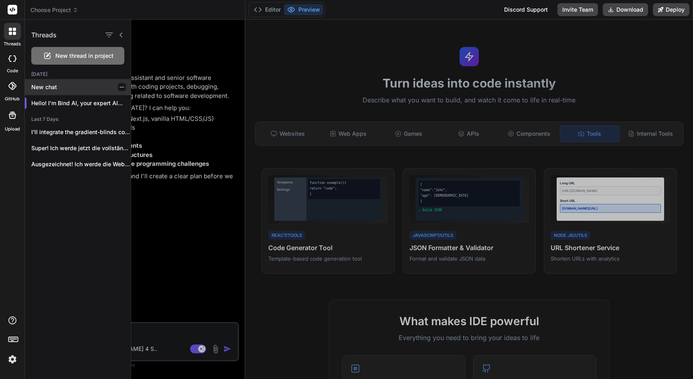
click at [63, 89] on p "New chat" at bounding box center [80, 87] width 99 height 8
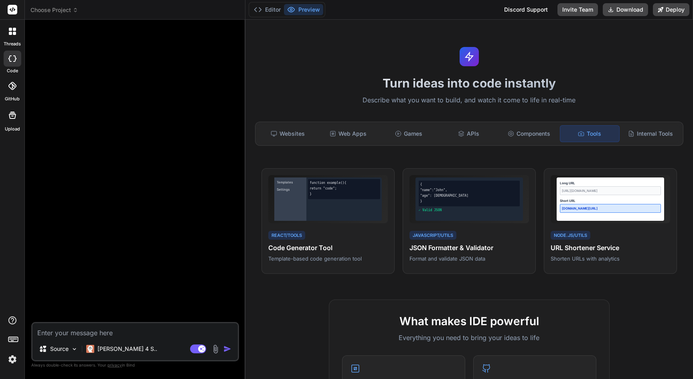
click at [69, 11] on span "Choose Project" at bounding box center [54, 10] width 48 height 8
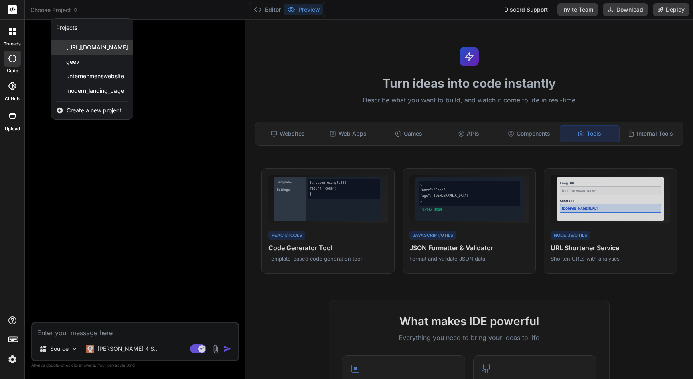
click at [97, 47] on span "[URL][DOMAIN_NAME]" at bounding box center [97, 47] width 62 height 8
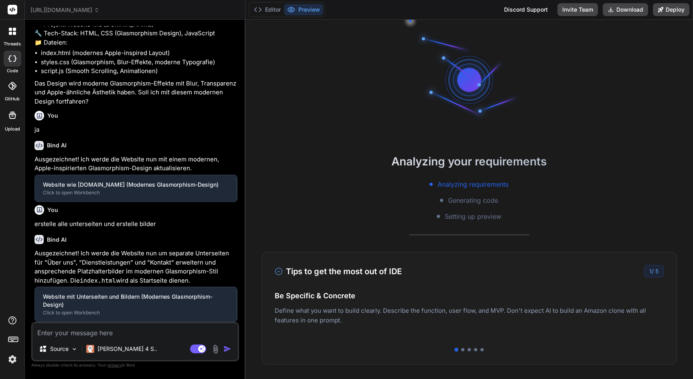
scroll to position [46, 0]
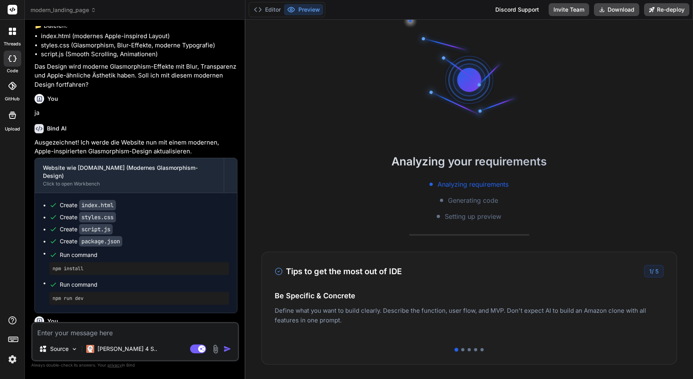
type textarea "x"
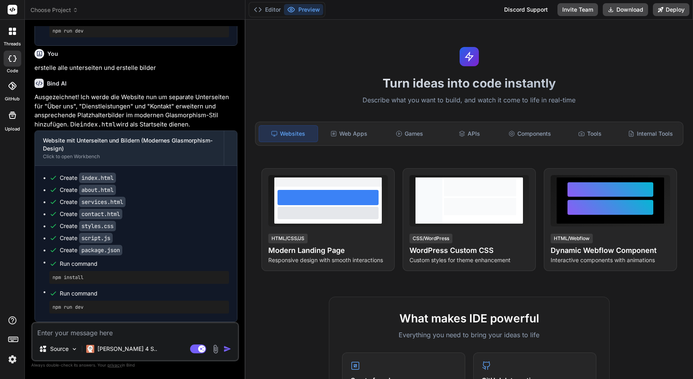
scroll to position [796, 0]
click at [303, 8] on button "Preview" at bounding box center [303, 9] width 39 height 11
click at [95, 178] on code "index.html" at bounding box center [97, 177] width 37 height 10
click at [72, 267] on span "Run command" at bounding box center [144, 263] width 169 height 8
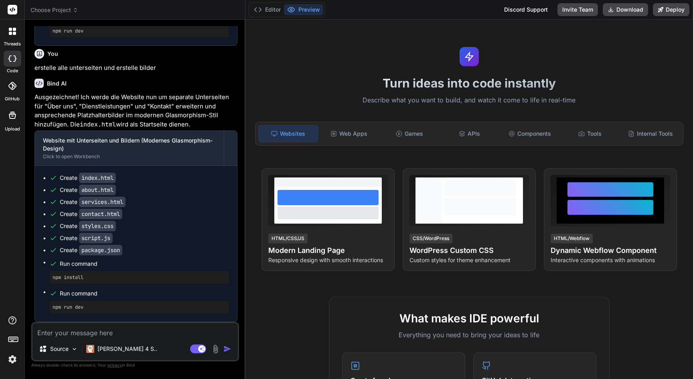
click at [70, 282] on div "npm install" at bounding box center [139, 277] width 180 height 13
click at [73, 276] on pre "npm install" at bounding box center [139, 277] width 173 height 6
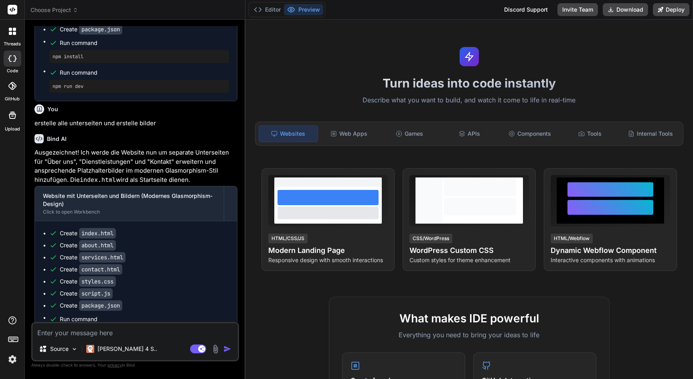
scroll to position [699, 0]
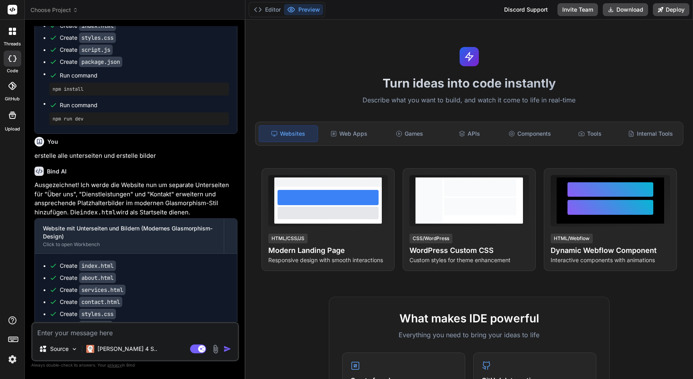
click at [72, 94] on div "npm install" at bounding box center [139, 89] width 180 height 13
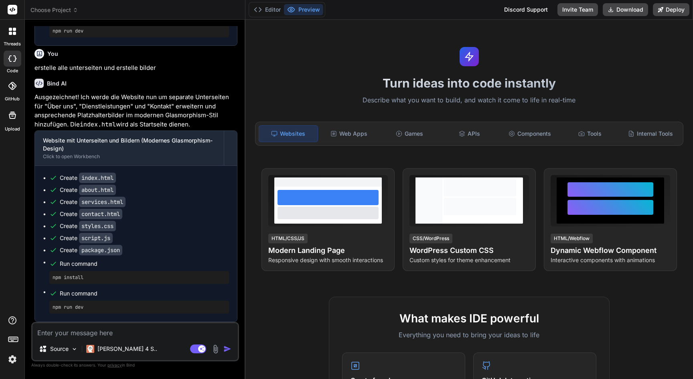
scroll to position [796, 0]
click at [268, 10] on button "Editor" at bounding box center [267, 9] width 33 height 11
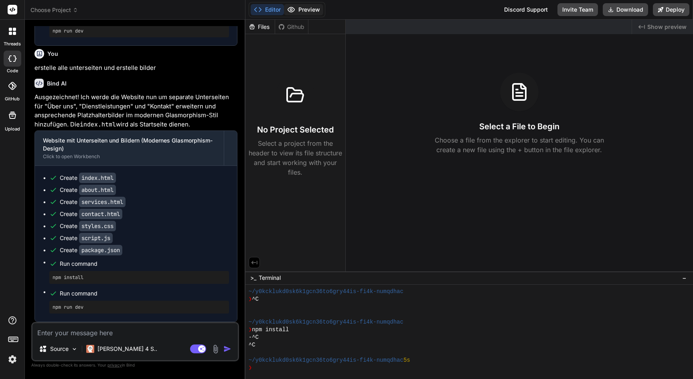
click at [300, 9] on button "Preview" at bounding box center [303, 9] width 39 height 11
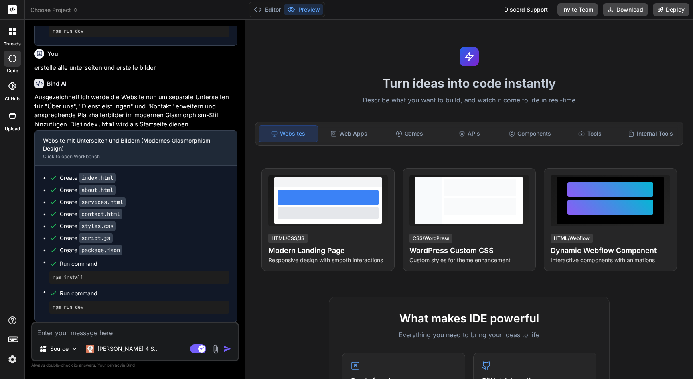
scroll to position [0, 0]
click at [14, 363] on img at bounding box center [13, 359] width 14 height 14
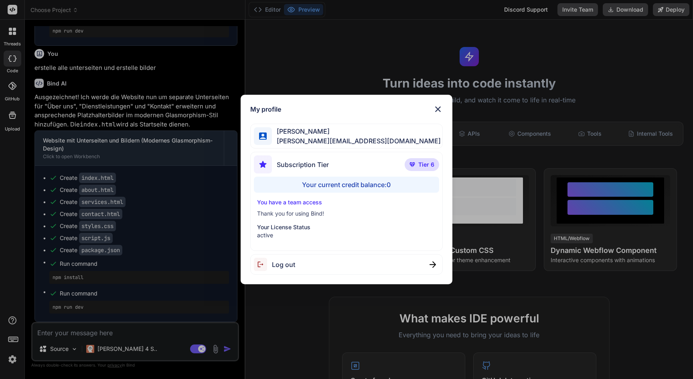
click at [440, 109] on img at bounding box center [438, 109] width 10 height 10
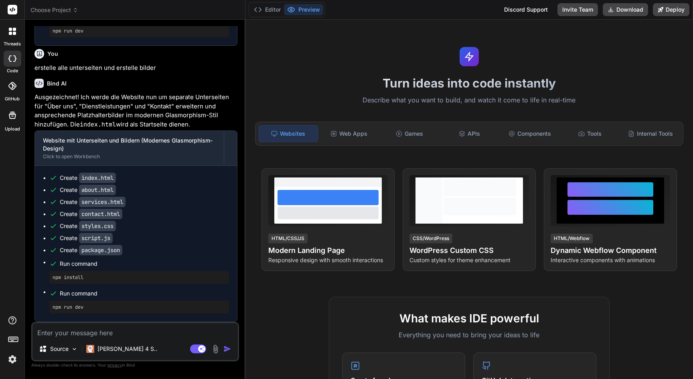
click at [367, 45] on div "Turn ideas into code instantly Describe what you want to build, and watch it co…" at bounding box center [469, 199] width 448 height 359
click at [90, 330] on textarea at bounding box center [134, 330] width 205 height 14
type textarea "r"
type textarea "x"
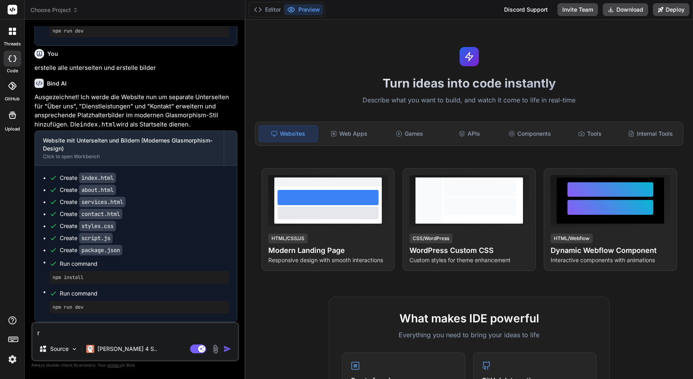
type textarea "ru"
type textarea "x"
type textarea "run"
type textarea "x"
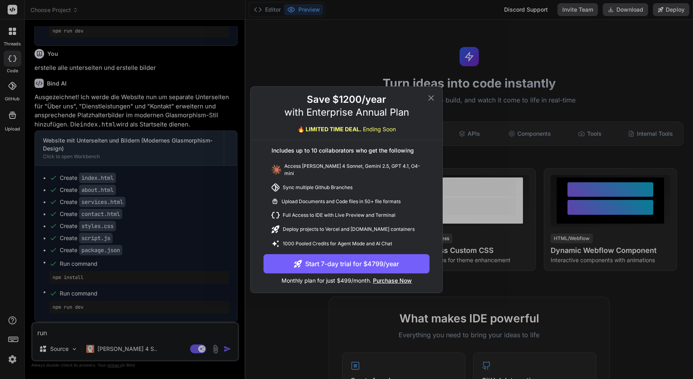
type textarea "run"
click at [430, 99] on icon at bounding box center [431, 98] width 10 height 10
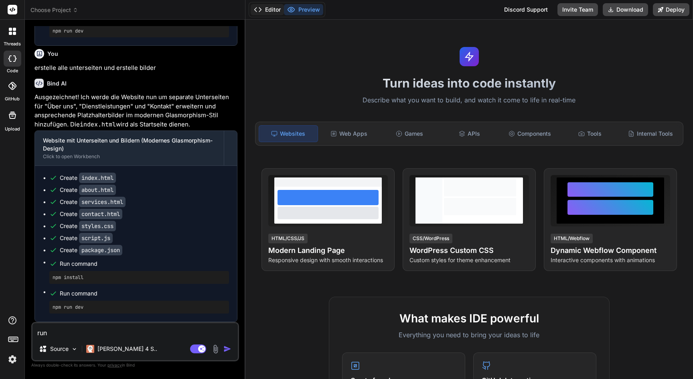
click at [271, 12] on button "Editor" at bounding box center [267, 9] width 33 height 11
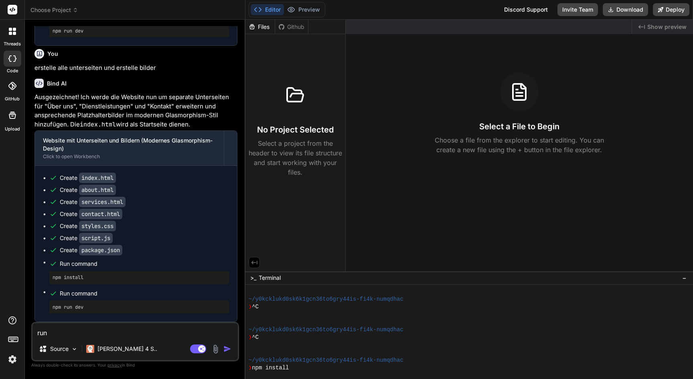
scroll to position [0, 0]
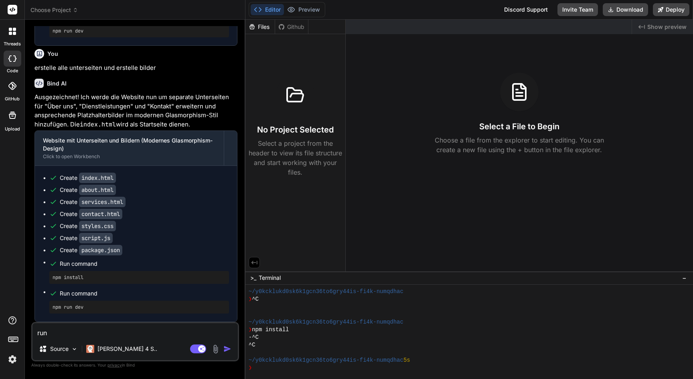
click at [495, 135] on div "Select a File to Begin Choose a file from the explorer to start editing. You ca…" at bounding box center [519, 114] width 347 height 82
click at [68, 250] on div "Create package.json" at bounding box center [91, 250] width 63 height 8
click at [68, 261] on span "Run command" at bounding box center [144, 263] width 169 height 8
click at [68, 277] on pre "npm install" at bounding box center [139, 277] width 173 height 6
click at [265, 24] on div "Files" at bounding box center [259, 27] width 29 height 8
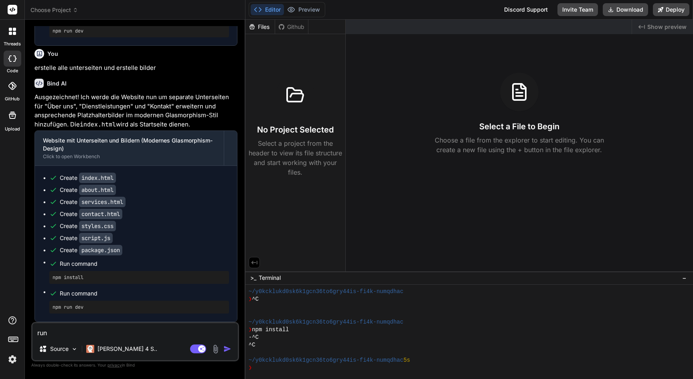
click at [297, 25] on div "Github" at bounding box center [291, 27] width 33 height 8
click at [261, 28] on div "Files" at bounding box center [259, 27] width 29 height 8
click at [66, 10] on span "Choose Project" at bounding box center [54, 10] width 48 height 8
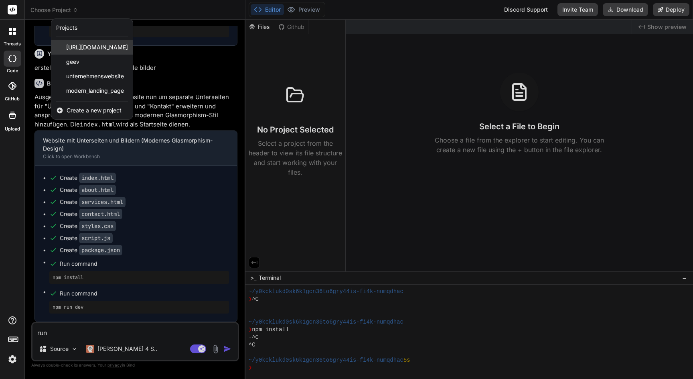
click at [81, 46] on span "[URL][DOMAIN_NAME]" at bounding box center [97, 47] width 62 height 8
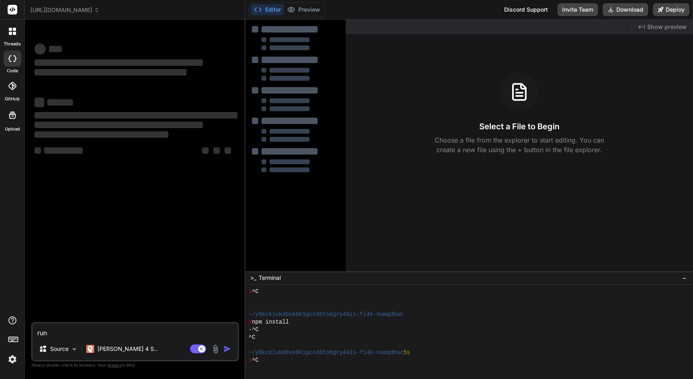
scroll to position [107, 0]
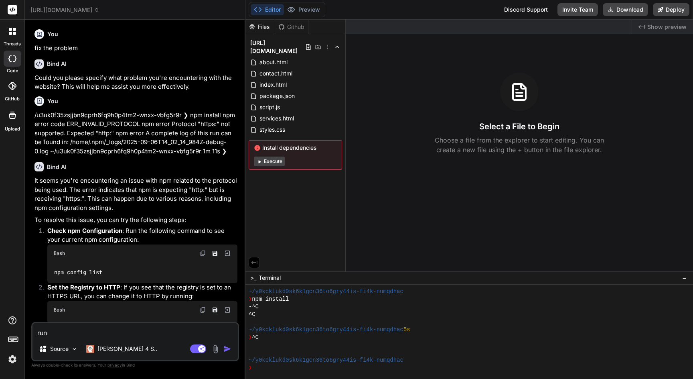
type textarea "x"
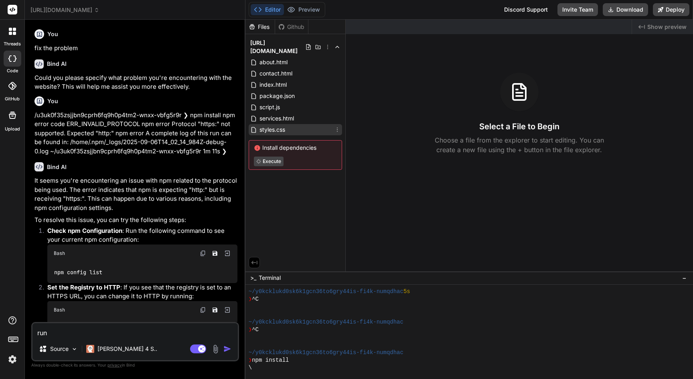
click at [275, 125] on span "styles.css" at bounding box center [272, 130] width 27 height 10
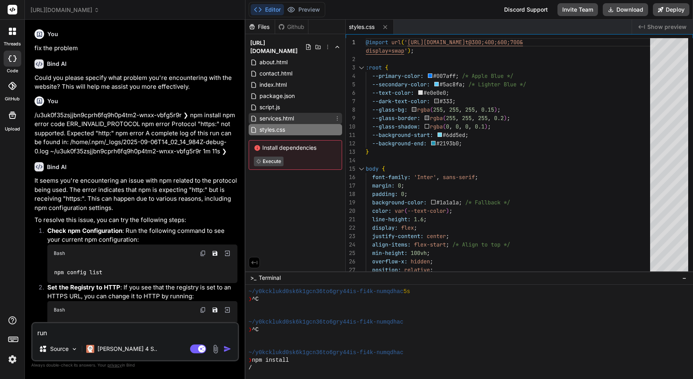
click at [275, 113] on span "services.html" at bounding box center [277, 118] width 36 height 10
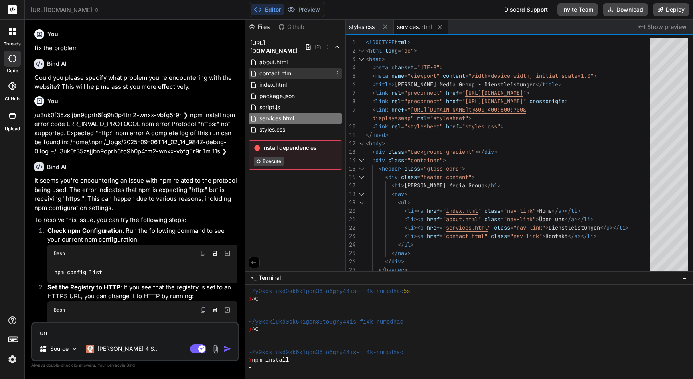
click at [273, 69] on span "contact.html" at bounding box center [276, 74] width 34 height 10
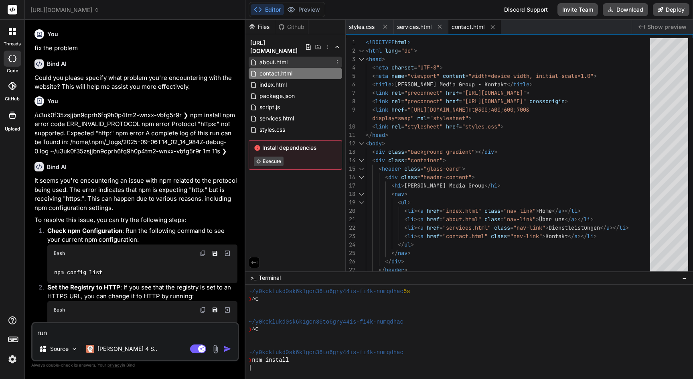
click at [274, 57] on span "about.html" at bounding box center [274, 62] width 30 height 10
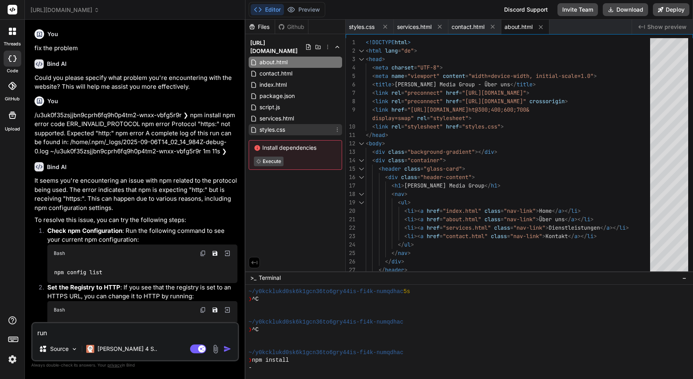
click at [273, 125] on span "styles.css" at bounding box center [272, 130] width 27 height 10
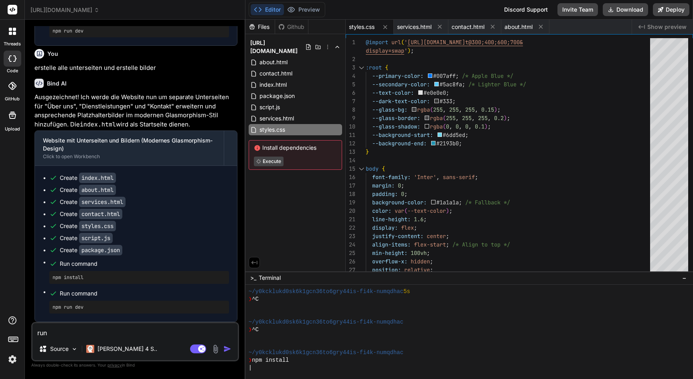
scroll to position [796, 0]
click at [524, 28] on span "about.html" at bounding box center [519, 27] width 28 height 8
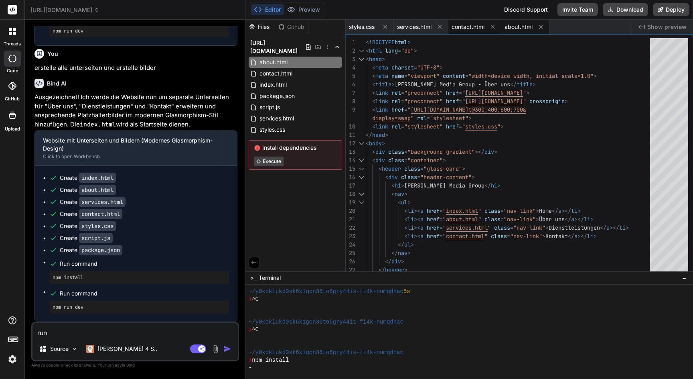
click at [478, 26] on span "contact.html" at bounding box center [468, 27] width 33 height 8
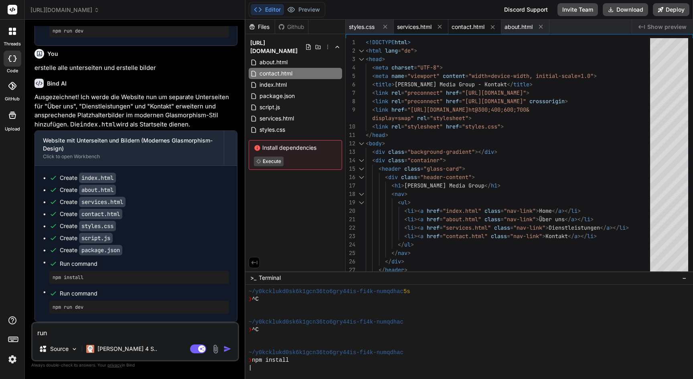
click at [421, 25] on span "services.html" at bounding box center [414, 27] width 34 height 8
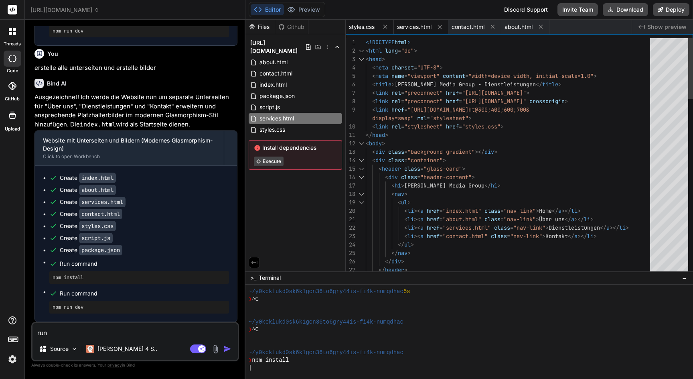
click at [364, 28] on span "styles.css" at bounding box center [362, 27] width 26 height 8
type textarea ".service-detail-item img { height: 150px; } }"
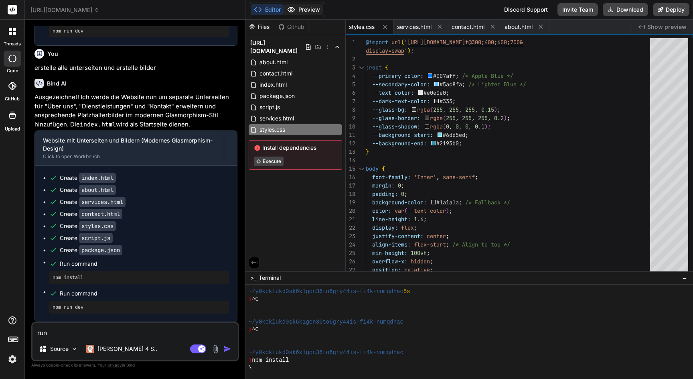
click at [309, 9] on button "Preview" at bounding box center [303, 9] width 39 height 11
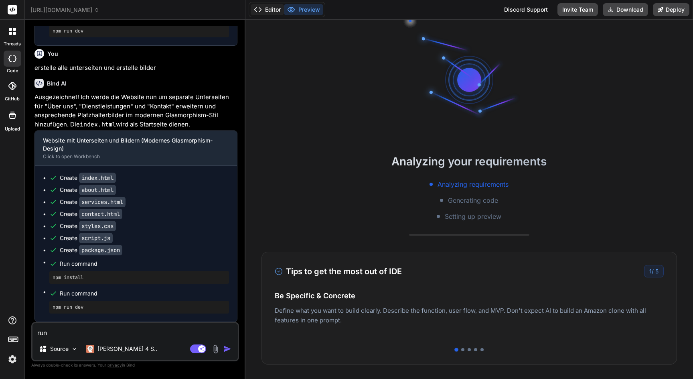
click at [268, 12] on button "Editor" at bounding box center [267, 9] width 33 height 11
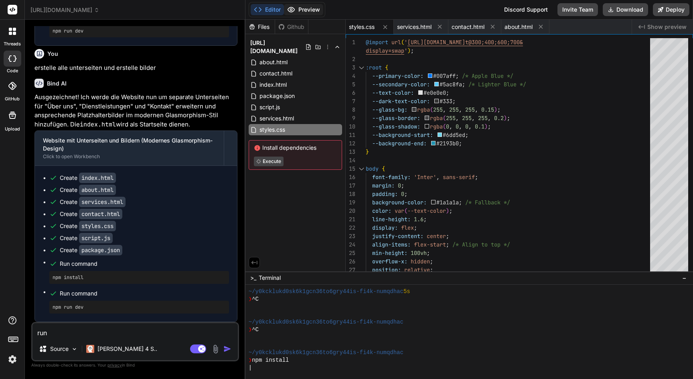
click at [289, 12] on icon at bounding box center [291, 10] width 8 height 8
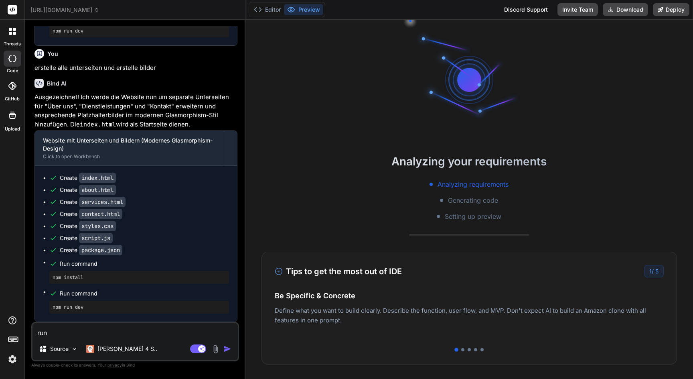
click at [62, 14] on span "[URL][DOMAIN_NAME]" at bounding box center [64, 10] width 69 height 8
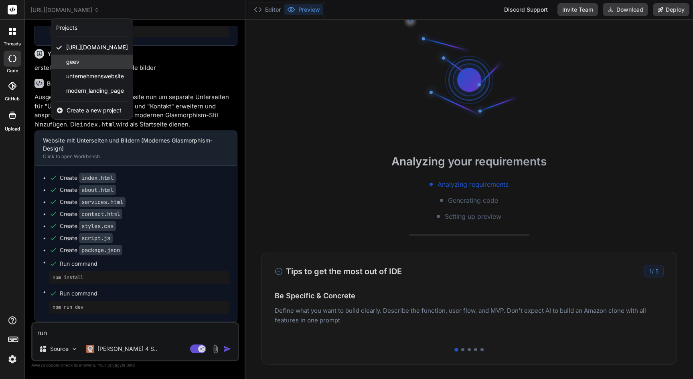
click at [79, 59] on span "geev" at bounding box center [72, 62] width 13 height 8
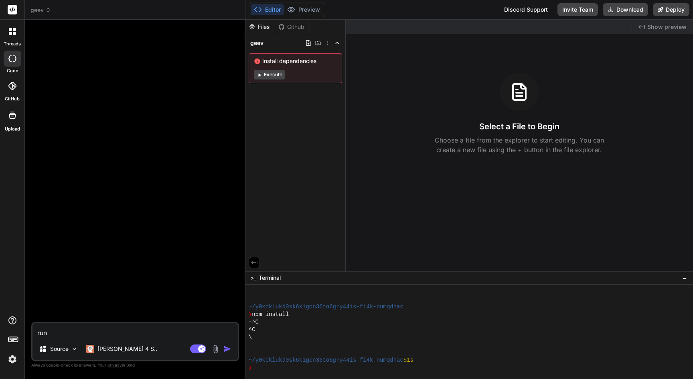
click at [274, 73] on button "Execute" at bounding box center [269, 75] width 31 height 10
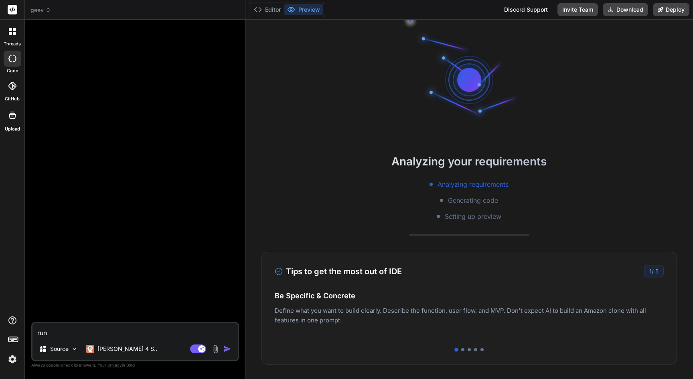
scroll to position [229, 0]
click at [267, 12] on button "Editor" at bounding box center [267, 9] width 33 height 11
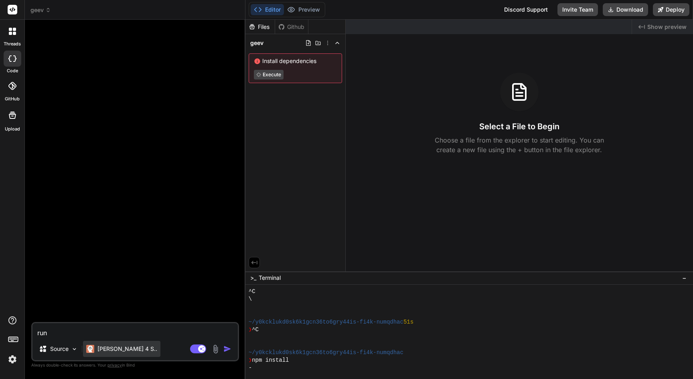
click at [103, 349] on p "Claude 4 S.." at bounding box center [127, 349] width 60 height 8
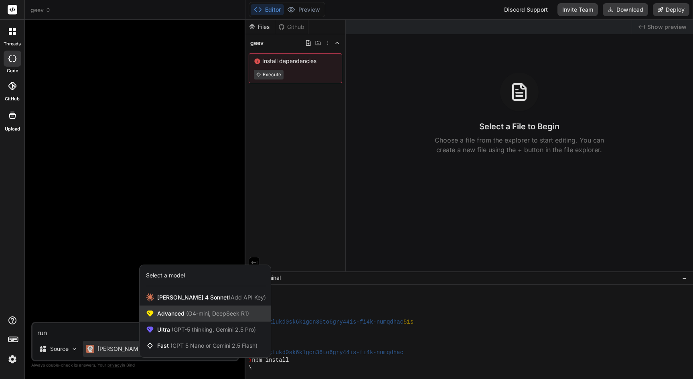
click at [191, 311] on span "(O4-mini, DeepSeek R1)" at bounding box center [216, 313] width 65 height 7
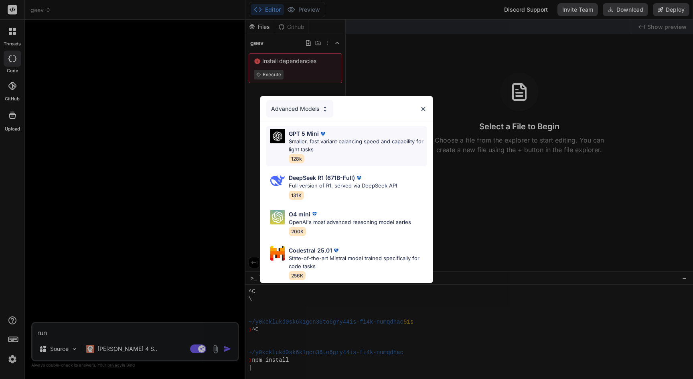
click at [343, 144] on p "Smaller, fast variant balancing speed and capability for light tasks" at bounding box center [358, 146] width 138 height 16
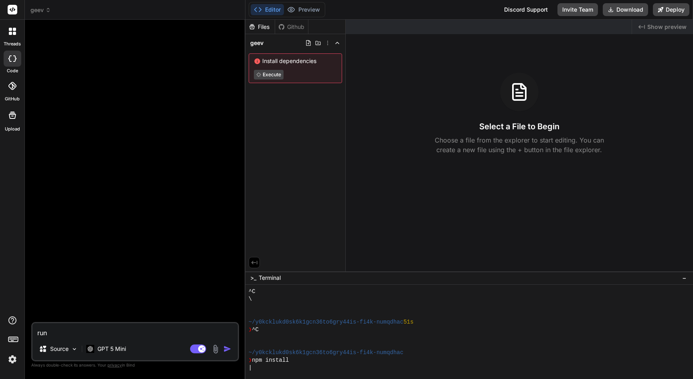
click at [43, 9] on span "geev" at bounding box center [40, 10] width 20 height 8
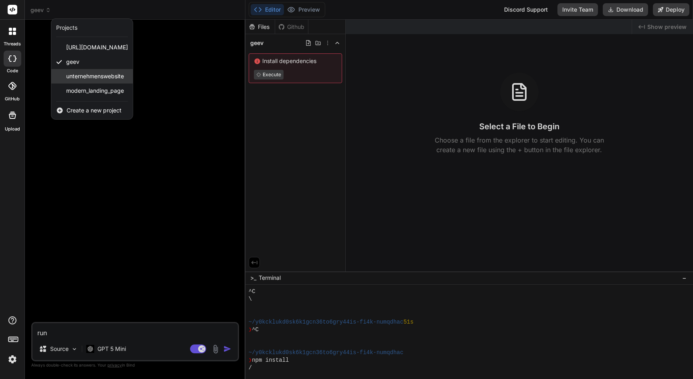
click at [89, 77] on span "unternehmenswebsite" at bounding box center [95, 76] width 58 height 8
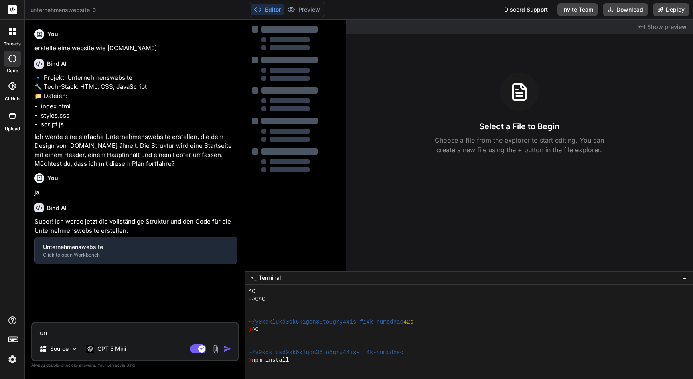
scroll to position [312, 0]
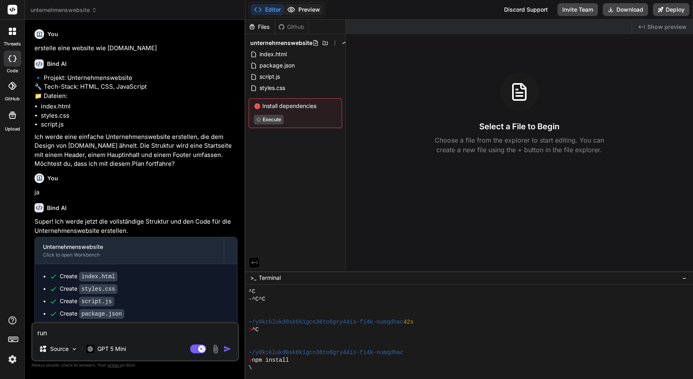
click at [306, 13] on button "Preview" at bounding box center [303, 9] width 39 height 11
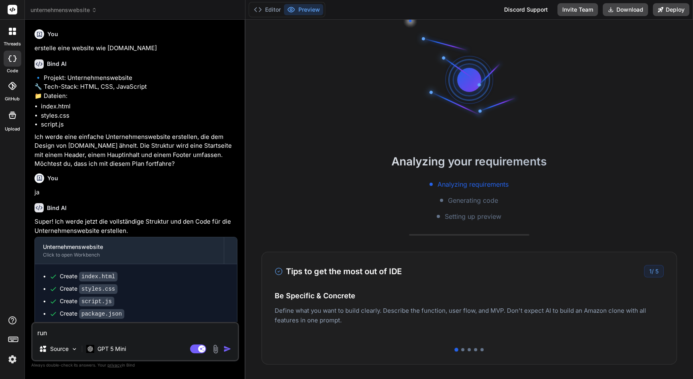
click at [77, 6] on span "unternehmenswebsite" at bounding box center [63, 10] width 67 height 8
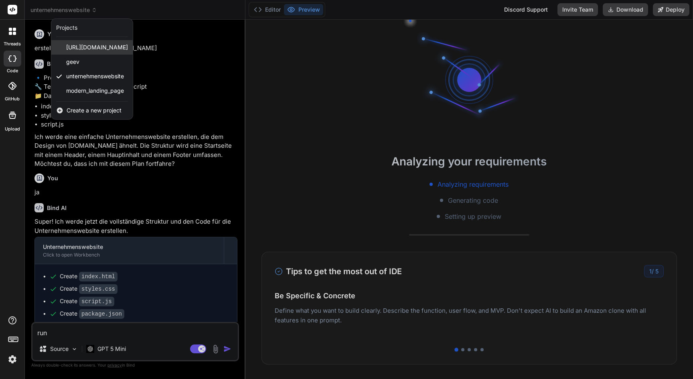
click at [83, 47] on span "[URL][DOMAIN_NAME]" at bounding box center [97, 47] width 62 height 8
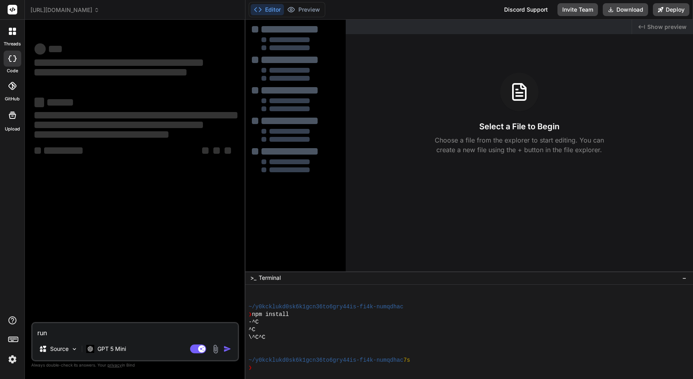
type textarea "x"
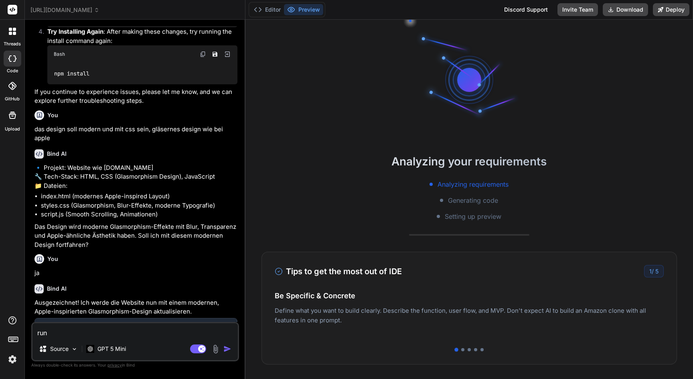
scroll to position [520, 0]
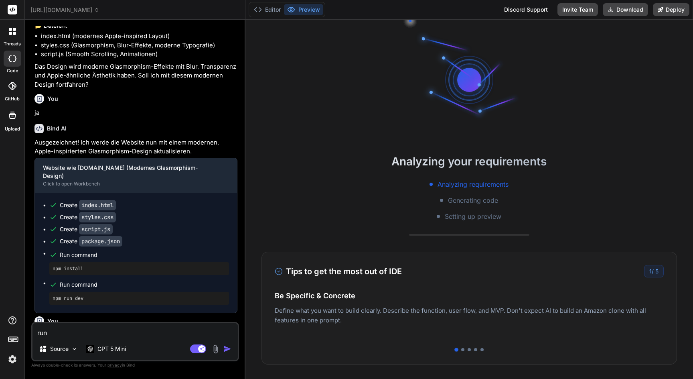
click at [308, 9] on button "Preview" at bounding box center [303, 9] width 39 height 11
click at [271, 10] on button "Editor" at bounding box center [267, 9] width 33 height 11
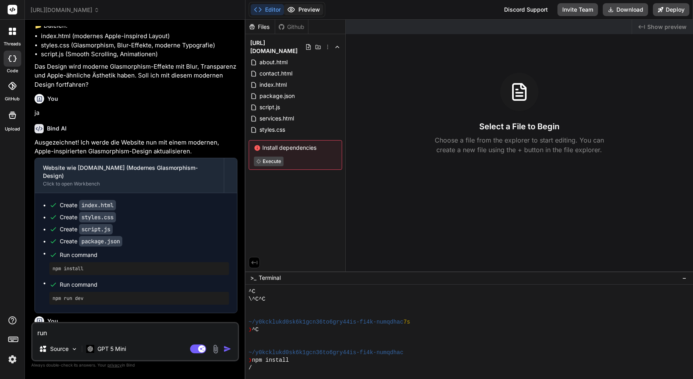
click at [306, 10] on button "Preview" at bounding box center [303, 9] width 39 height 11
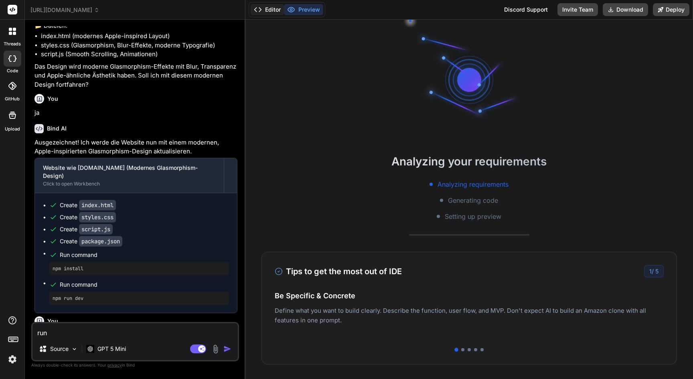
click at [268, 10] on button "Editor" at bounding box center [267, 9] width 33 height 11
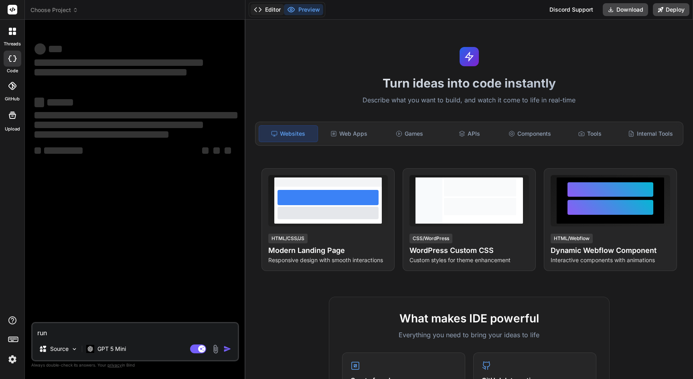
click at [266, 10] on button "Editor" at bounding box center [267, 9] width 33 height 11
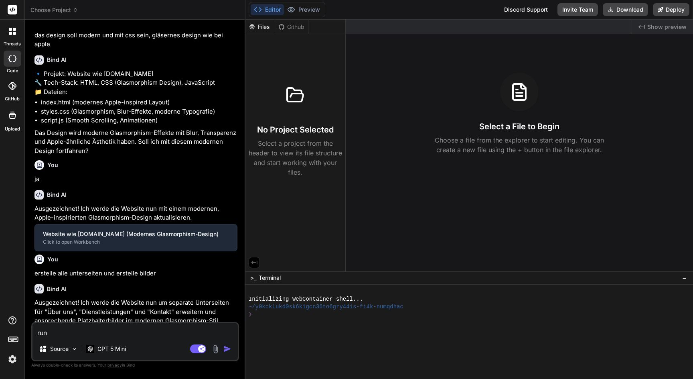
scroll to position [520, 0]
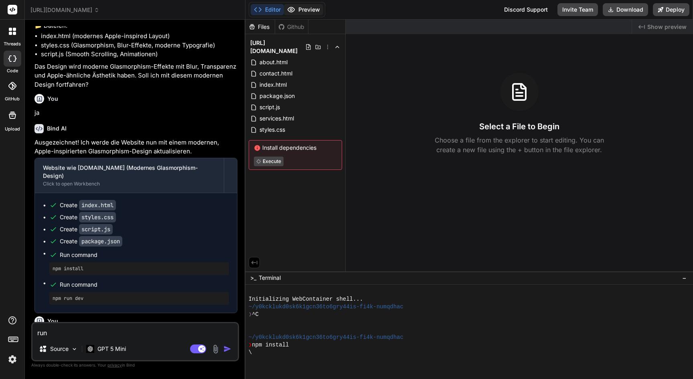
click at [316, 12] on button "Preview" at bounding box center [303, 9] width 39 height 11
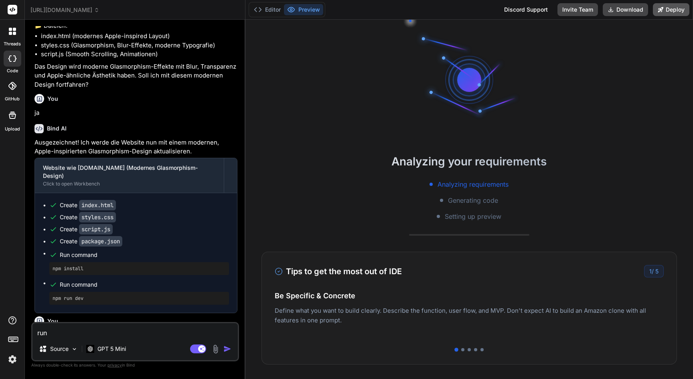
click at [677, 9] on button "Deploy" at bounding box center [671, 9] width 36 height 13
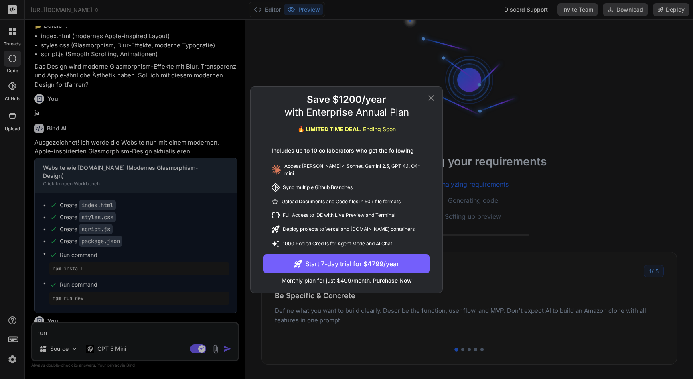
click at [434, 100] on icon at bounding box center [431, 98] width 10 height 10
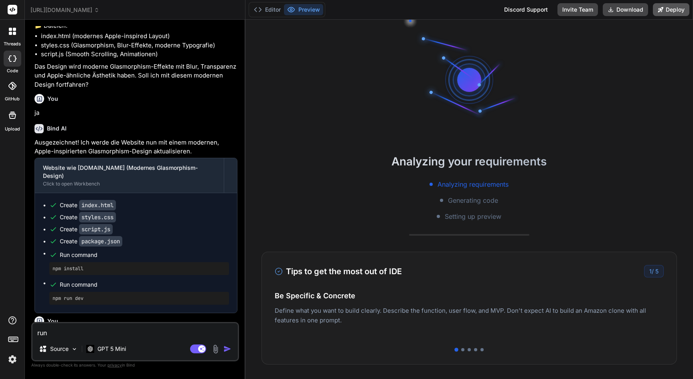
click at [671, 10] on button "Deploy" at bounding box center [671, 9] width 36 height 13
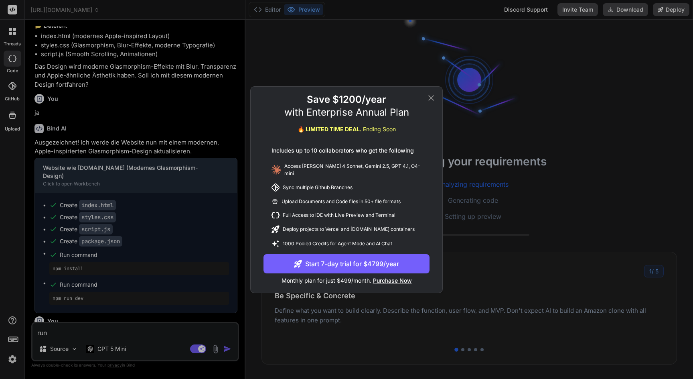
click at [432, 99] on icon at bounding box center [431, 98] width 6 height 6
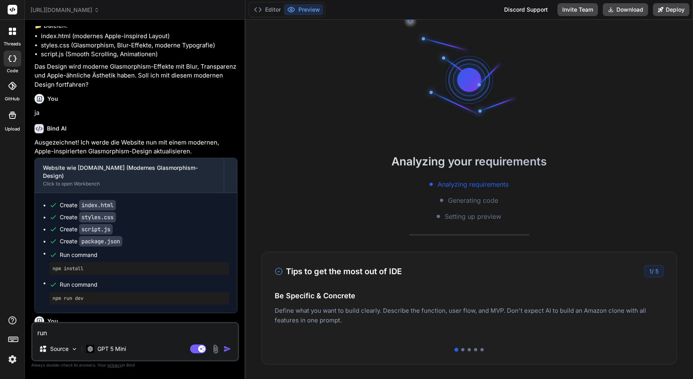
scroll to position [0, 0]
click at [12, 360] on img at bounding box center [13, 359] width 14 height 14
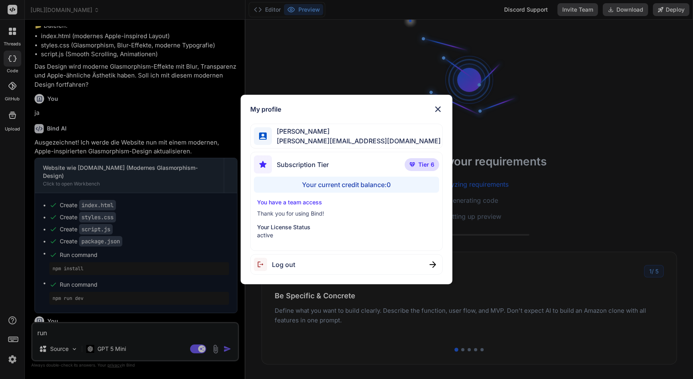
click at [423, 162] on span "Tier 6" at bounding box center [426, 164] width 16 height 8
click at [367, 183] on div "Your current credit balance: 0" at bounding box center [346, 184] width 185 height 16
click at [312, 215] on p "Thank you for using Bind!" at bounding box center [346, 213] width 179 height 8
click at [297, 235] on p "active" at bounding box center [346, 235] width 179 height 8
click at [436, 109] on img at bounding box center [438, 109] width 10 height 10
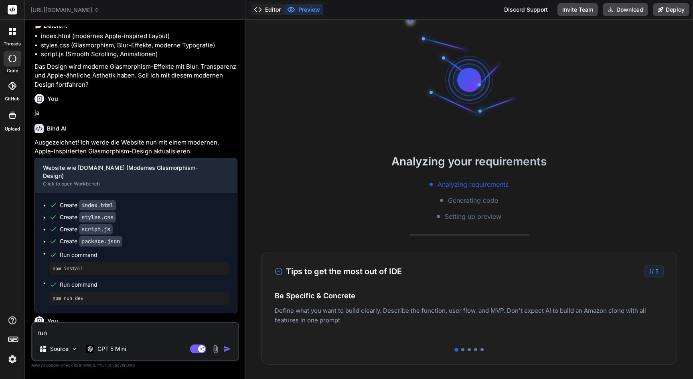
click at [264, 7] on button "Editor" at bounding box center [267, 9] width 33 height 11
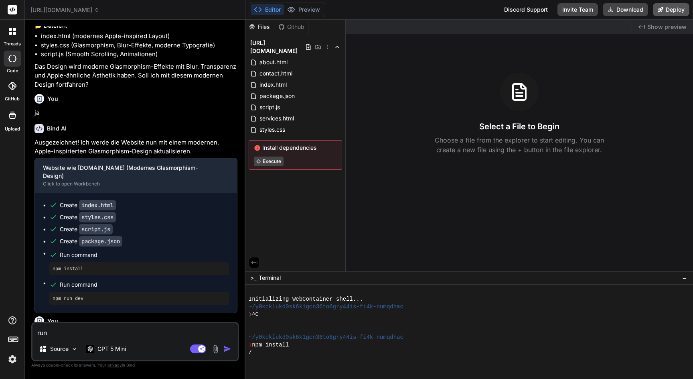
click at [679, 10] on button "Deploy" at bounding box center [671, 9] width 36 height 13
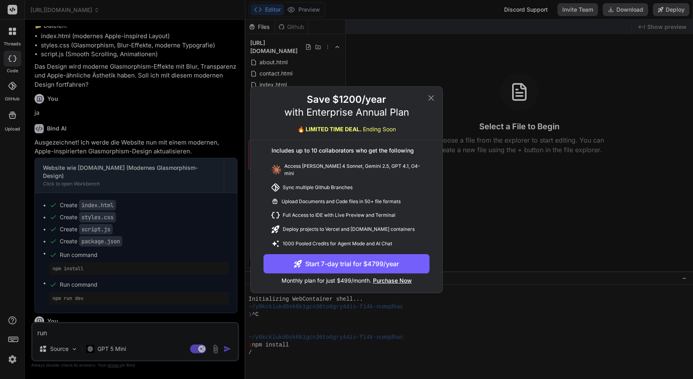
click at [495, 128] on div "Save $1200/year with Enterprise Annual Plan 🔥 LIMITED TIME DEAL. Ending Soon In…" at bounding box center [346, 189] width 693 height 379
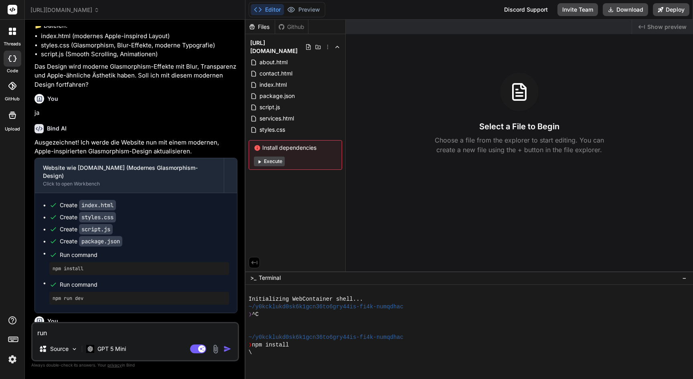
scroll to position [91, 0]
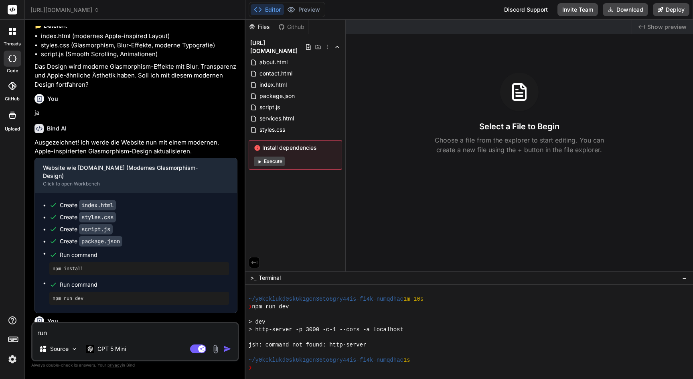
click at [273, 156] on button "Execute" at bounding box center [269, 161] width 31 height 10
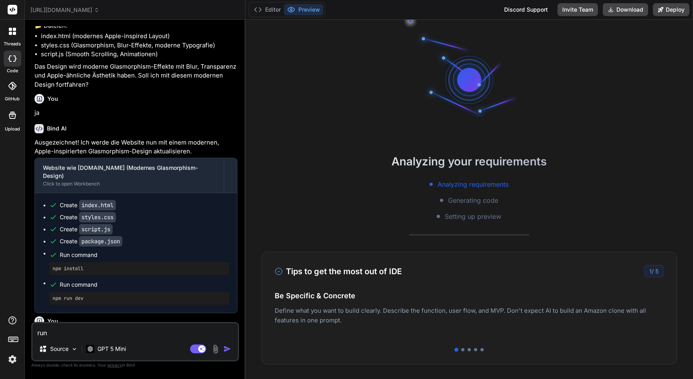
scroll to position [130, 0]
click at [577, 6] on button "Invite Team" at bounding box center [577, 9] width 41 height 13
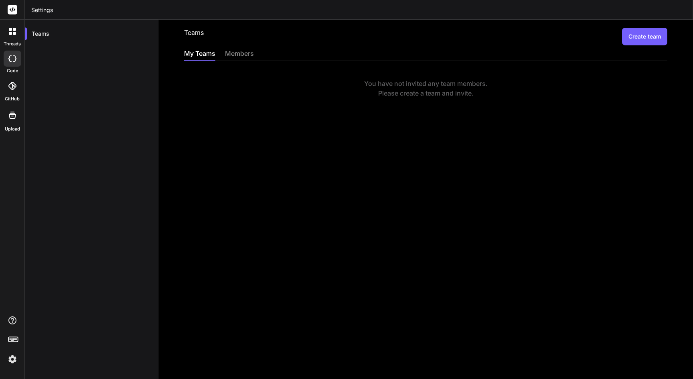
click at [15, 37] on div at bounding box center [12, 31] width 17 height 17
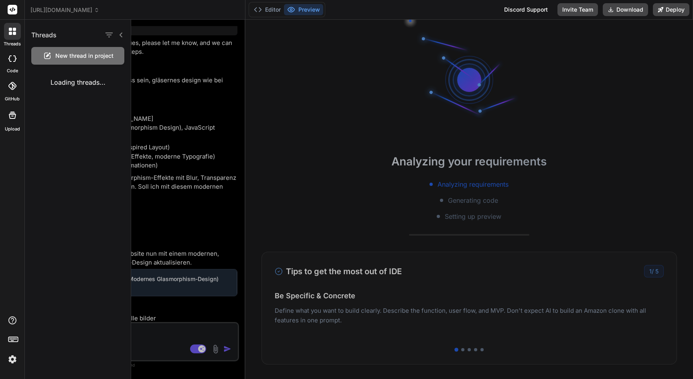
scroll to position [520, 0]
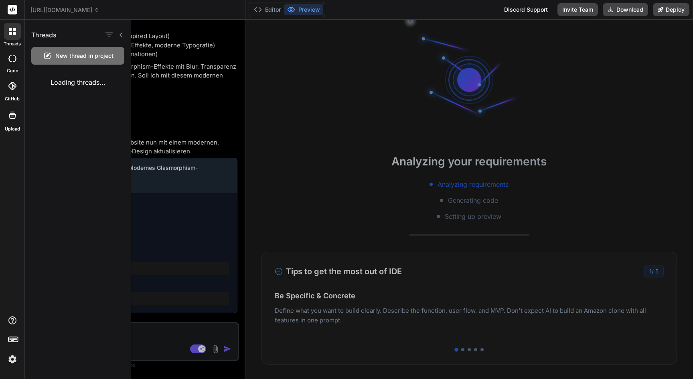
click at [302, 12] on button "Preview" at bounding box center [303, 9] width 39 height 11
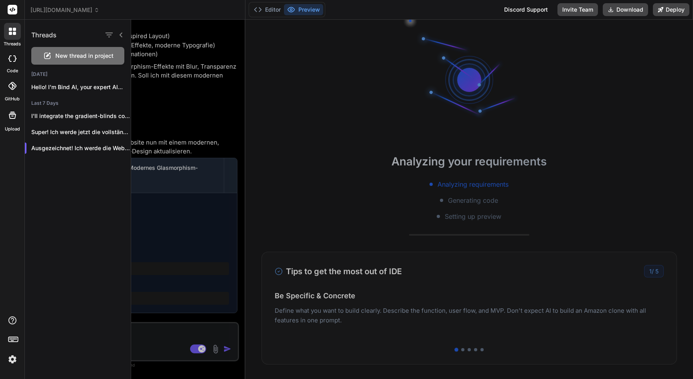
type textarea "x"
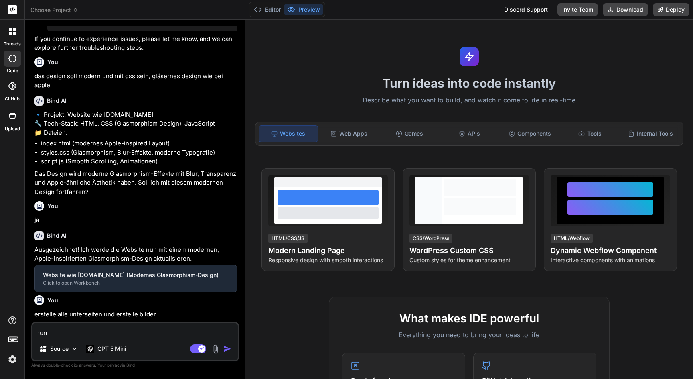
scroll to position [520, 0]
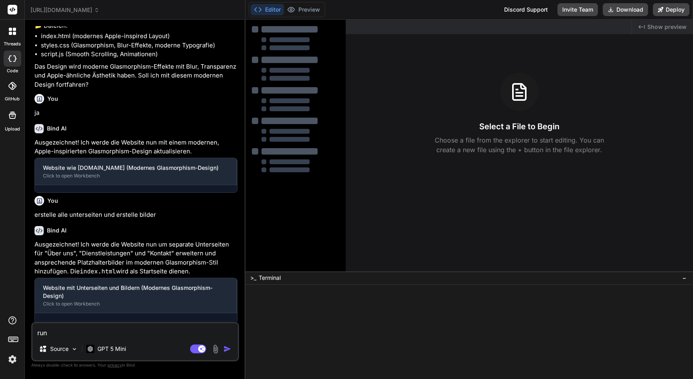
type textarea "x"
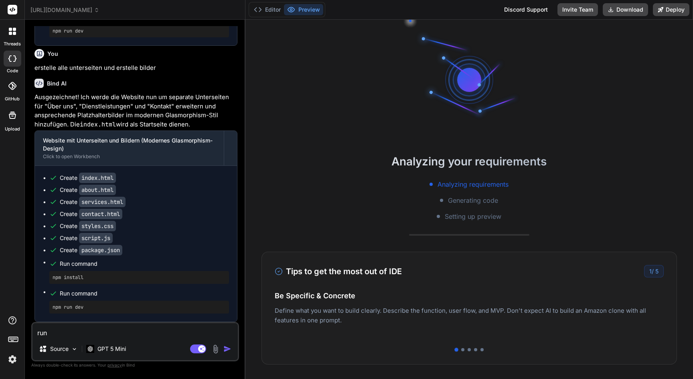
scroll to position [0, 0]
type textarea "ru"
type textarea "x"
type textarea "r"
type textarea "x"
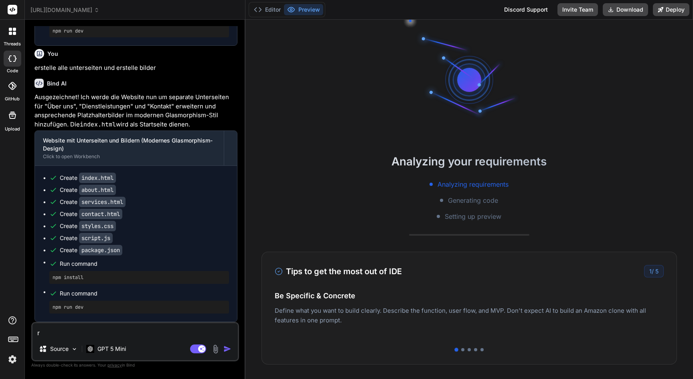
type textarea "x"
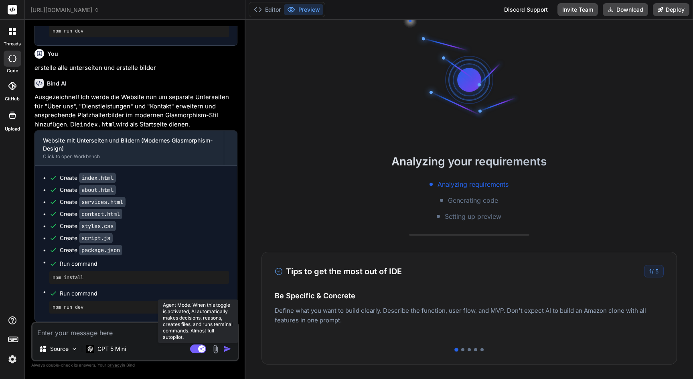
click at [199, 349] on rect at bounding box center [201, 348] width 7 height 7
click at [199, 349] on rect at bounding box center [198, 348] width 16 height 9
click at [60, 16] on header "[URL][DOMAIN_NAME] Created with Pixso." at bounding box center [135, 10] width 221 height 20
click at [59, 12] on span "[URL][DOMAIN_NAME]" at bounding box center [64, 10] width 69 height 8
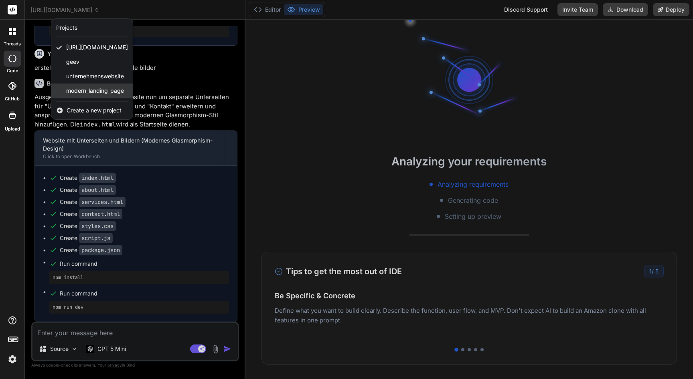
click at [86, 92] on span "modern_landing_page" at bounding box center [95, 91] width 58 height 8
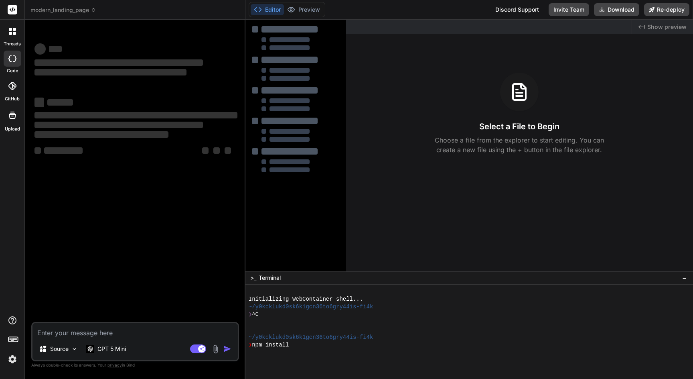
scroll to position [30, 0]
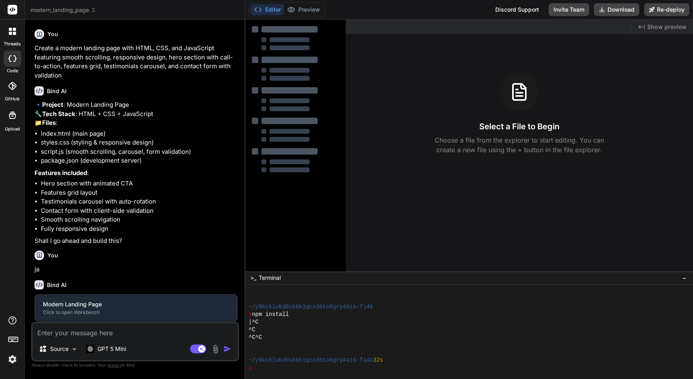
type textarea "x"
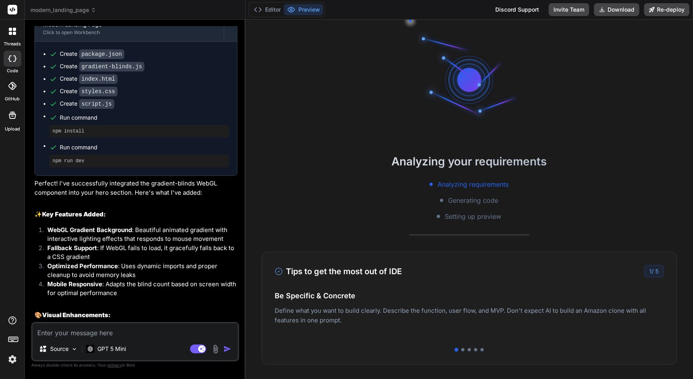
scroll to position [0, 0]
click at [268, 9] on button "Editor" at bounding box center [267, 9] width 33 height 11
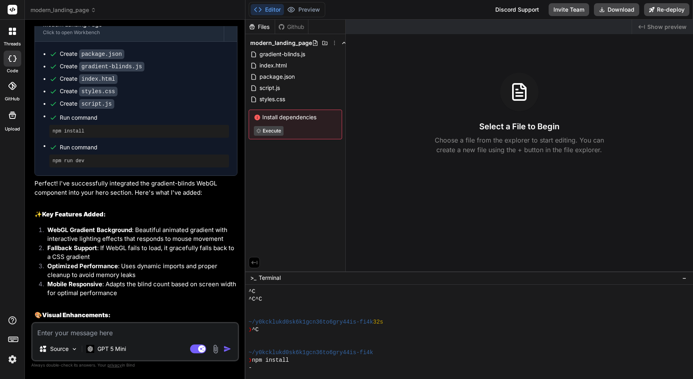
click at [274, 118] on span "Install dependencies" at bounding box center [295, 117] width 83 height 8
click at [274, 106] on div "modern_landing_page gradient-blinds.js index.html package.json script.js styles…" at bounding box center [295, 88] width 100 height 108
click at [274, 101] on span "styles.css" at bounding box center [272, 99] width 27 height 10
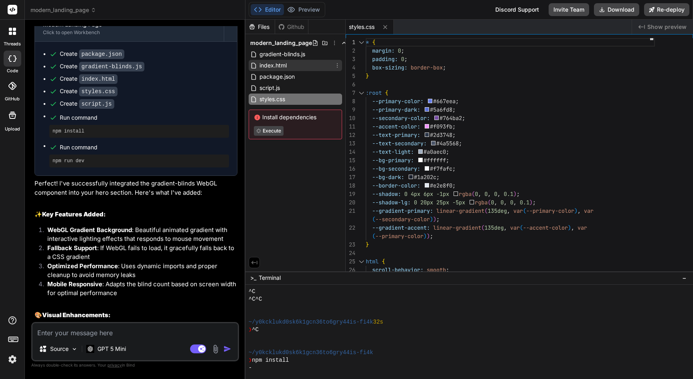
click at [272, 67] on span "index.html" at bounding box center [273, 66] width 29 height 10
type textarea "</div> </footer> <script src="gradient-blinds.js"></script> <script src="script…"
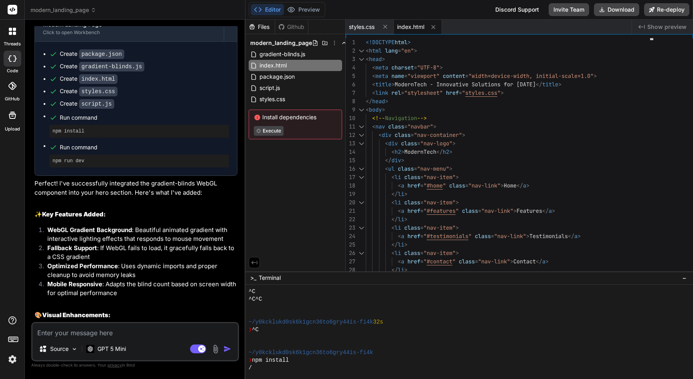
click at [409, 31] on div "index.html" at bounding box center [418, 27] width 48 height 14
click at [302, 12] on button "Preview" at bounding box center [303, 9] width 39 height 11
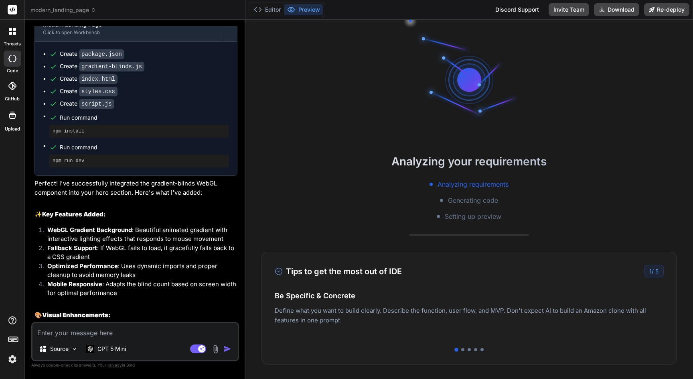
type textarea "x"
